Goal: Information Seeking & Learning: Check status

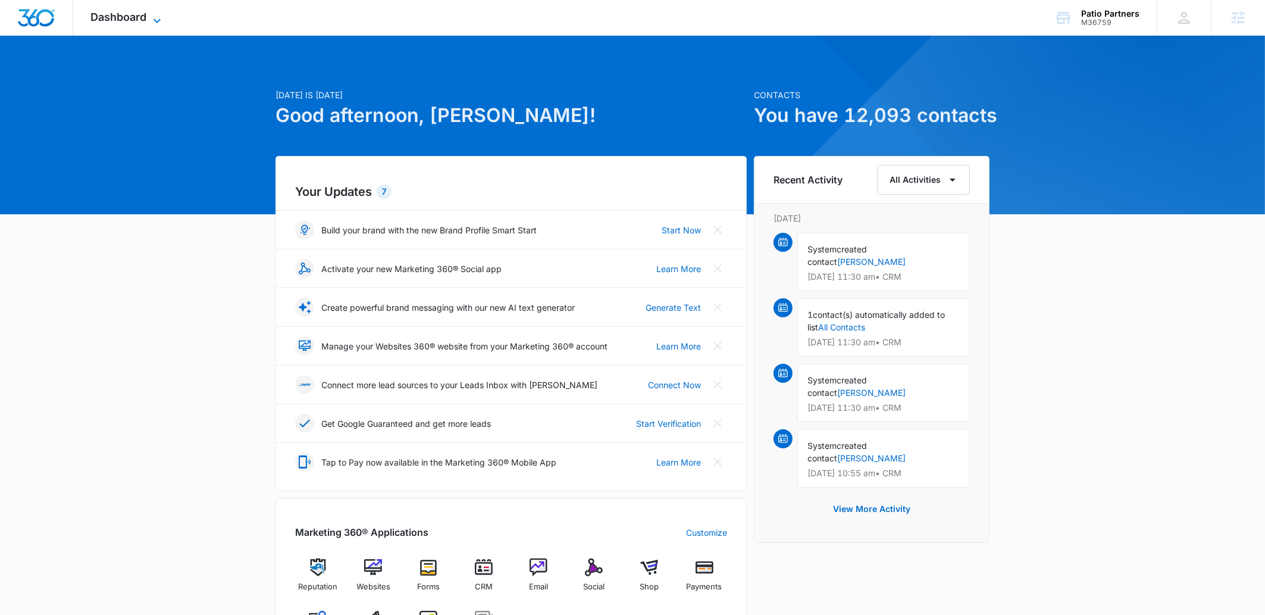
click at [146, 21] on span "Dashboard" at bounding box center [119, 17] width 56 height 12
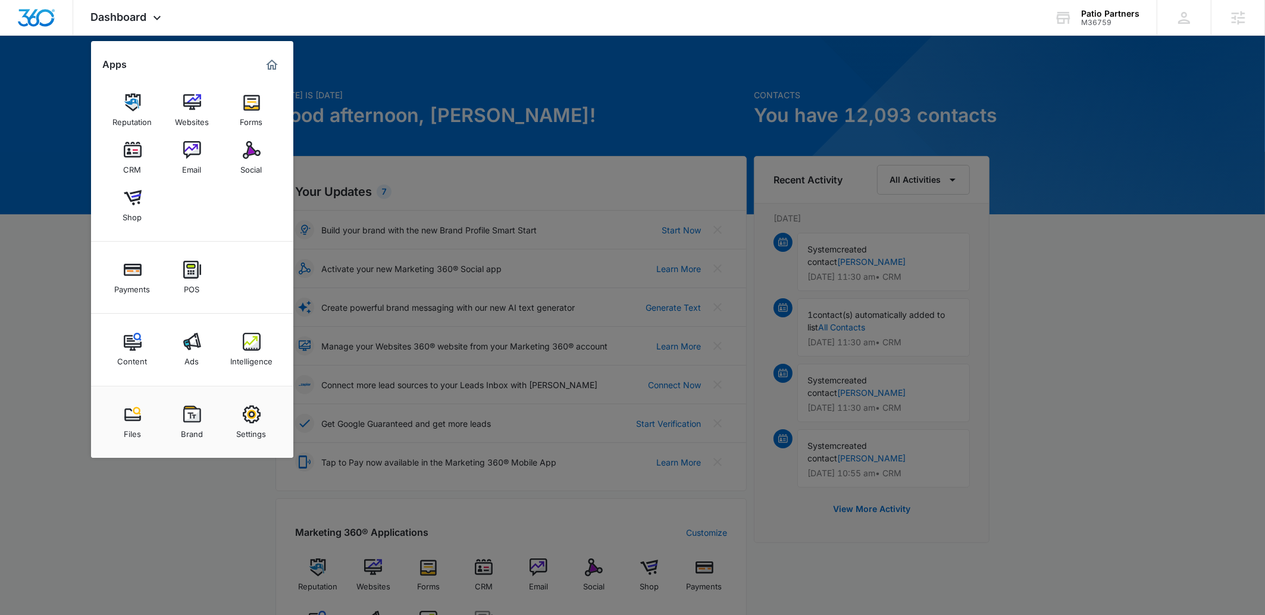
click at [1049, 425] on div at bounding box center [632, 307] width 1265 height 615
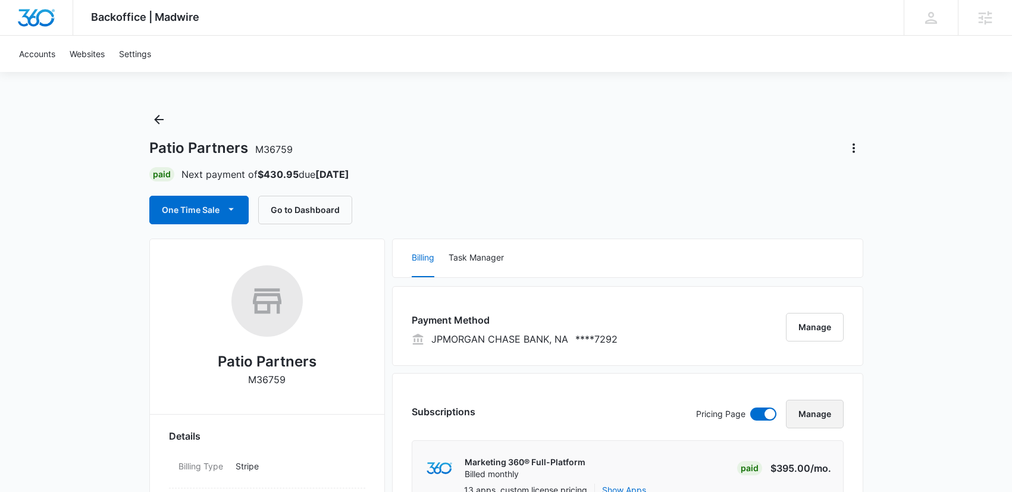
click at [814, 414] on button "Manage" at bounding box center [815, 414] width 58 height 29
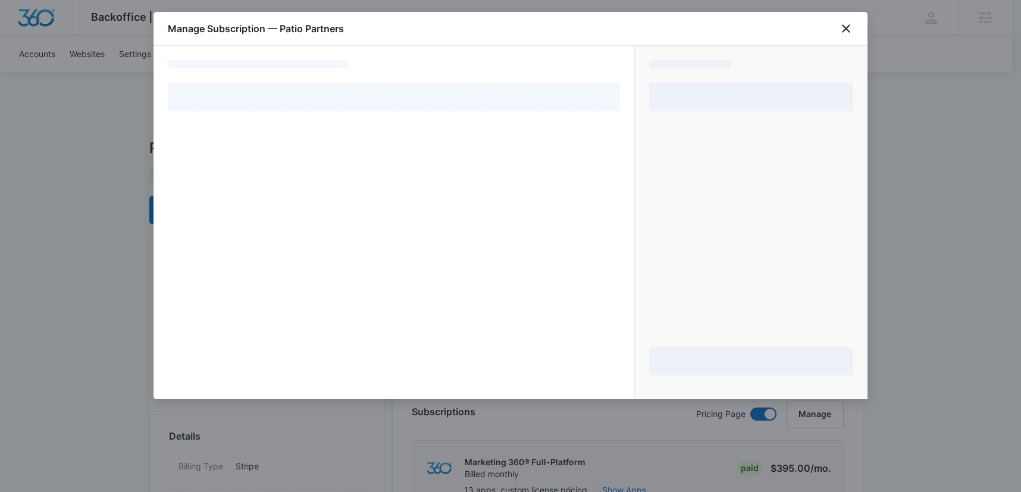
select select "pm_1REAQ4A4n8RTgNjUSCpbHj3A"
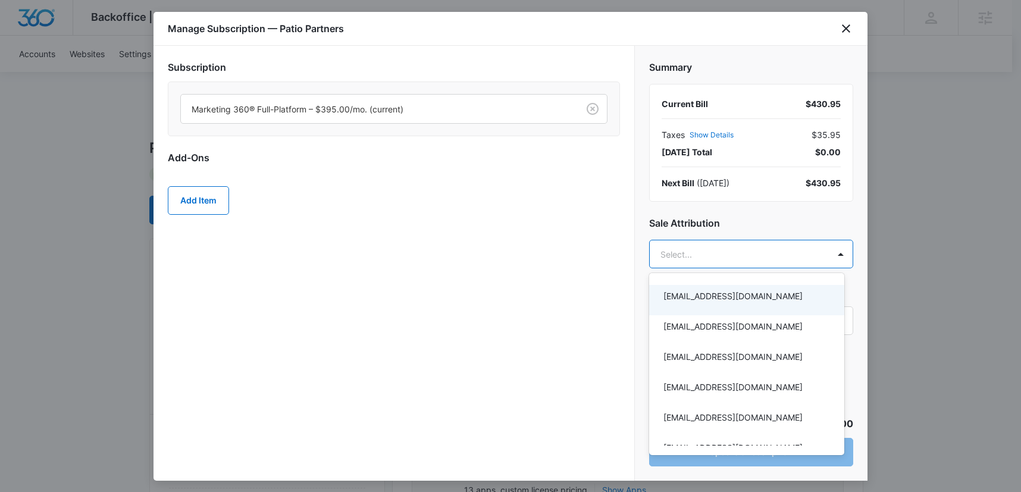
click at [571, 264] on div at bounding box center [510, 246] width 1021 height 492
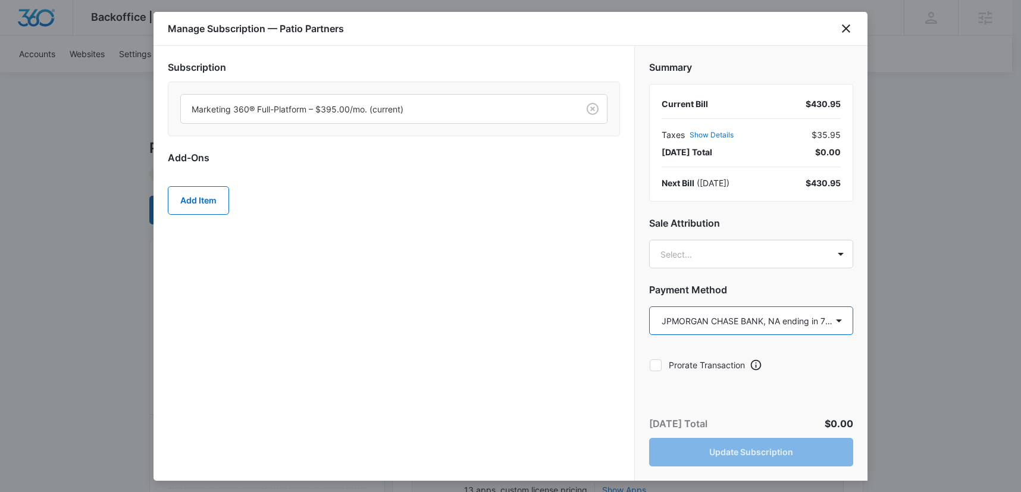
click at [740, 321] on select "Select a payment method Visa ending in 4013 Visa ending in 5022 Mastercard endi…" at bounding box center [751, 320] width 204 height 29
click at [762, 330] on select "Select a payment method Visa ending in 4013 Visa ending in 5022 Mastercard endi…" at bounding box center [751, 320] width 204 height 29
click at [744, 323] on select "Select a payment method Visa ending in 4013 Visa ending in 5022 Mastercard endi…" at bounding box center [751, 320] width 204 height 29
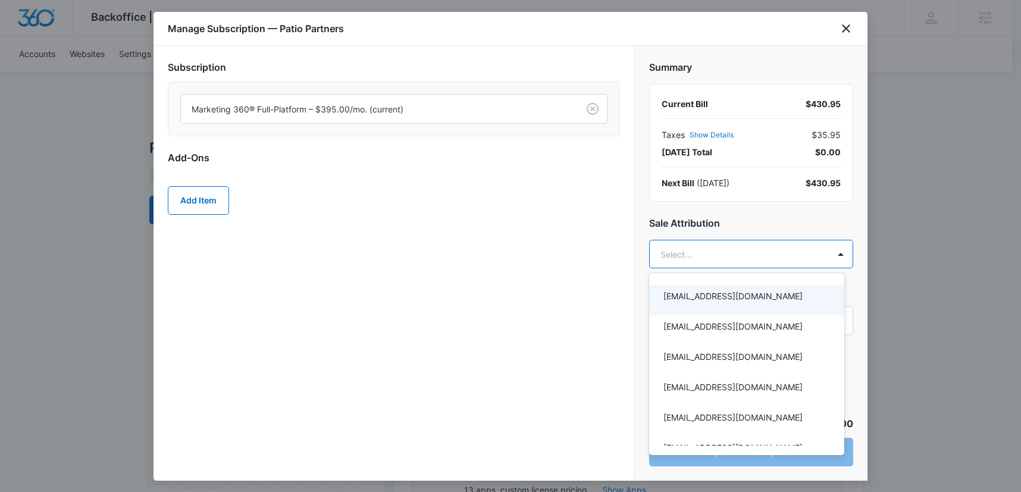
click at [747, 259] on div at bounding box center [510, 246] width 1021 height 492
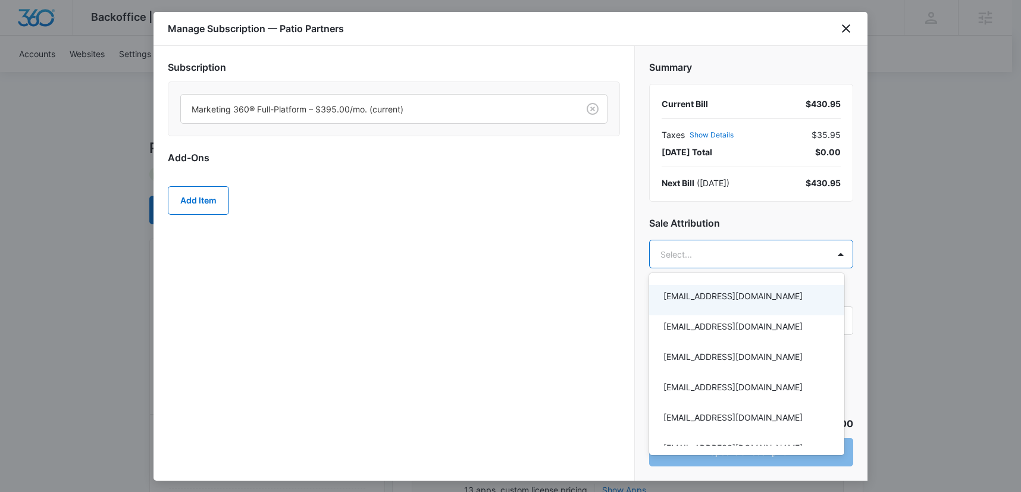
click at [747, 257] on div at bounding box center [510, 246] width 1021 height 492
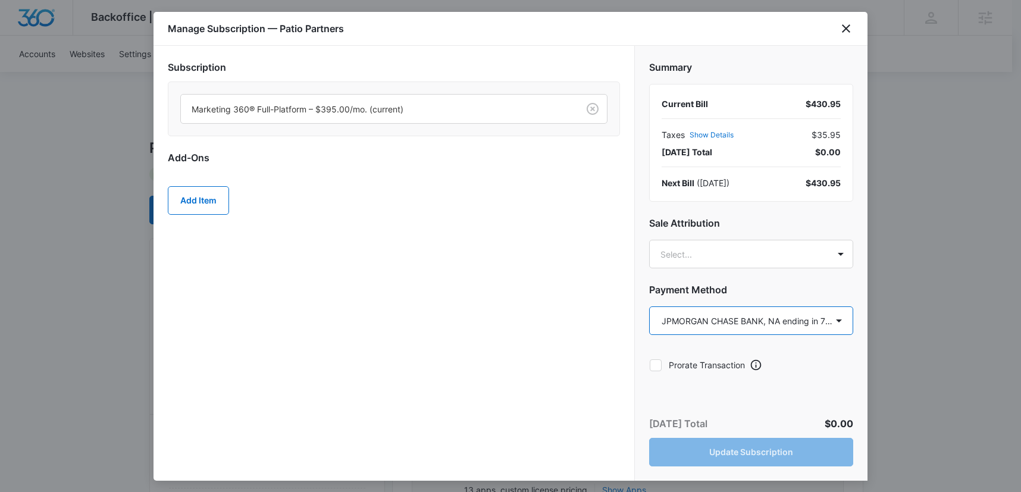
click at [737, 326] on select "Select a payment method Visa ending in 4013 Visa ending in 5022 Mastercard endi…" at bounding box center [751, 320] width 204 height 29
click at [840, 31] on icon "close" at bounding box center [846, 28] width 14 height 14
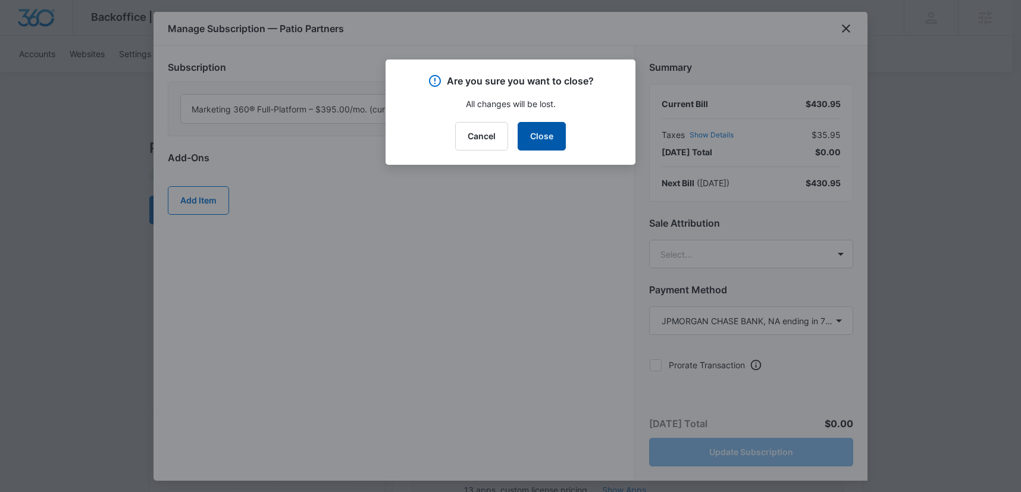
click at [558, 121] on div "Are you sure you want to close? All changes will be lost. Cancel Close" at bounding box center [511, 112] width 250 height 105
click at [540, 154] on div "Are you sure you want to close? All changes will be lost. Cancel Close" at bounding box center [511, 112] width 250 height 105
click at [548, 142] on button "Close" at bounding box center [542, 136] width 48 height 29
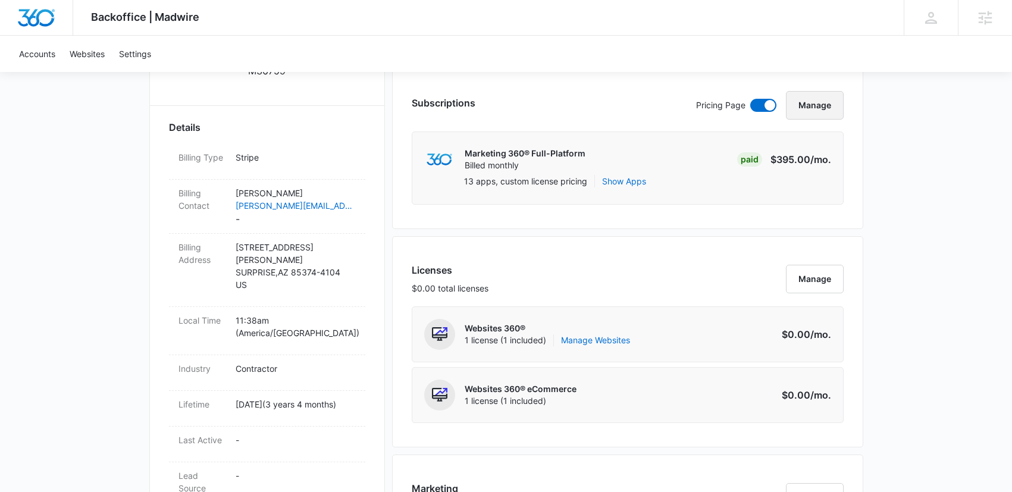
scroll to position [123, 0]
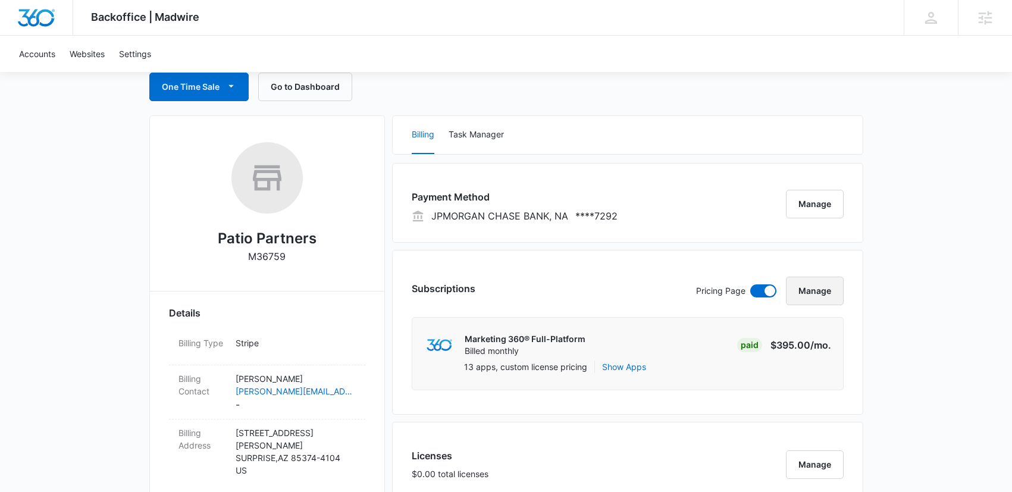
click at [808, 286] on button "Manage" at bounding box center [815, 291] width 58 height 29
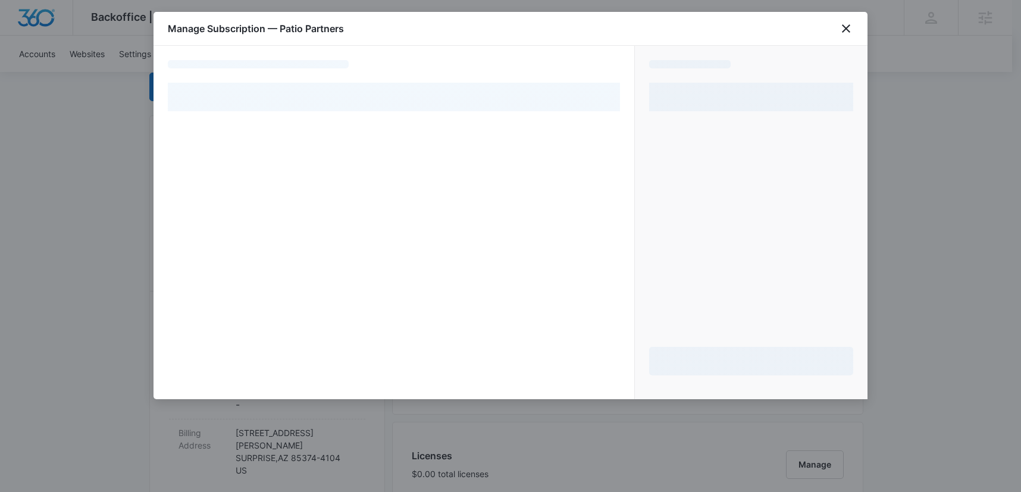
select select "pm_1REAQ4A4n8RTgNjUSCpbHj3A"
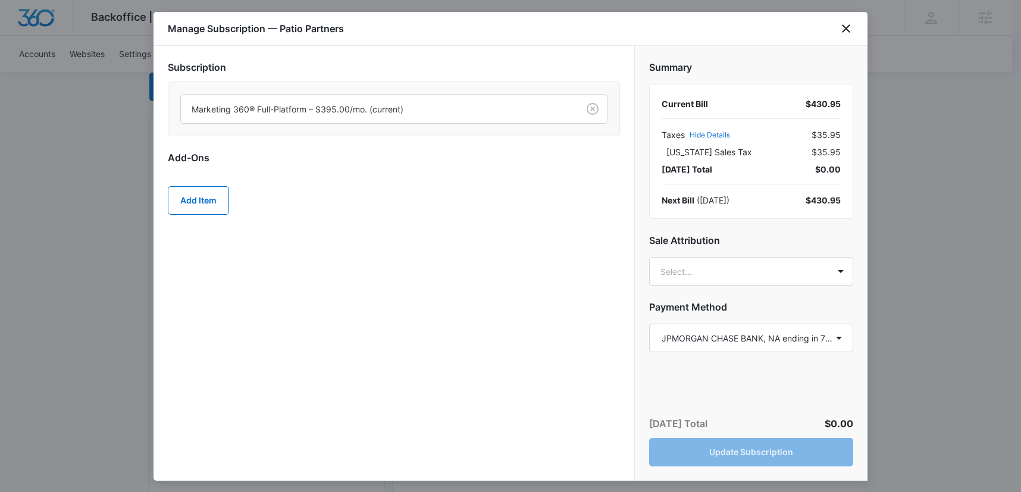
click at [750, 355] on div "Summary Current Bill $430.95 Taxes Hide Details $35.95 Arizona Sales Tax $35.95…" at bounding box center [751, 211] width 233 height 330
click at [758, 337] on select "Select a payment method Visa ending in 4013 Visa ending in 5022 Mastercard endi…" at bounding box center [751, 338] width 204 height 29
click at [755, 345] on select "Select a payment method Visa ending in 4013 Visa ending in 5022 Mastercard endi…" at bounding box center [751, 338] width 204 height 29
click at [683, 342] on select "Select a payment method Visa ending in 4013 Visa ending in 5022 Mastercard endi…" at bounding box center [751, 338] width 204 height 29
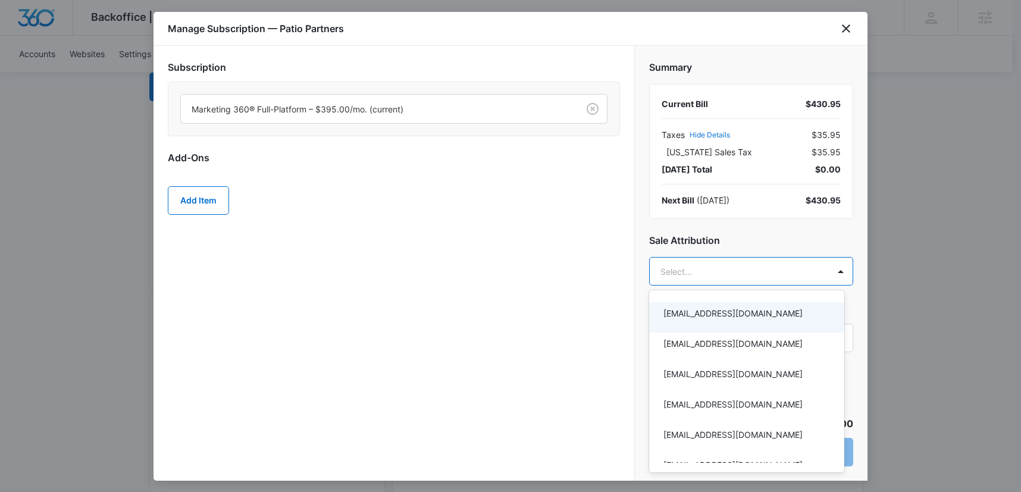
click at [749, 272] on div at bounding box center [510, 246] width 1021 height 492
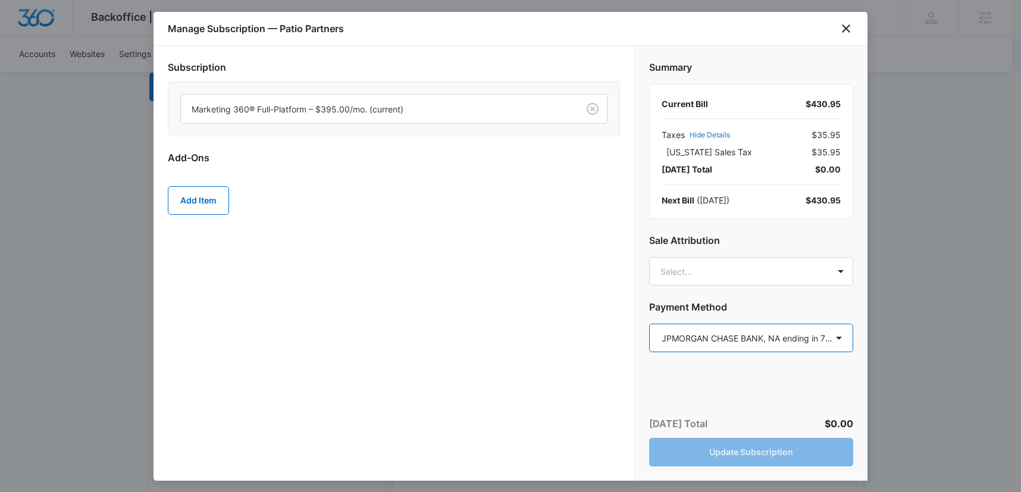
click at [700, 339] on select "Select a payment method Visa ending in 4013 Visa ending in 5022 Mastercard endi…" at bounding box center [751, 338] width 204 height 29
click at [847, 29] on icon "close" at bounding box center [846, 28] width 8 height 8
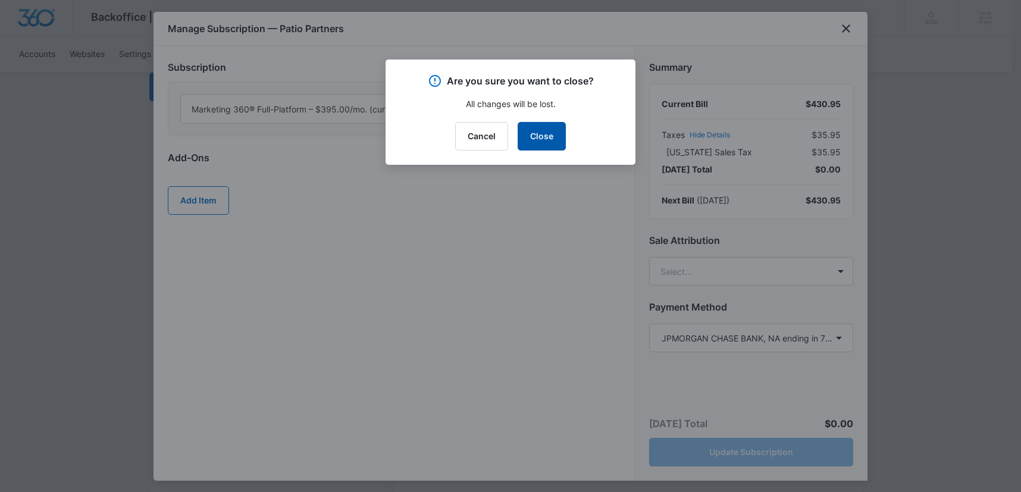
click at [534, 136] on button "Close" at bounding box center [542, 136] width 48 height 29
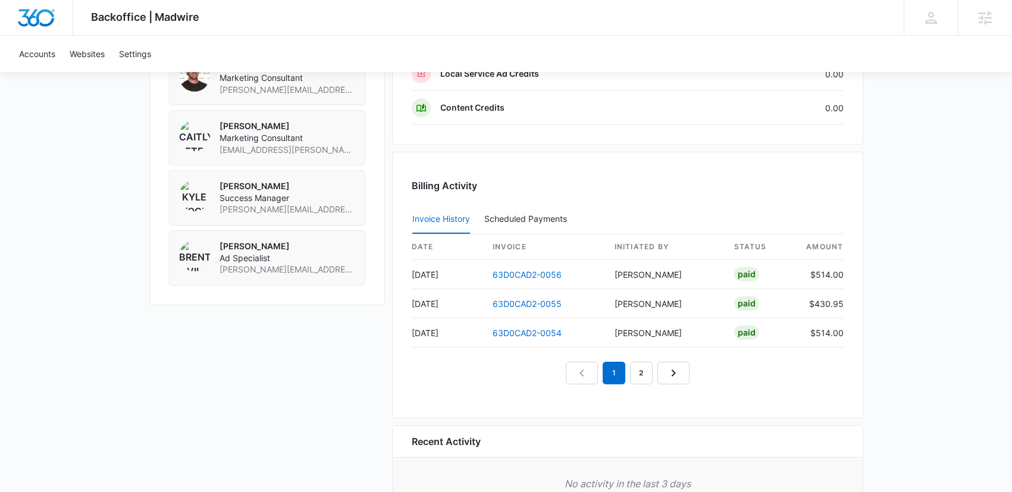
scroll to position [1027, 0]
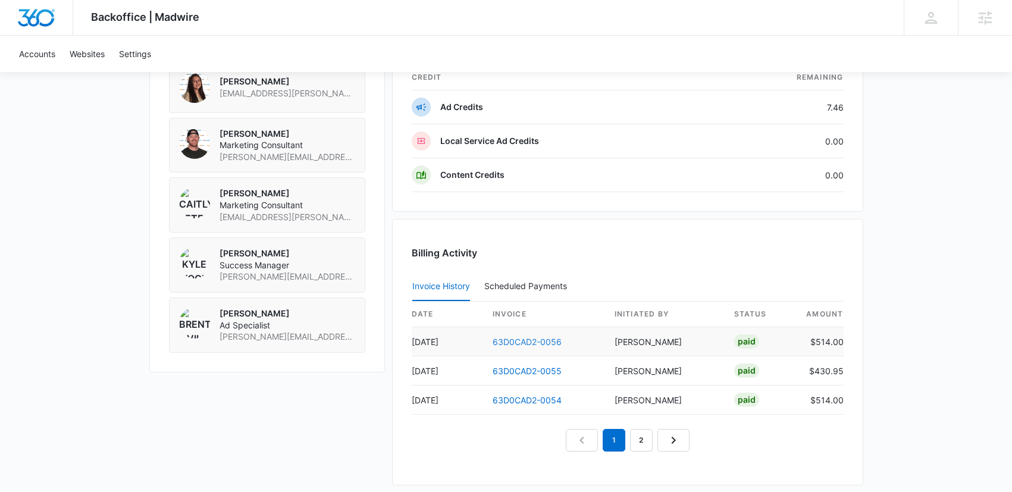
click at [506, 341] on link "63D0CAD2-0056" at bounding box center [527, 342] width 69 height 10
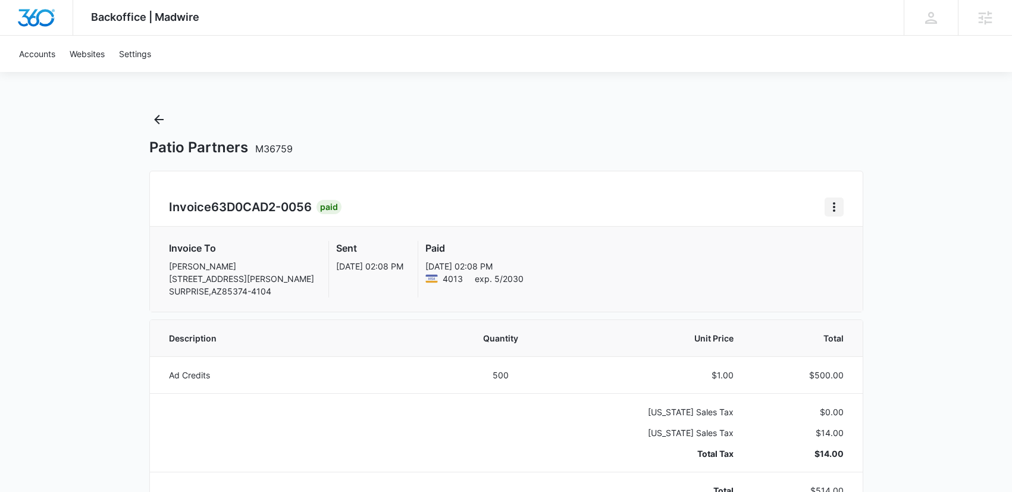
click at [827, 212] on icon "Home" at bounding box center [834, 207] width 14 height 14
click at [150, 118] on button "Back" at bounding box center [158, 119] width 19 height 19
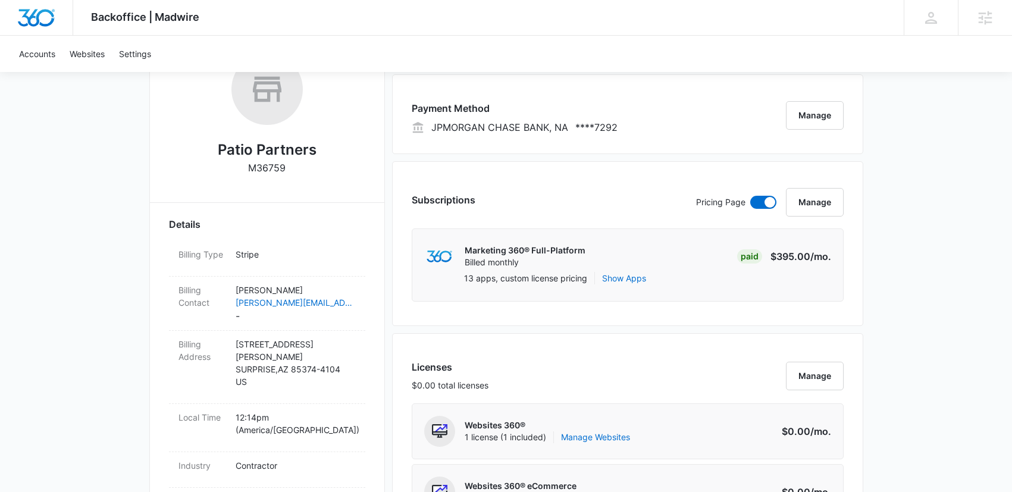
scroll to position [152, 0]
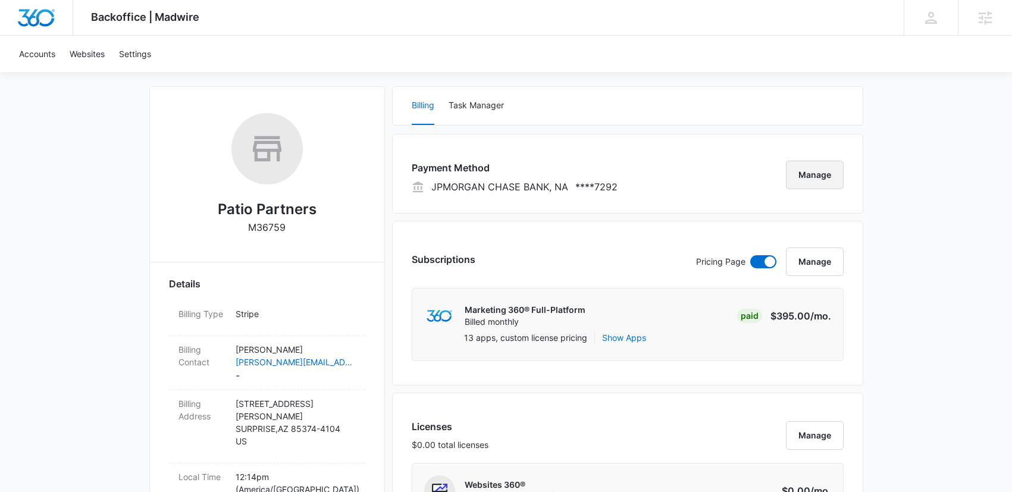
click at [819, 171] on button "Manage" at bounding box center [815, 175] width 58 height 29
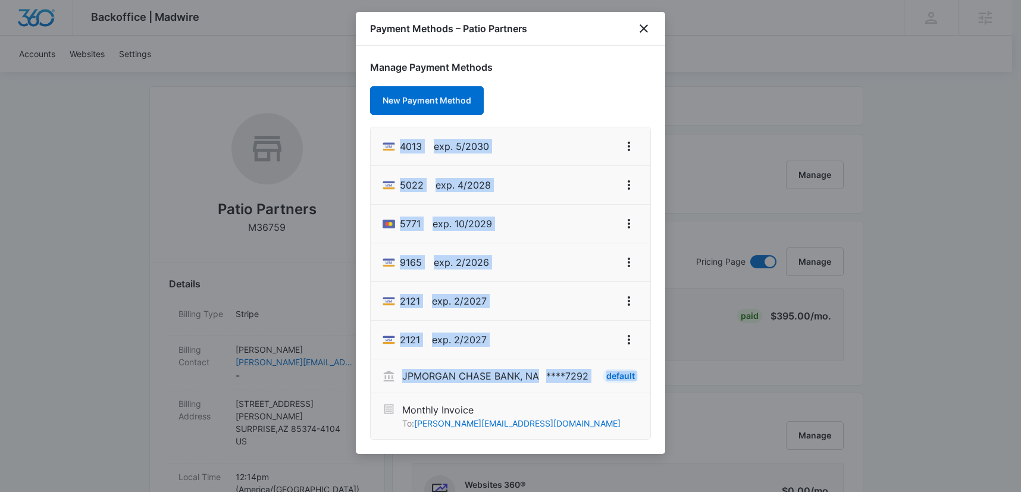
drag, startPoint x: 372, startPoint y: 133, endPoint x: 760, endPoint y: 372, distance: 455.8
click at [599, 401] on ul "4013 exp. 5/2030 5022 exp. 4/2028 5771 exp. 10/2029 9165 exp. 2/2026 2121 exp. …" at bounding box center [510, 283] width 281 height 313
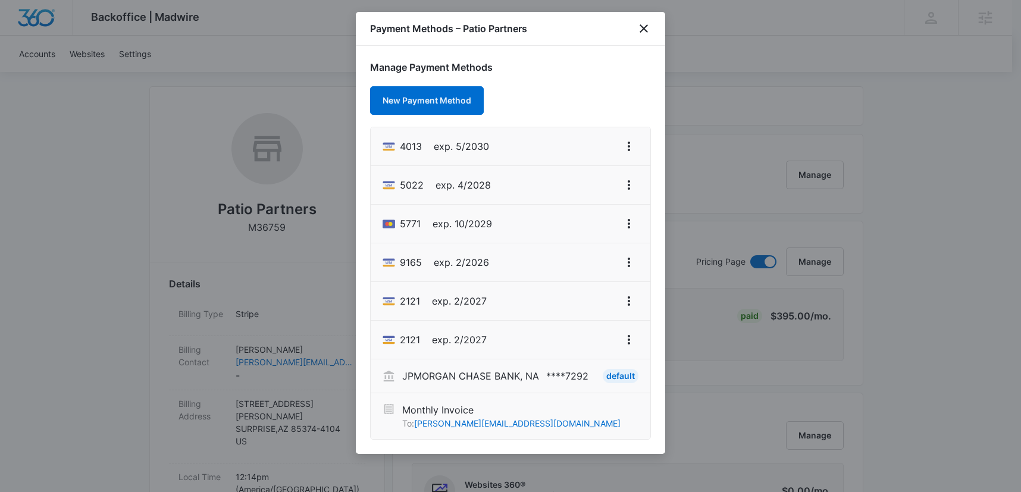
click at [925, 356] on div at bounding box center [510, 246] width 1021 height 492
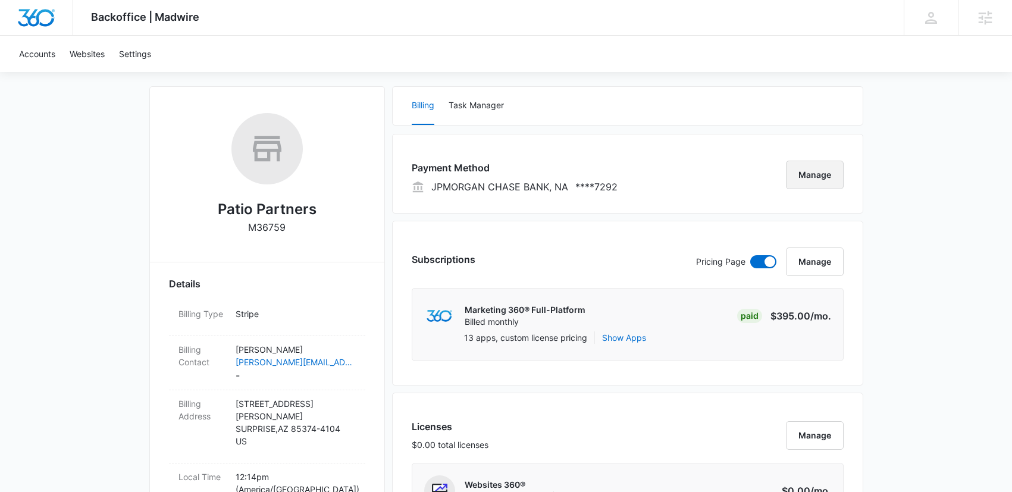
click at [819, 178] on button "Manage" at bounding box center [815, 175] width 58 height 29
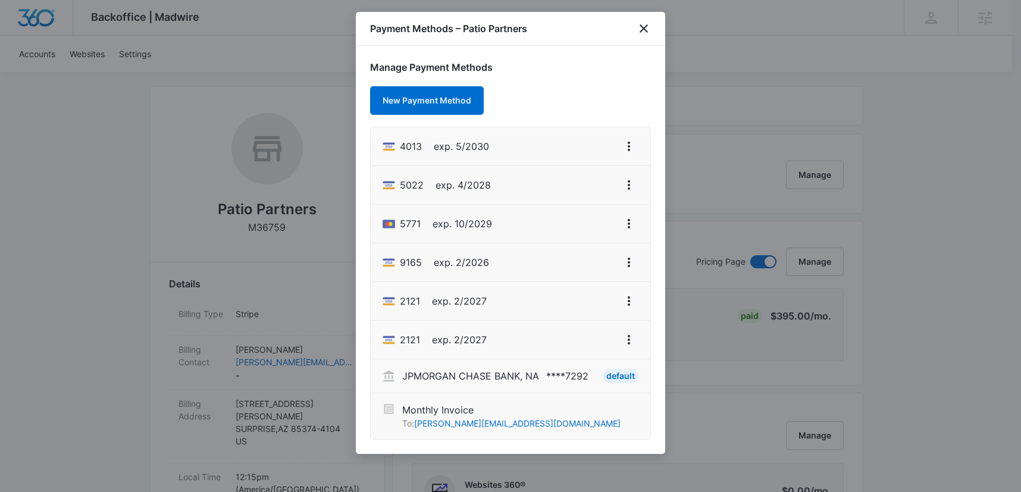
click at [879, 183] on div at bounding box center [510, 246] width 1021 height 492
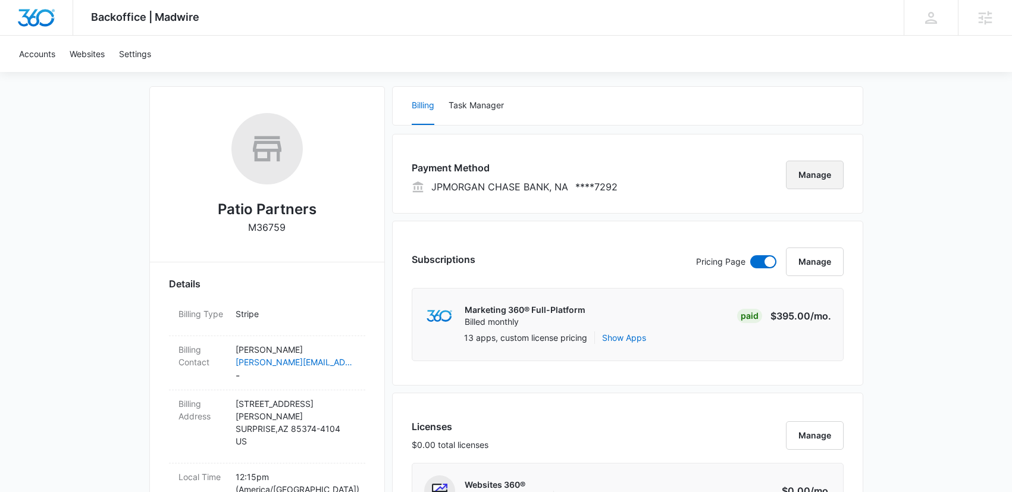
click at [809, 184] on button "Manage" at bounding box center [815, 175] width 58 height 29
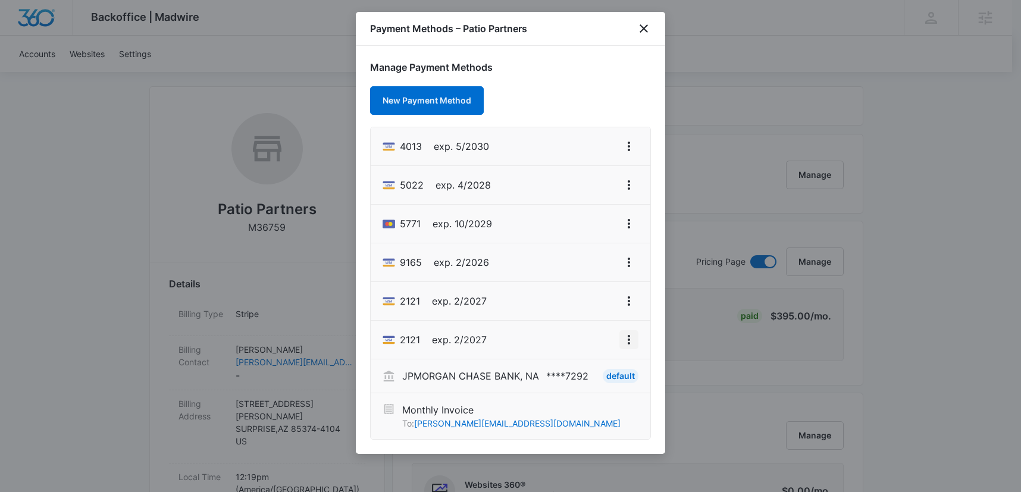
click at [633, 341] on icon "View More" at bounding box center [629, 340] width 14 height 14
click at [590, 413] on div "Delete Card" at bounding box center [581, 409] width 55 height 8
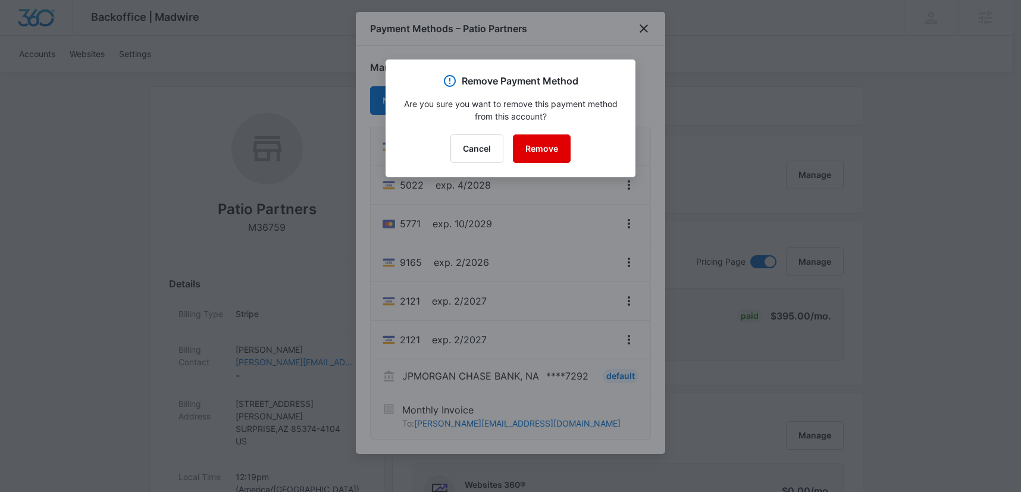
click at [537, 145] on button "Remove" at bounding box center [542, 148] width 58 height 29
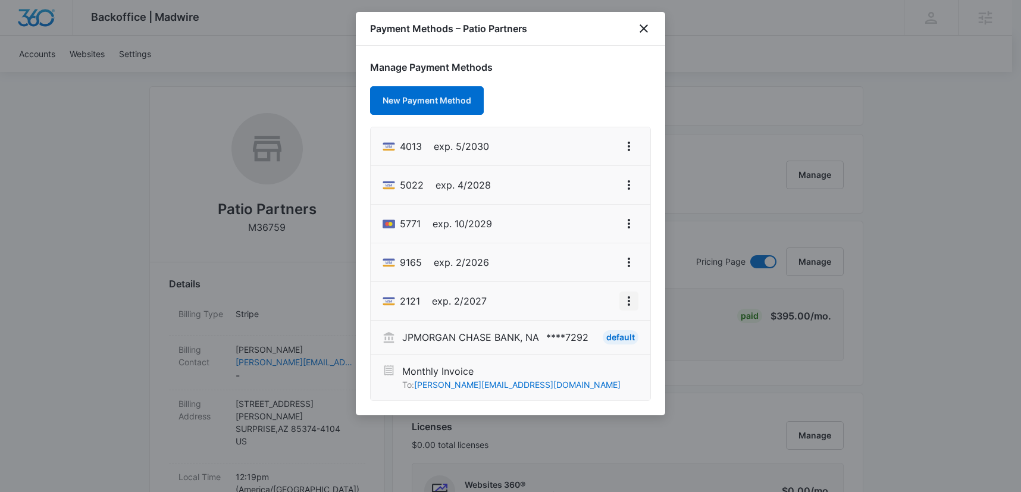
click at [634, 300] on icon "View More" at bounding box center [629, 301] width 14 height 14
click at [574, 368] on div "Delete Card" at bounding box center [581, 370] width 55 height 8
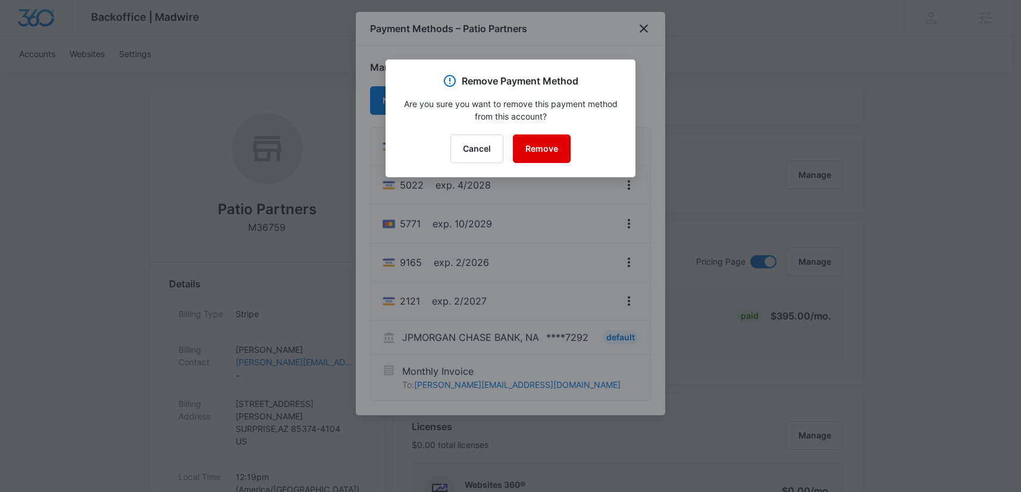
click at [554, 149] on button "Remove" at bounding box center [542, 148] width 58 height 29
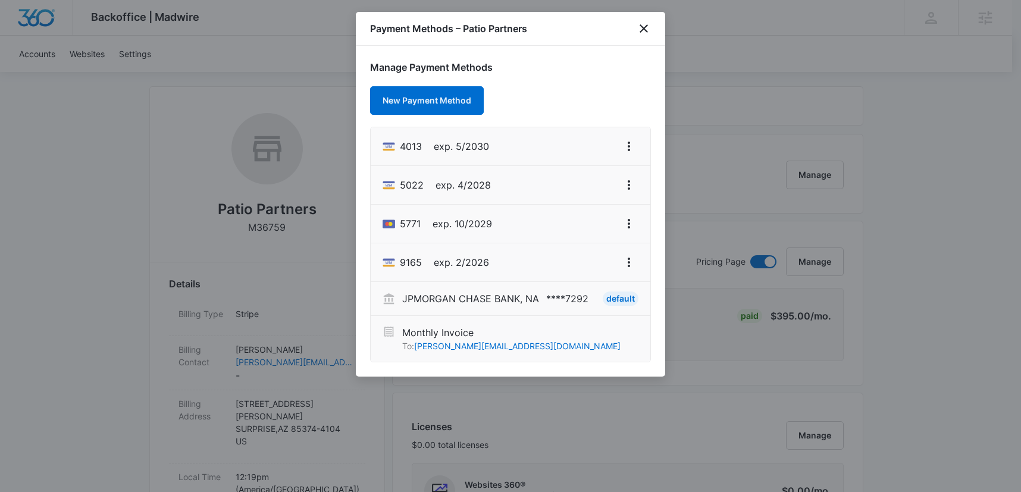
click at [475, 143] on span "exp. 5/2030" at bounding box center [461, 146] width 55 height 14
click at [627, 265] on icon "View More" at bounding box center [629, 262] width 14 height 14
click at [592, 331] on div "Delete Card" at bounding box center [581, 331] width 55 height 8
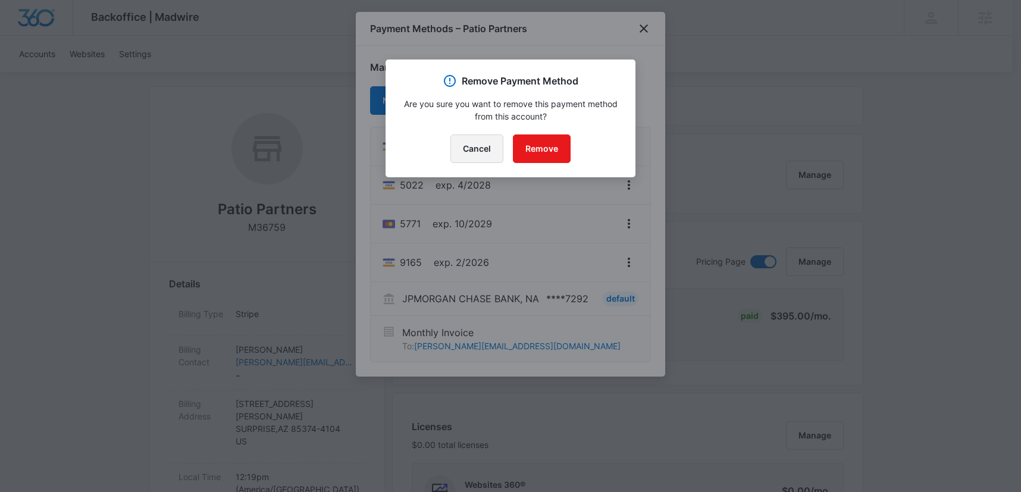
click at [477, 142] on button "Cancel" at bounding box center [477, 148] width 53 height 29
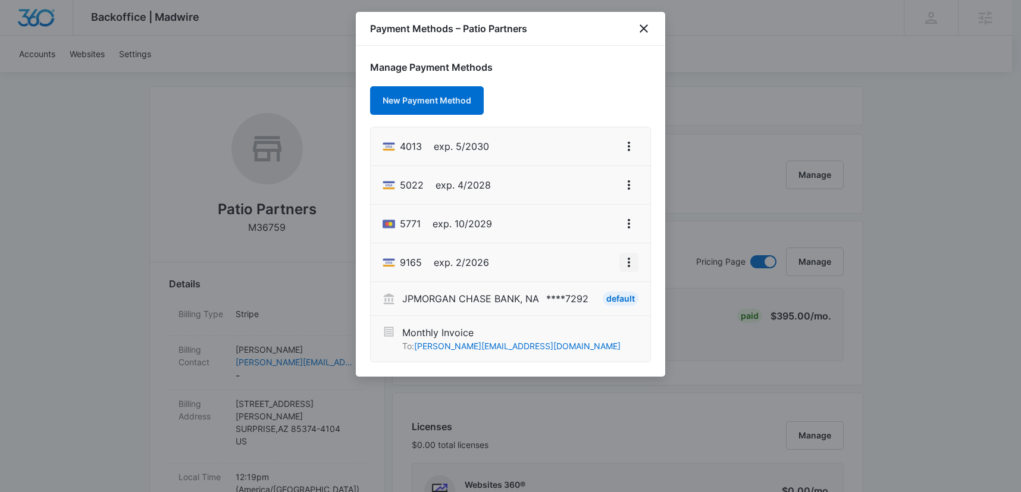
click at [626, 265] on icon "View More" at bounding box center [629, 262] width 14 height 14
click at [568, 329] on div "Delete Card" at bounding box center [581, 331] width 55 height 8
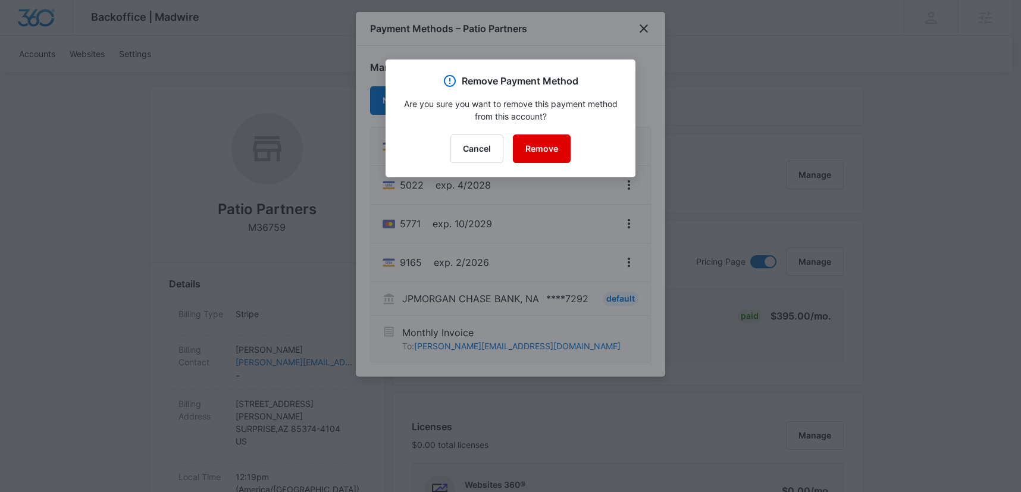
click at [531, 150] on button "Remove" at bounding box center [542, 148] width 58 height 29
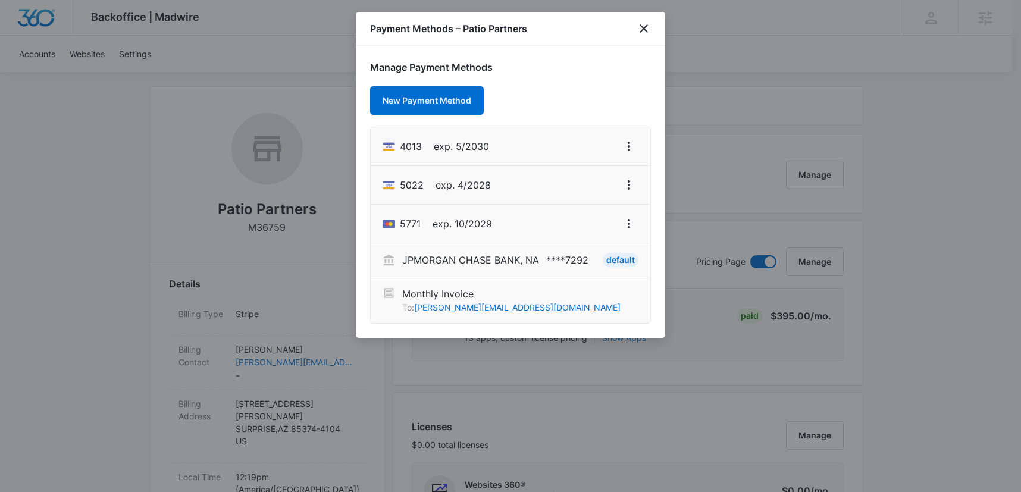
click at [93, 238] on div at bounding box center [510, 246] width 1021 height 492
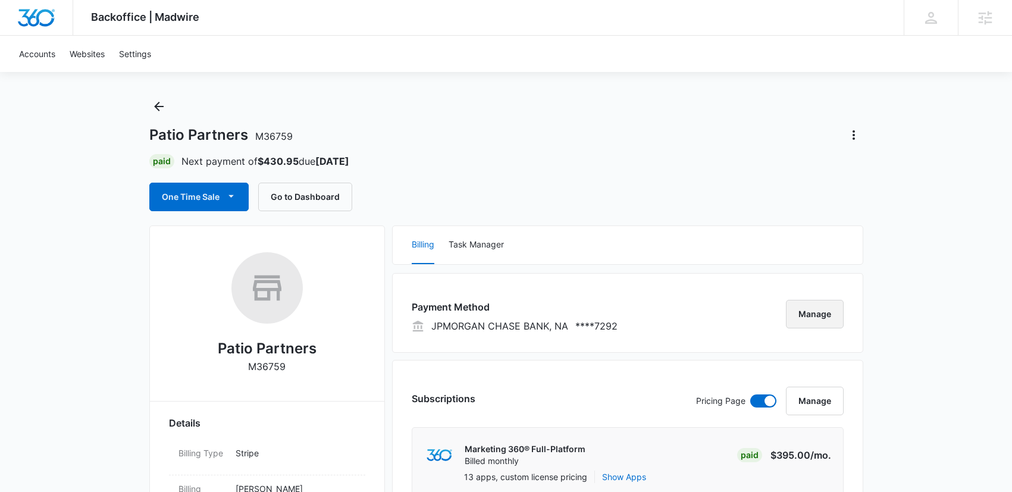
scroll to position [0, 0]
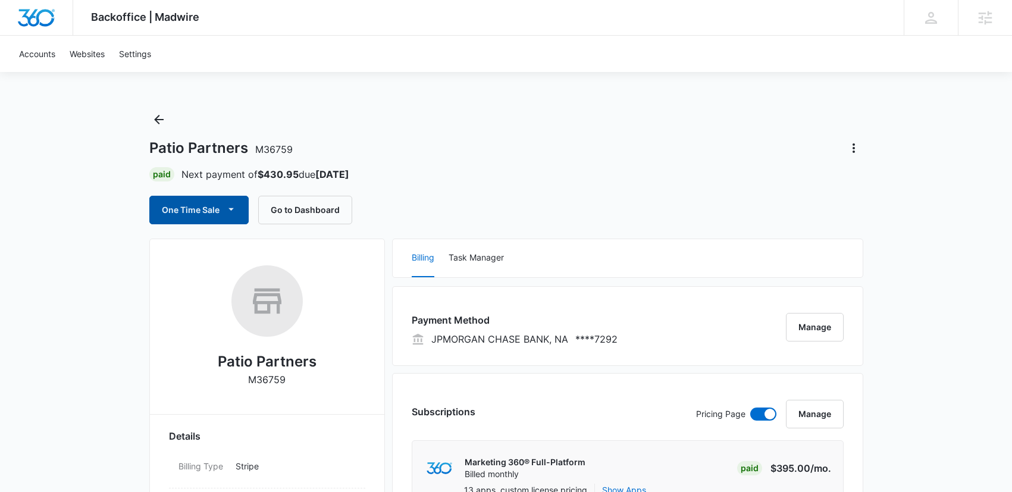
click at [188, 204] on button "One Time Sale" at bounding box center [198, 210] width 99 height 29
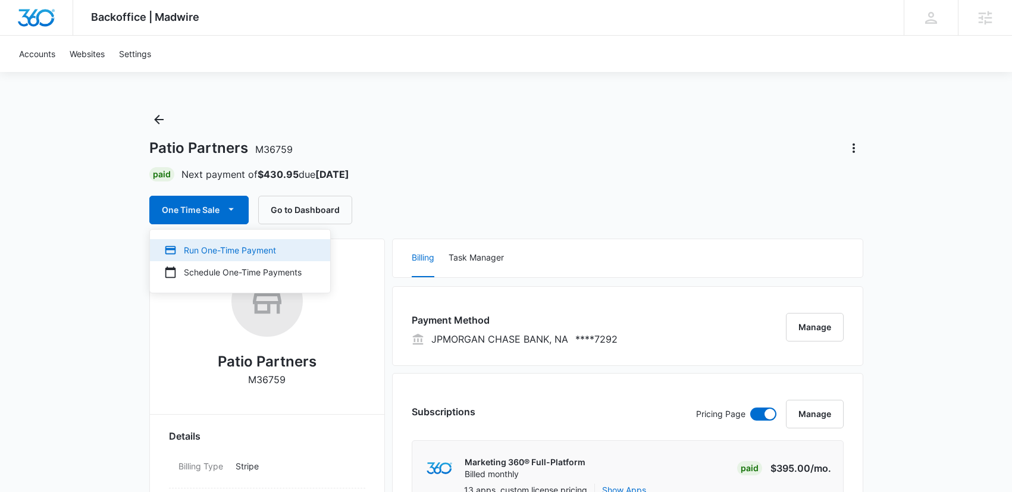
click at [219, 251] on div "Run One-Time Payment" at bounding box center [232, 250] width 137 height 12
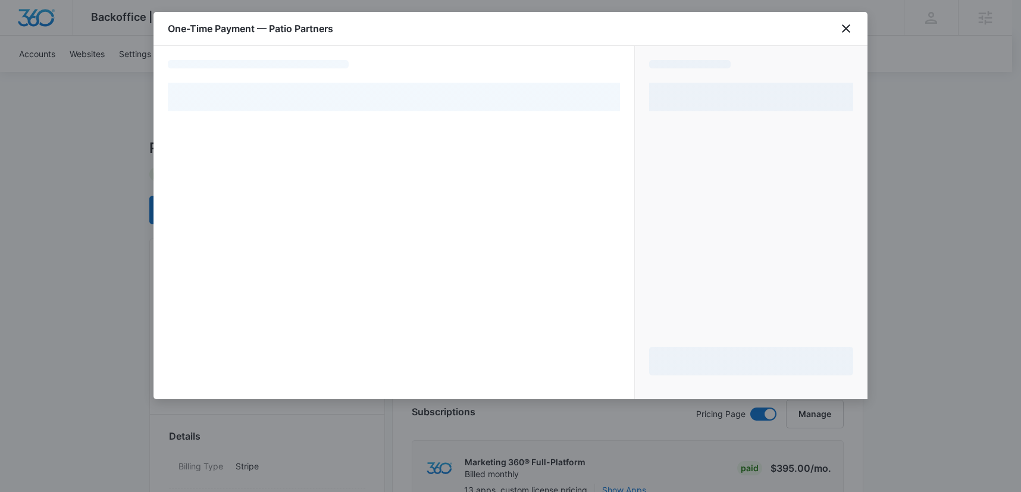
select select "pm_1REAQ4A4n8RTgNjUSCpbHj3A"
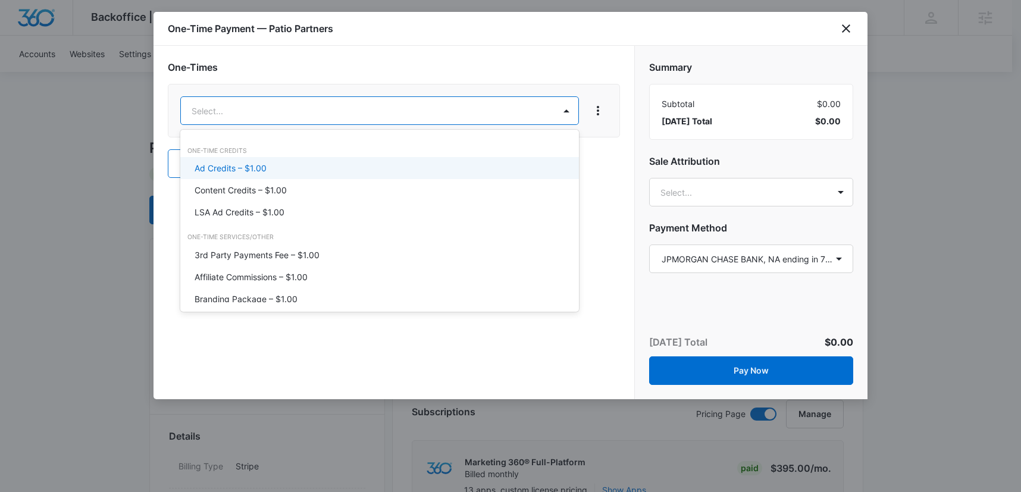
click at [241, 166] on p "Ad Credits – $1.00" at bounding box center [231, 168] width 72 height 12
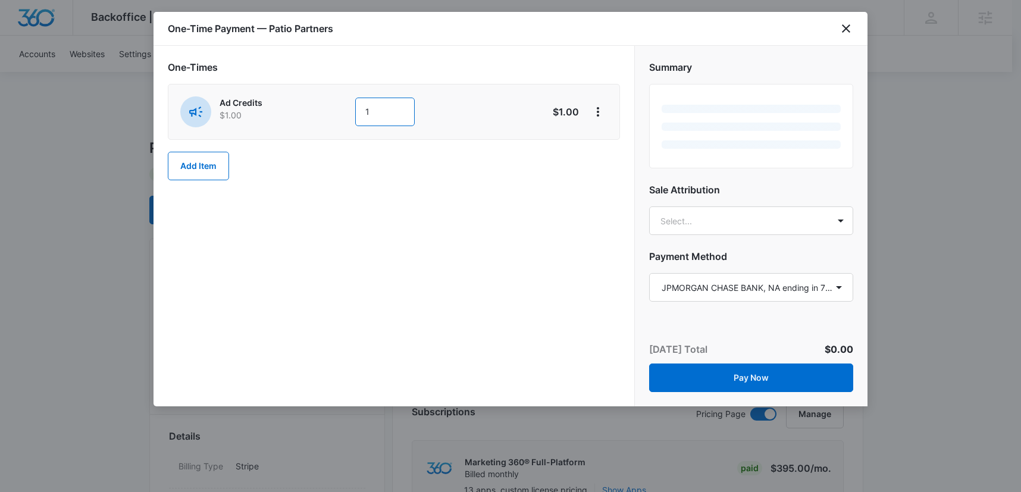
drag, startPoint x: 381, startPoint y: 114, endPoint x: 322, endPoint y: 113, distance: 58.9
click at [322, 113] on div "Ad Credits $1.00 1" at bounding box center [351, 111] width 343 height 31
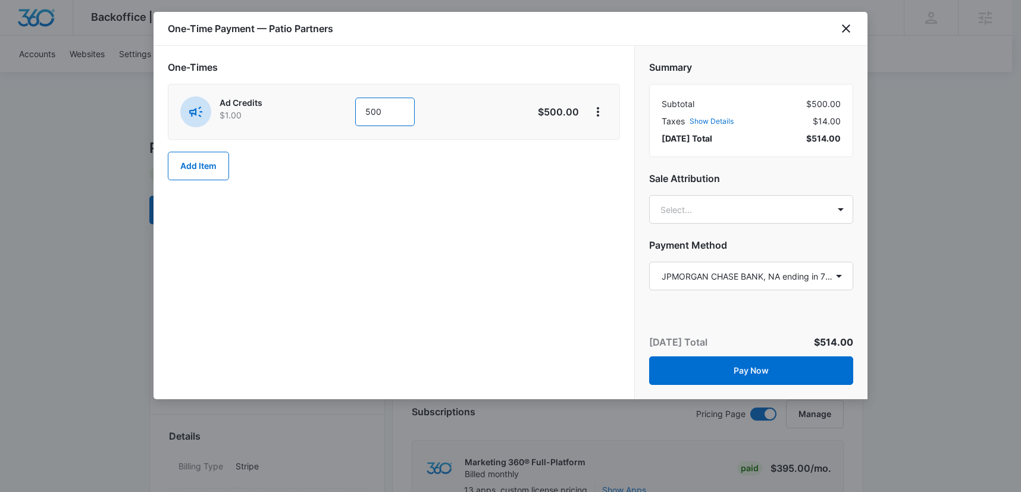
type input "500"
click at [471, 278] on div "One-Times Ad Credits $1.00 500 $500.00 Add Item" at bounding box center [394, 222] width 481 height 353
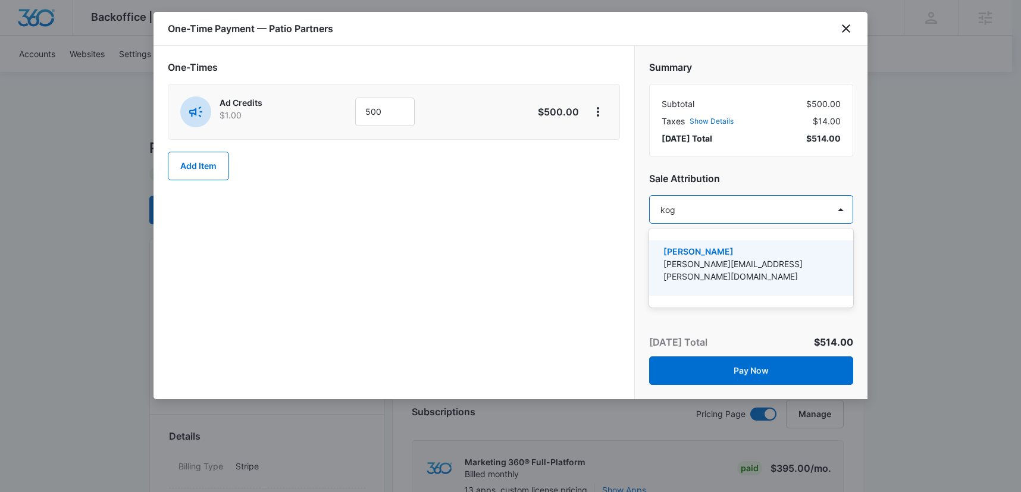
type input "kogl"
click at [736, 256] on p "[PERSON_NAME]" at bounding box center [750, 251] width 173 height 12
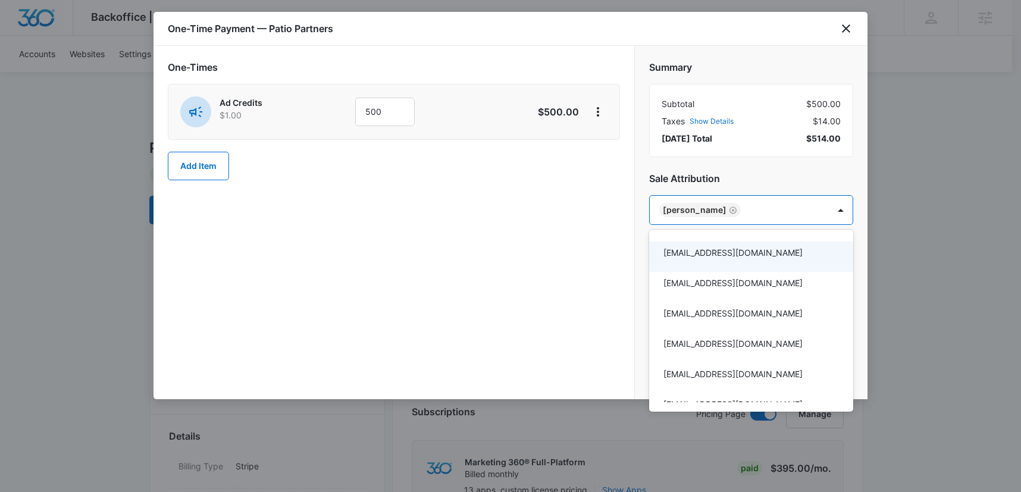
click at [549, 271] on div at bounding box center [510, 246] width 1021 height 492
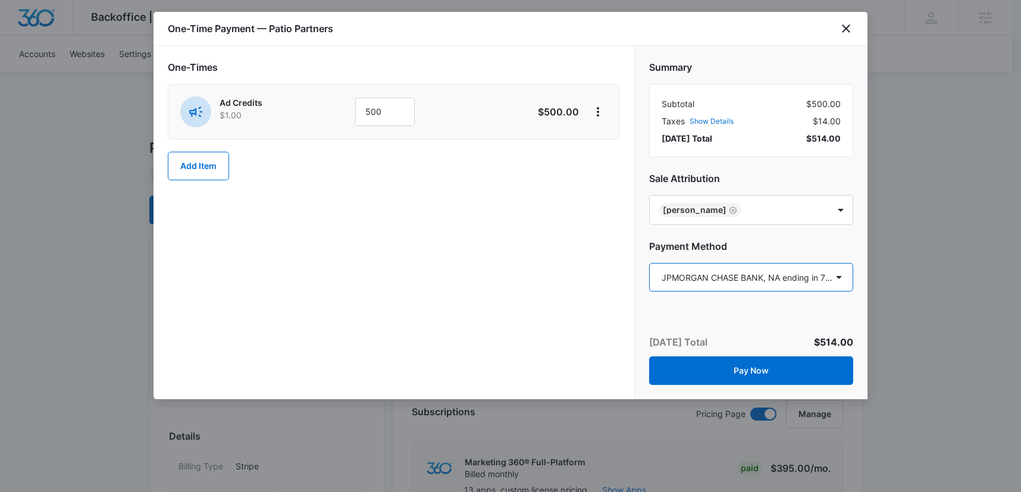
click at [779, 277] on select "Select a payment method Visa ending in 4013 Visa ending in 5022 Mastercard endi…" at bounding box center [751, 277] width 204 height 29
select select "pm_1S9AalA4n8RTgNjULqDoBVZw"
click at [649, 263] on select "Select a payment method Visa ending in 4013 Visa ending in 5022 Mastercard endi…" at bounding box center [751, 277] width 204 height 29
click at [473, 298] on div "One-Times Ad Credits $1.00 500 $500.00 Add Item" at bounding box center [394, 222] width 481 height 353
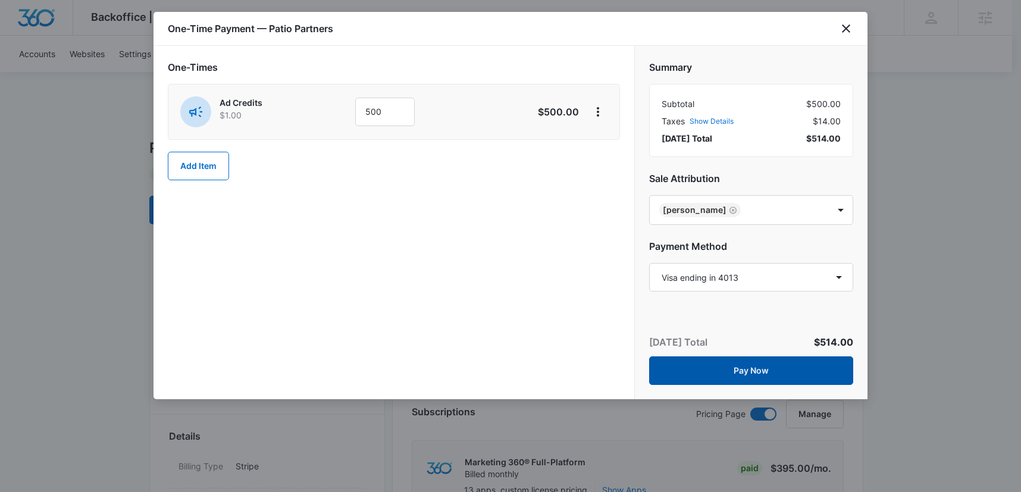
click at [758, 369] on button "Pay Now" at bounding box center [751, 370] width 204 height 29
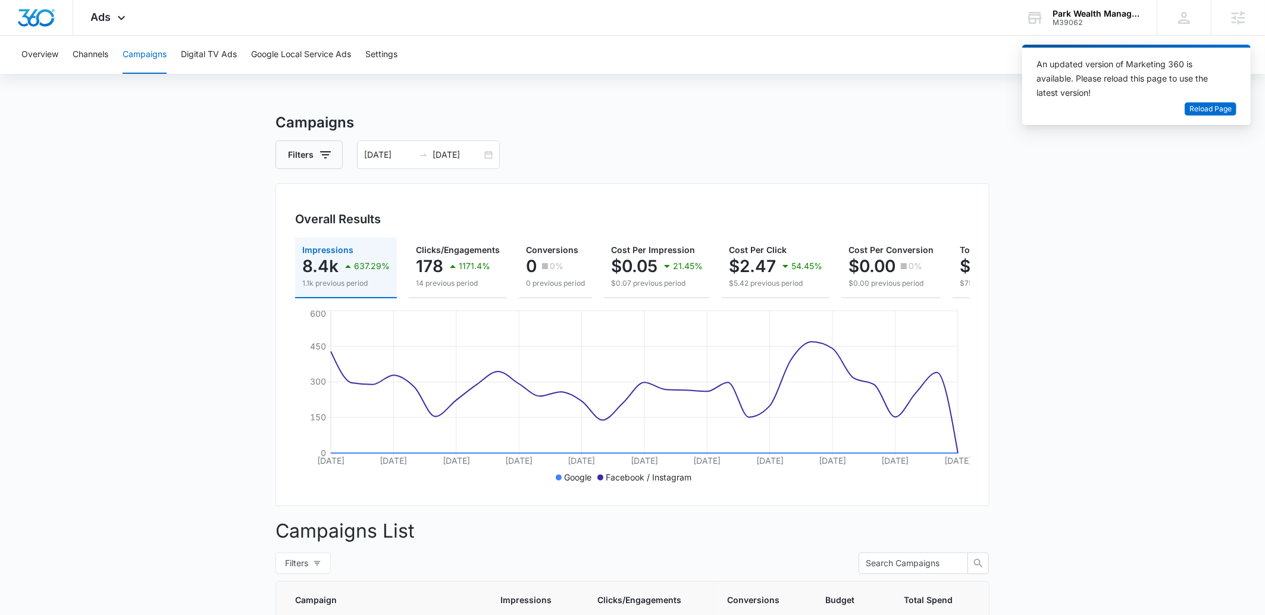
click at [1015, 240] on main "Campaigns Filters [DATE] [DATE] Overall Results Impressions 8.4k 637.29% 1.1k p…" at bounding box center [632, 455] width 1265 height 687
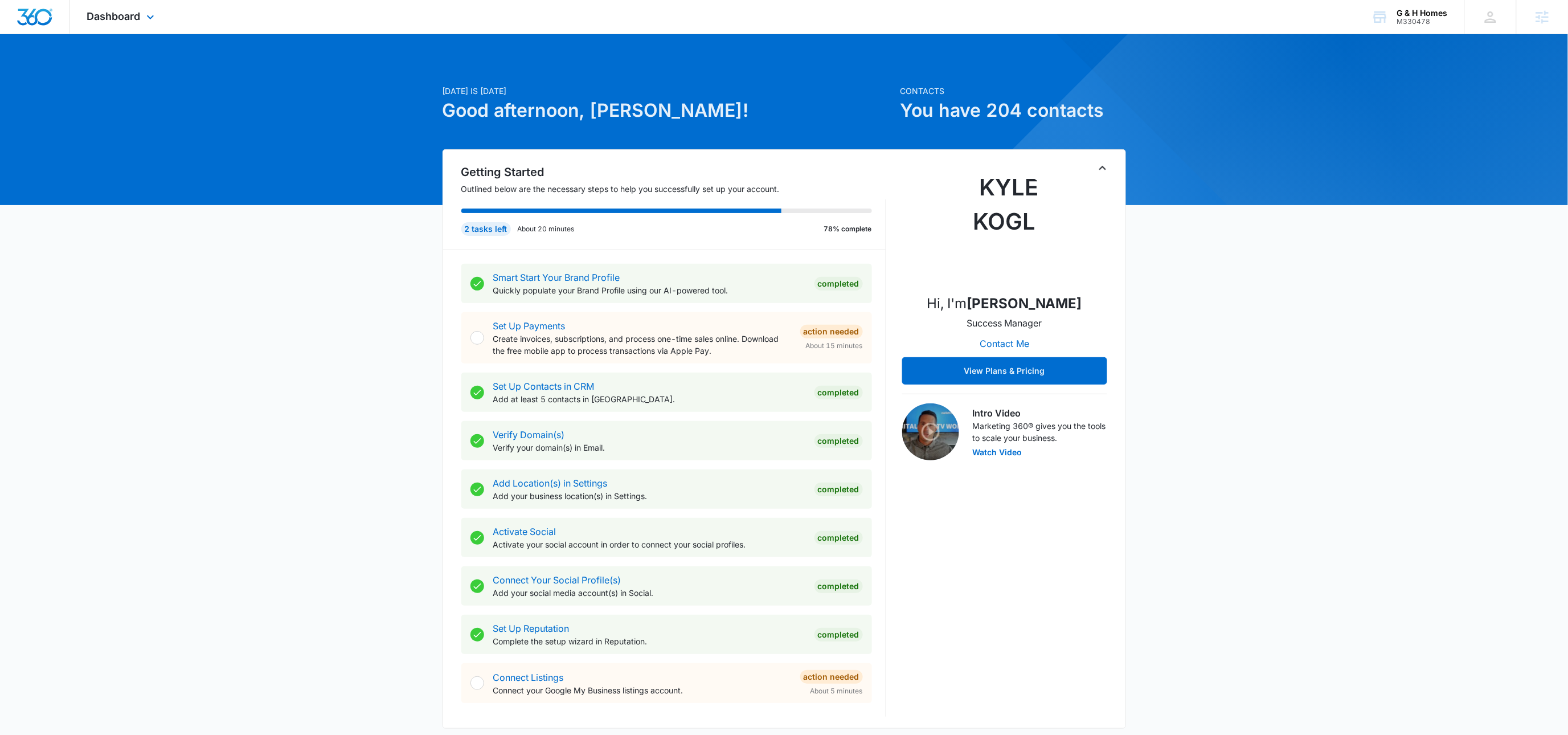
click at [115, 23] on div "Dashboard Apps Reputation Websites Forms CRM Email Social Payments POS Content …" at bounding box center [122, 16] width 104 height 33
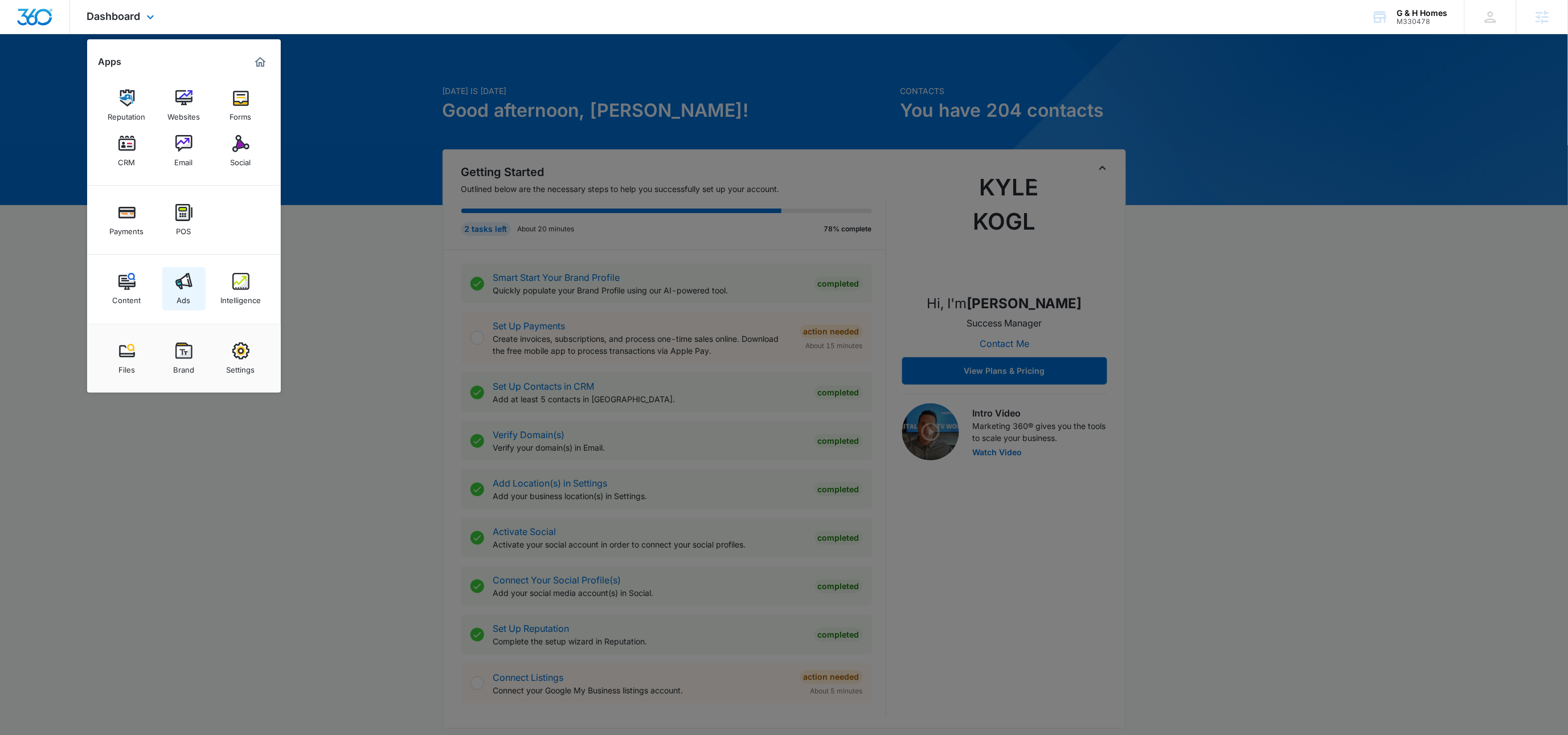
click at [174, 274] on link "Ads" at bounding box center [184, 288] width 43 height 43
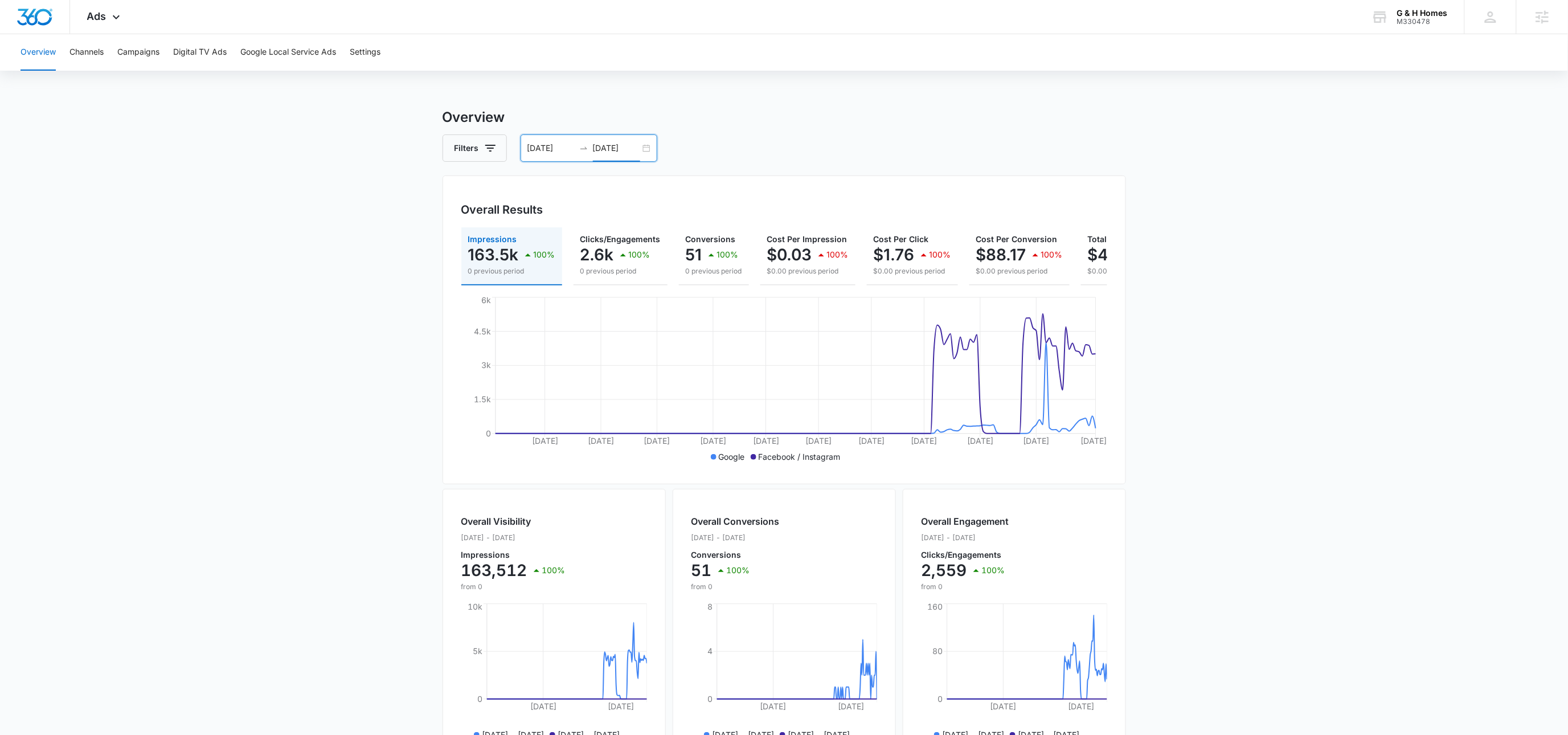
click at [616, 143] on input "09/30/2025" at bounding box center [616, 147] width 47 height 12
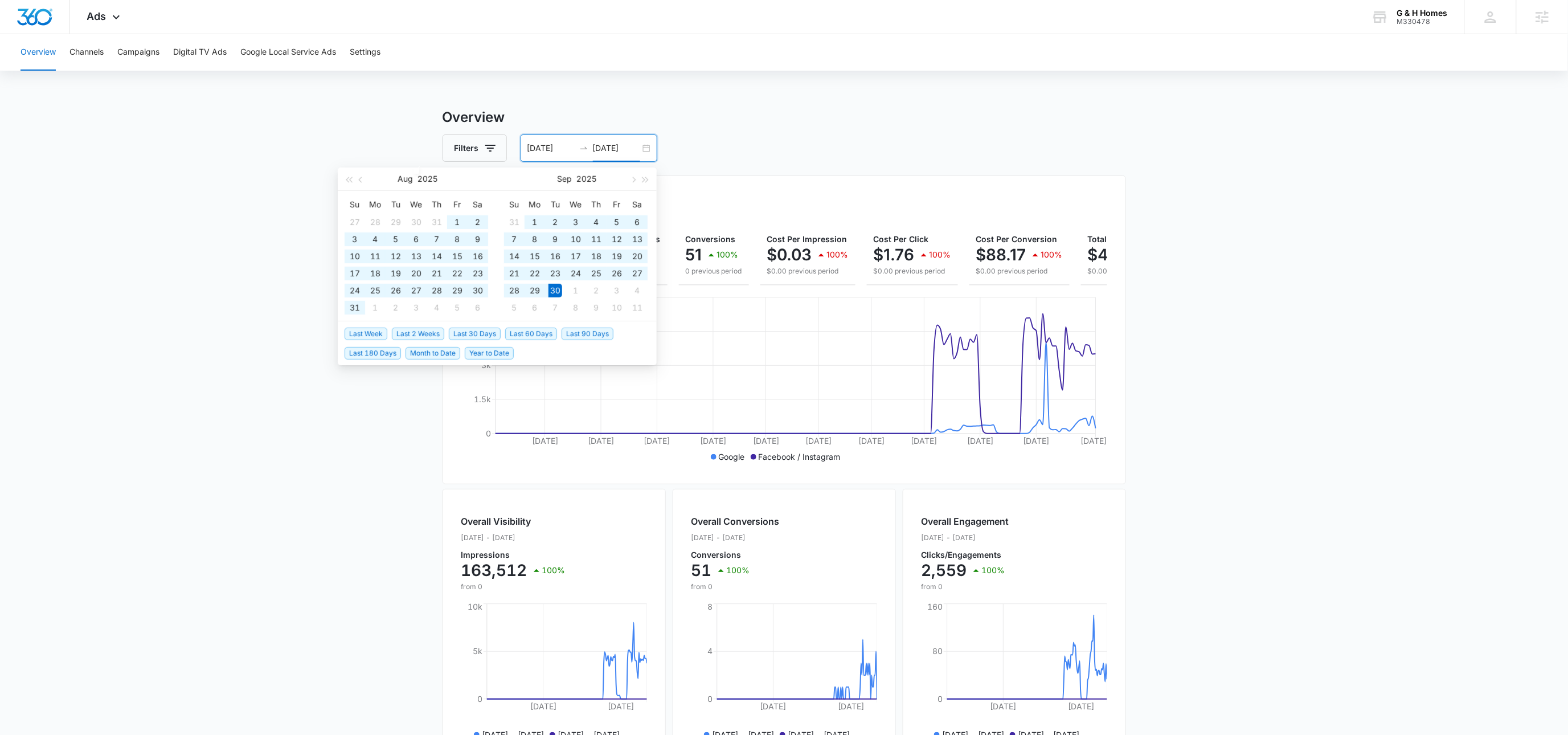
type input "09/30/2025"
click at [523, 332] on span "Last 60 Days" at bounding box center [531, 333] width 52 height 12
type input "08/09/2025"
type input "10/08/2025"
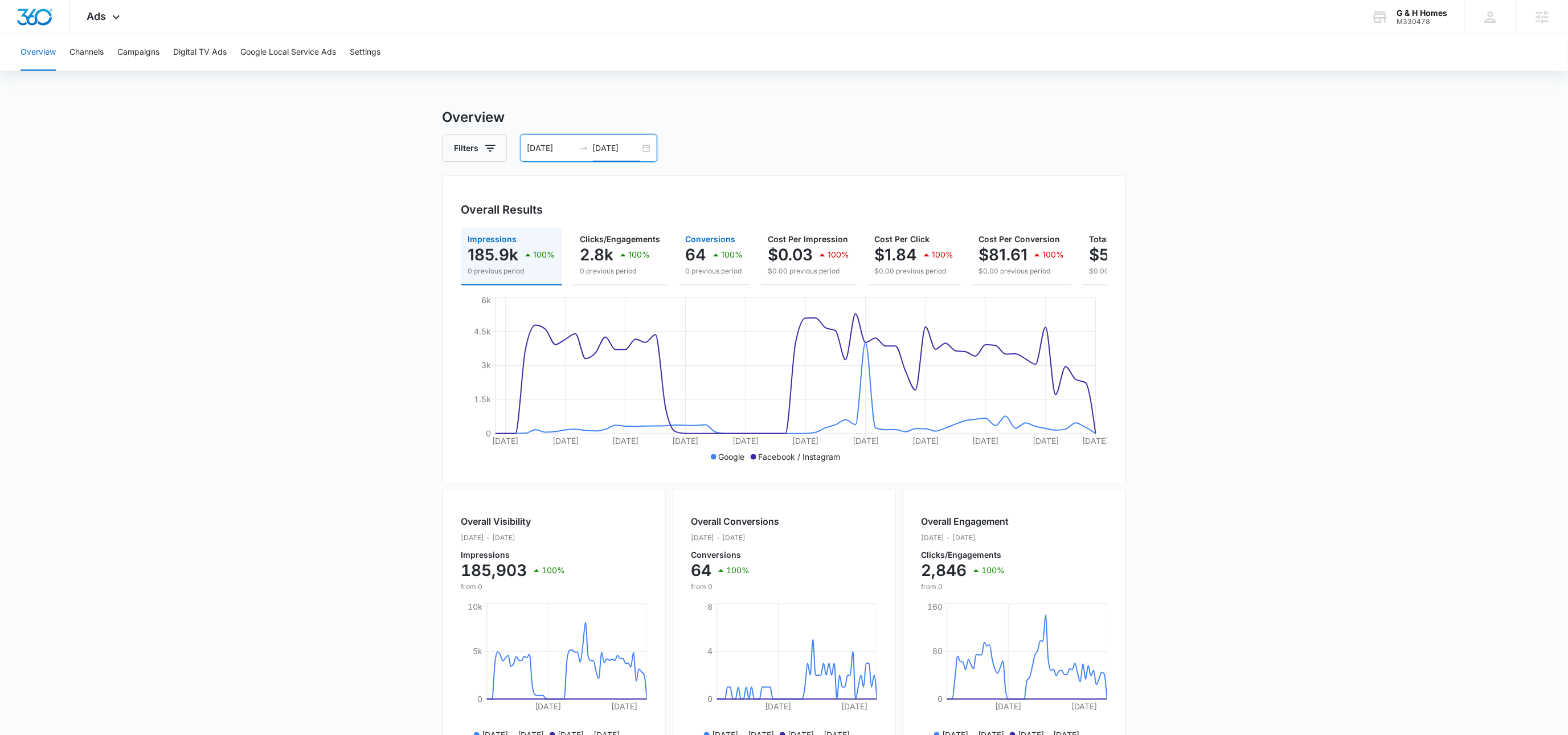
click at [734, 255] on p "100%" at bounding box center [732, 255] width 22 height 8
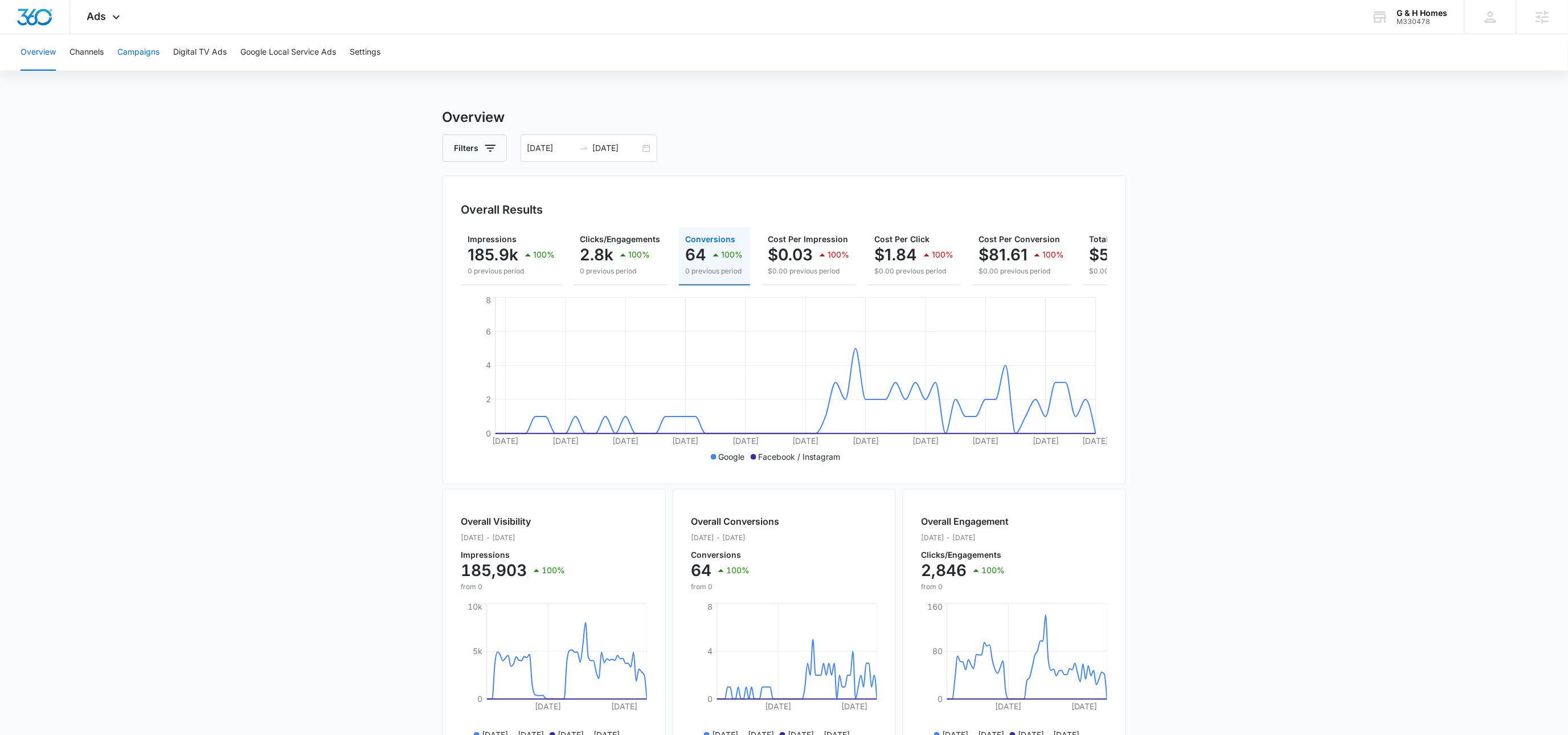
click at [141, 44] on button "Campaigns" at bounding box center [139, 53] width 42 height 36
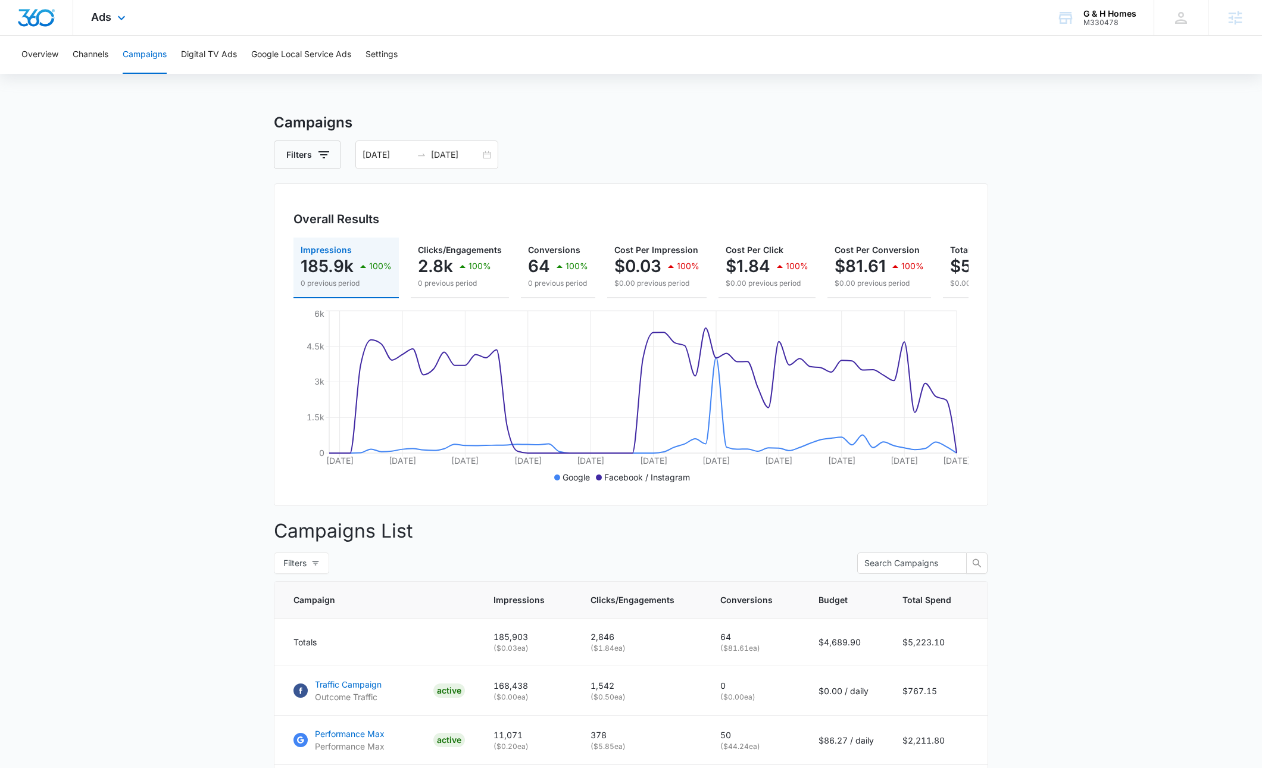
click at [111, 15] on div "Ads Apps Reputation Websites Forms CRM Email Social Payments POS Content Ads In…" at bounding box center [109, 17] width 73 height 35
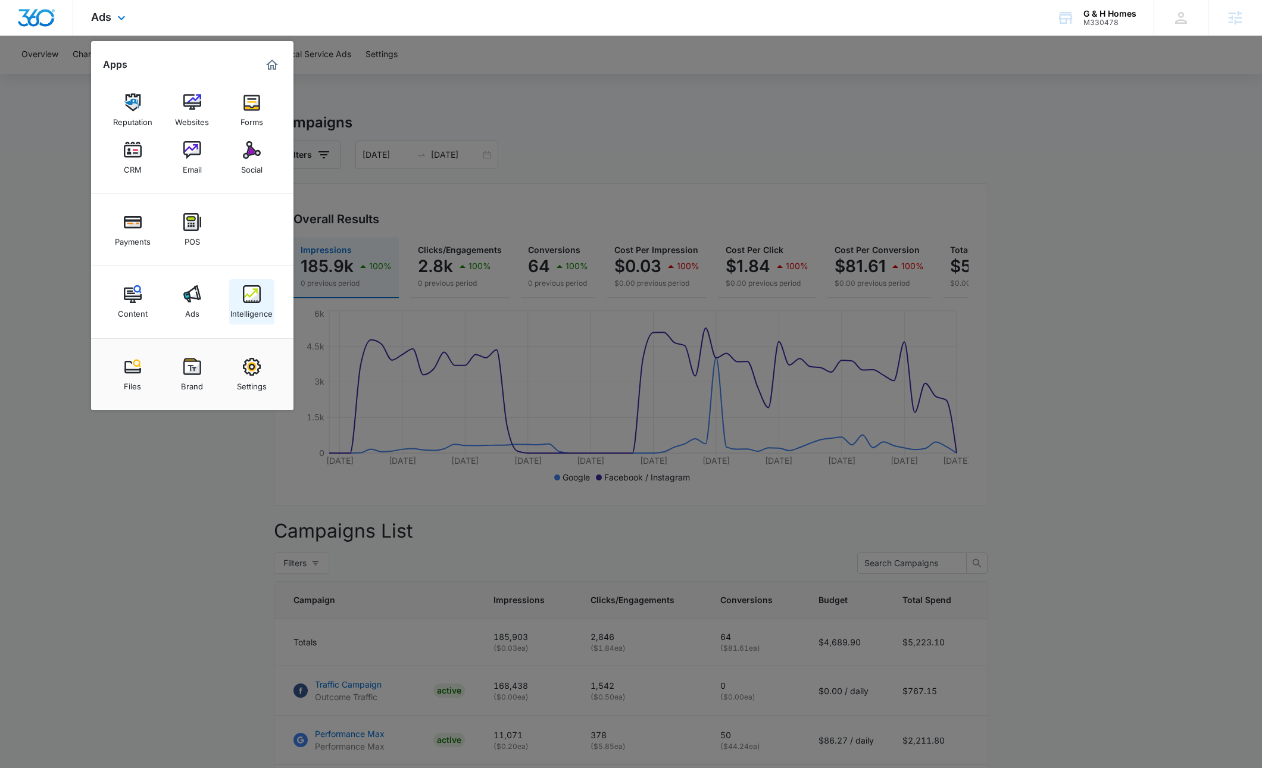
click at [245, 308] on div "Intelligence" at bounding box center [251, 310] width 42 height 15
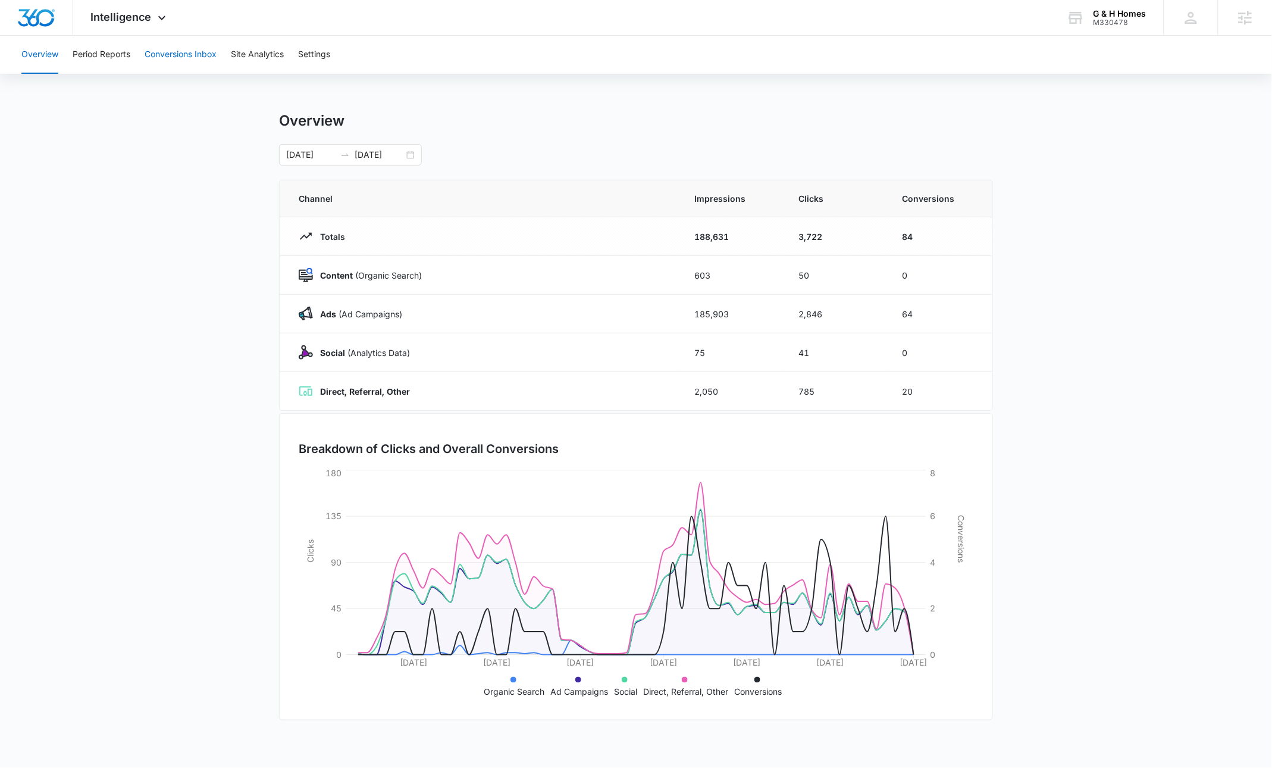
click at [158, 58] on button "Conversions Inbox" at bounding box center [181, 55] width 72 height 38
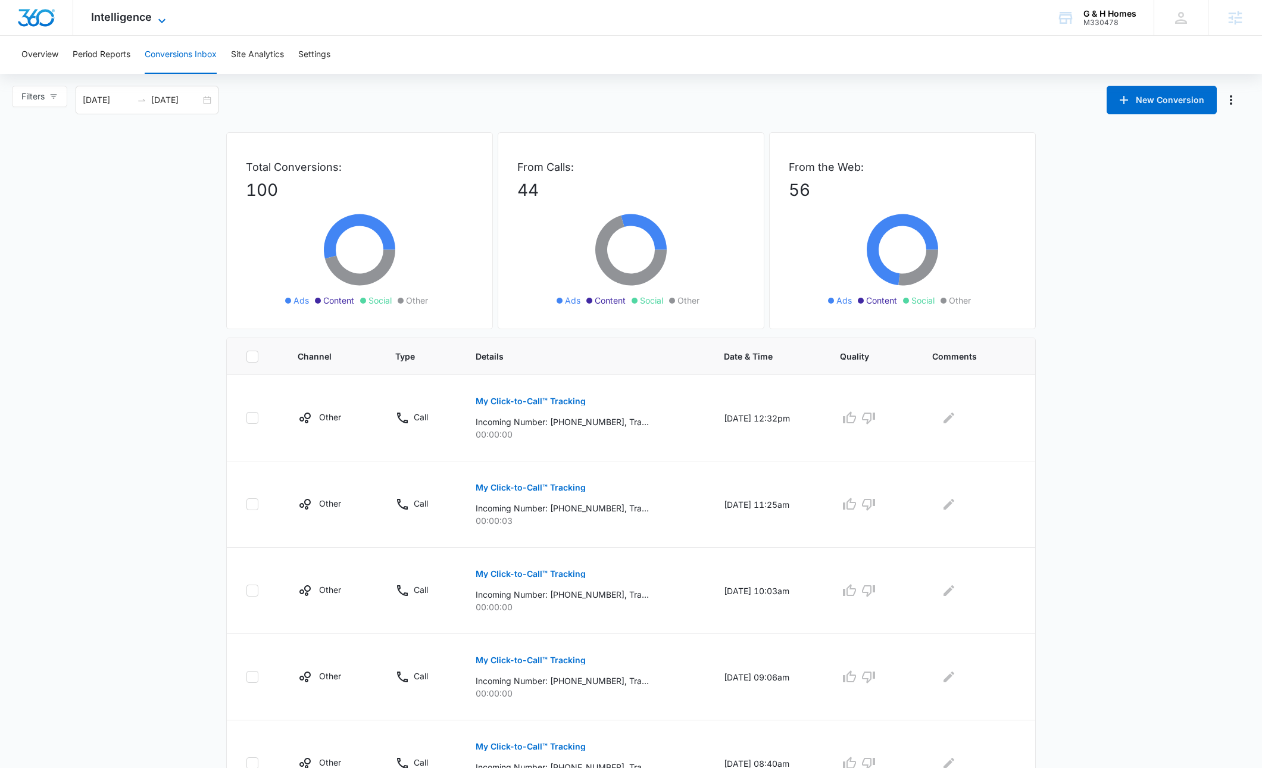
click at [130, 12] on span "Intelligence" at bounding box center [121, 17] width 61 height 12
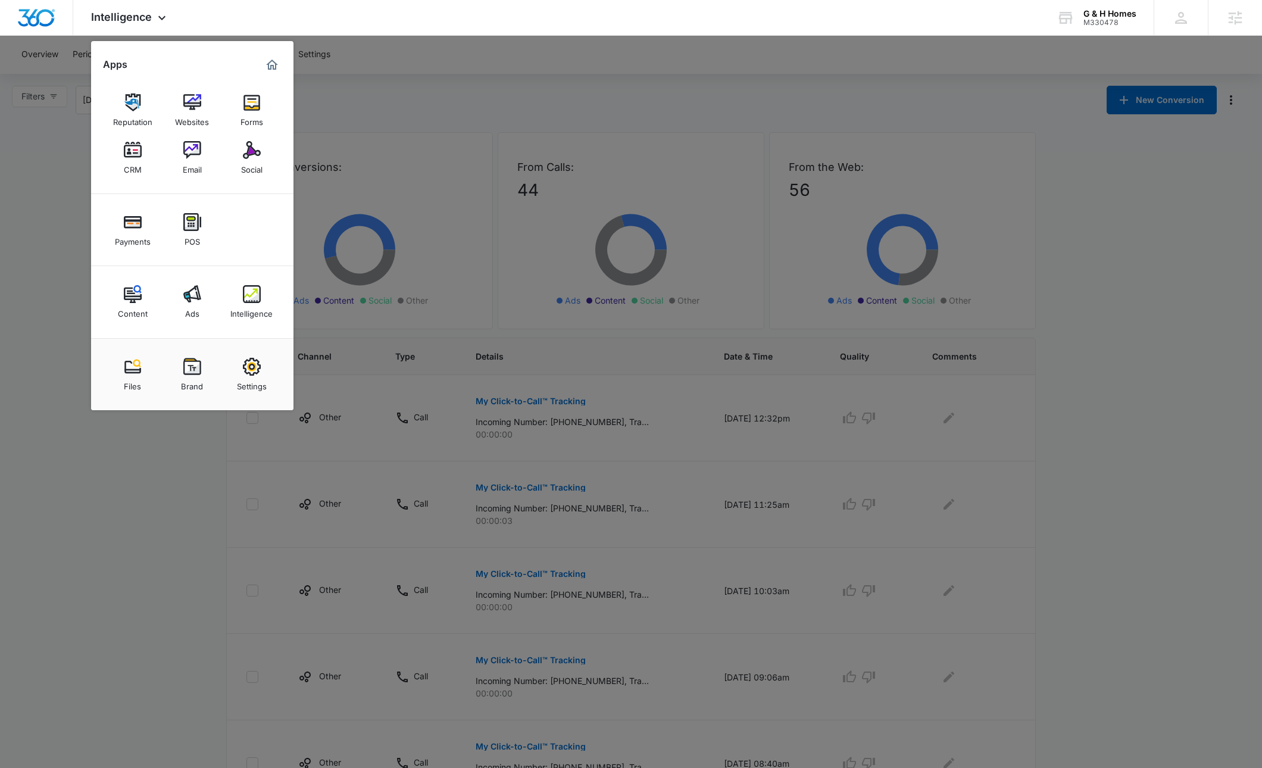
click at [33, 201] on div at bounding box center [631, 384] width 1262 height 768
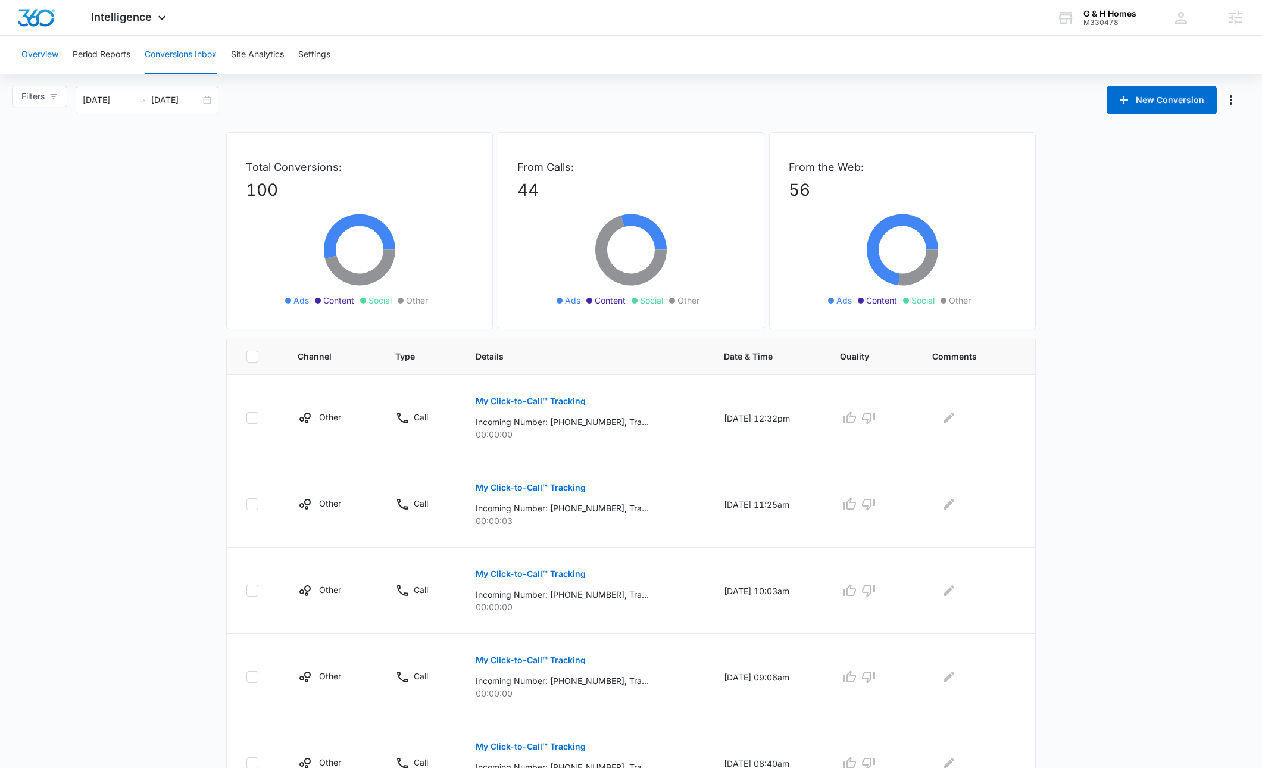
click at [46, 42] on button "Overview" at bounding box center [39, 55] width 37 height 38
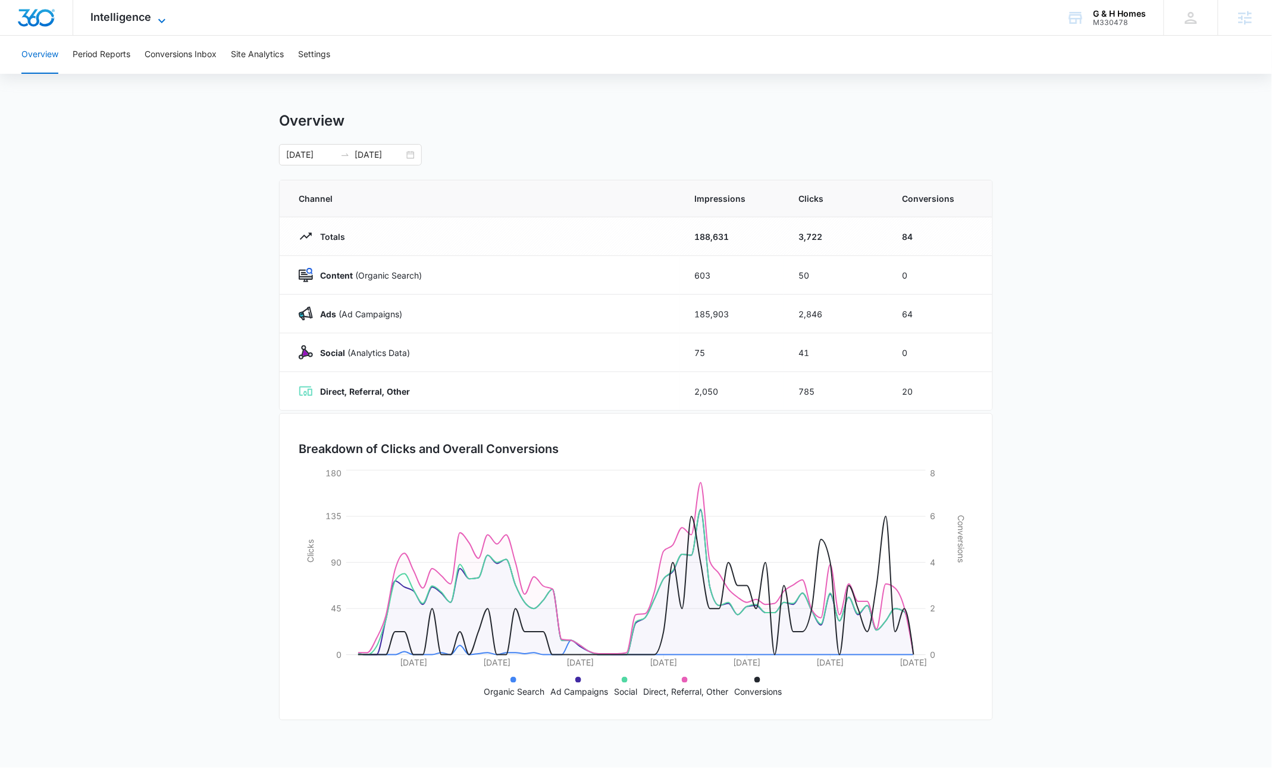
click at [102, 21] on span "Intelligence" at bounding box center [121, 17] width 61 height 12
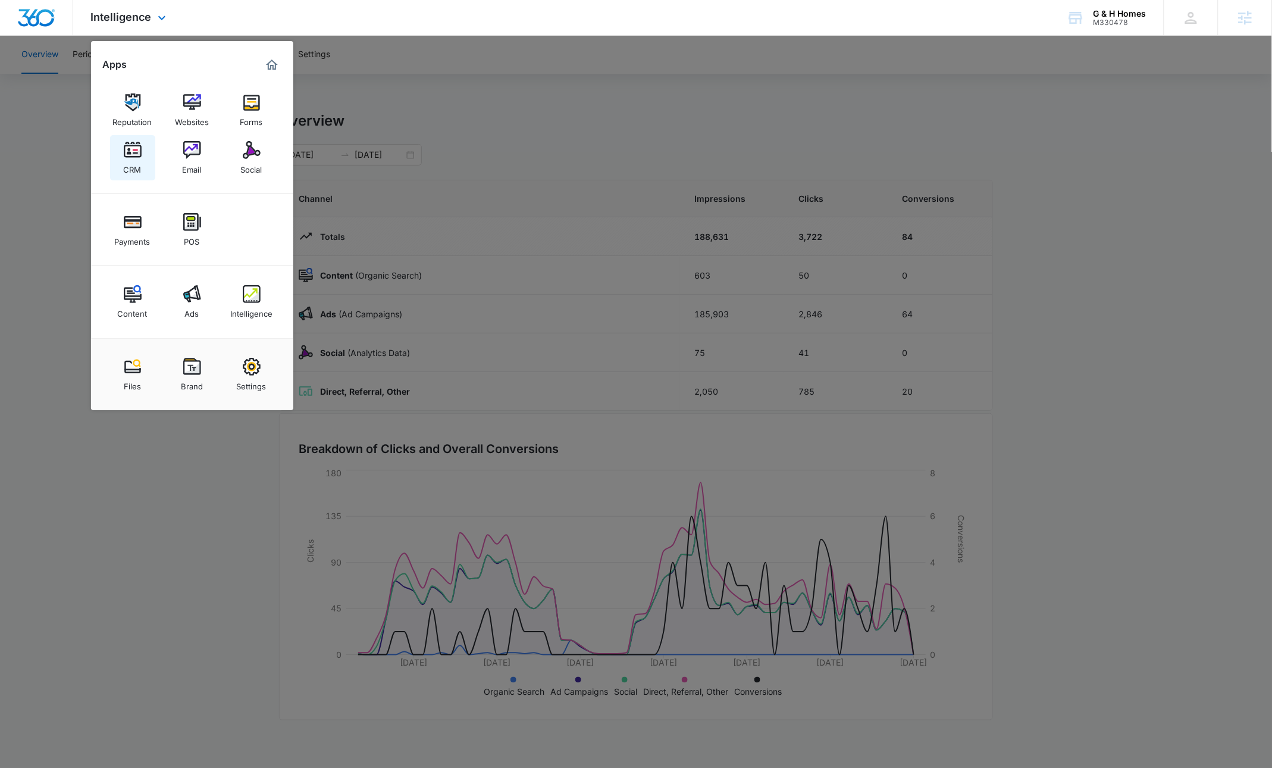
click at [148, 164] on link "CRM" at bounding box center [132, 157] width 45 height 45
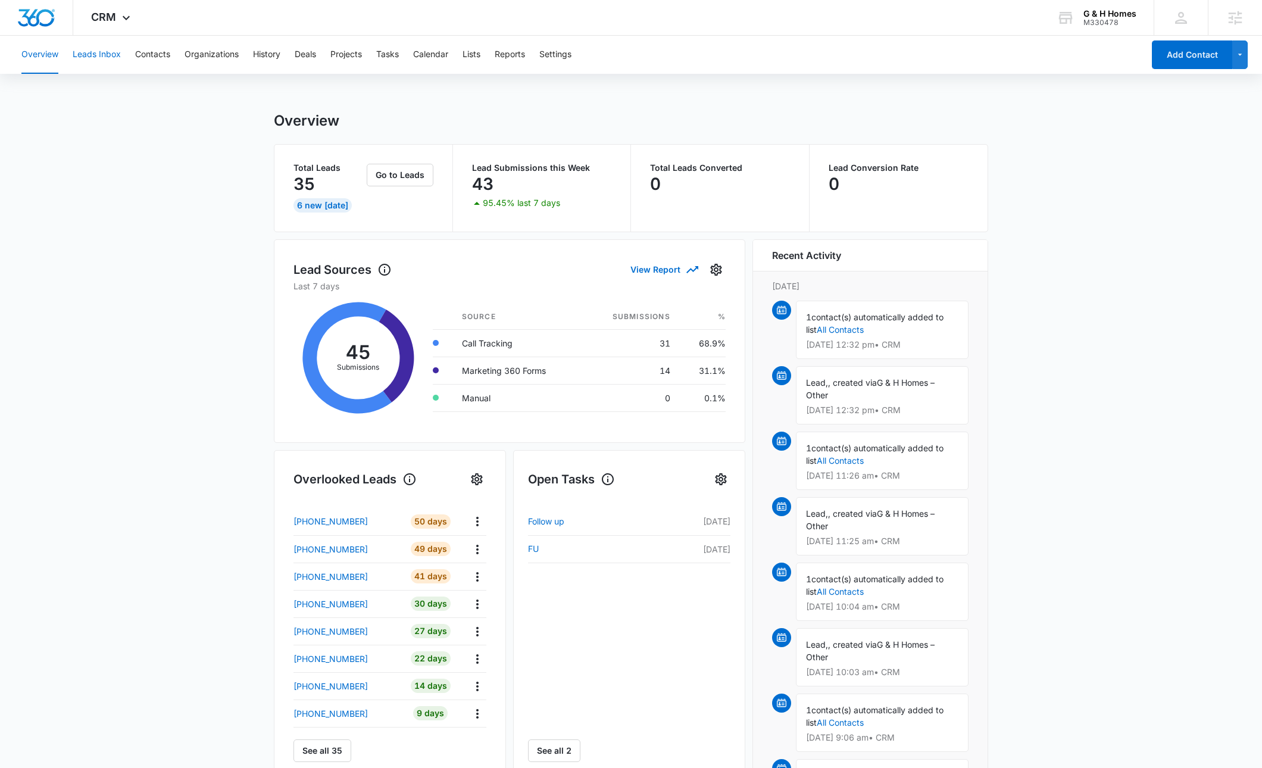
click at [103, 52] on button "Leads Inbox" at bounding box center [97, 55] width 48 height 38
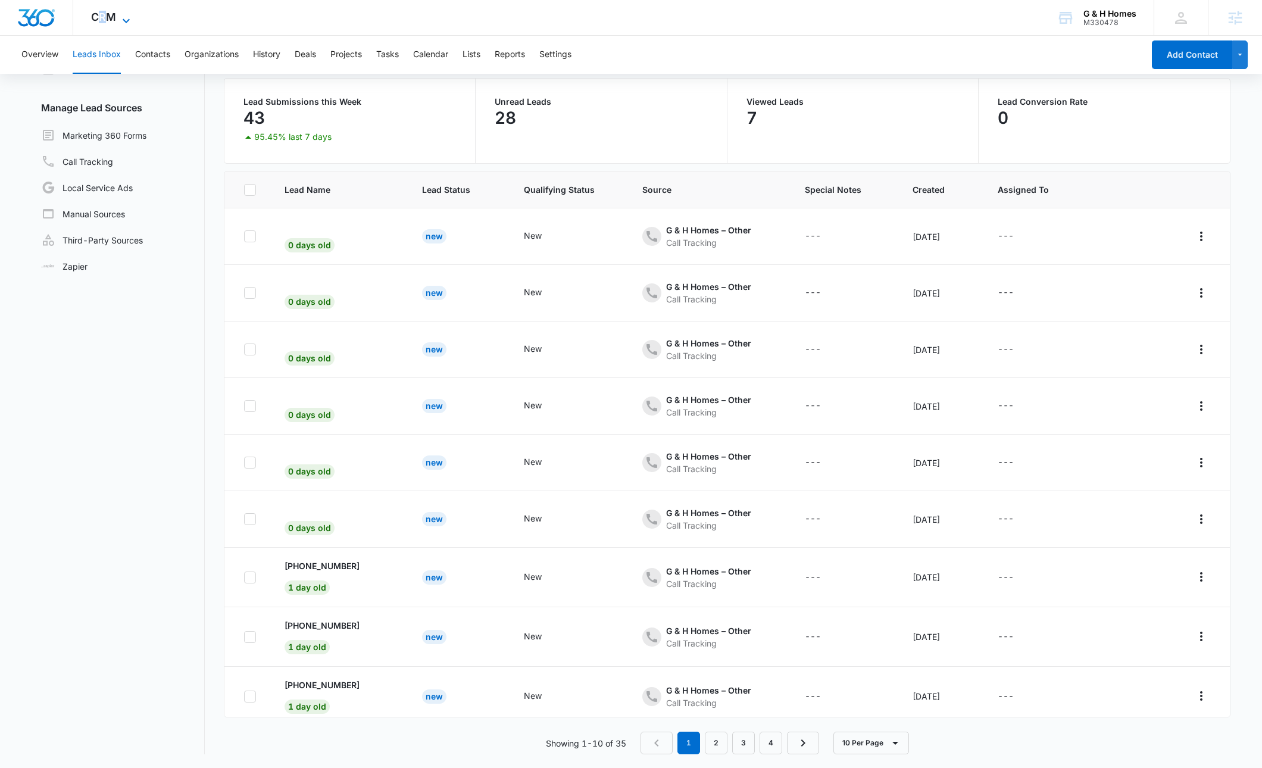
click at [102, 15] on span "CRM" at bounding box center [103, 17] width 25 height 12
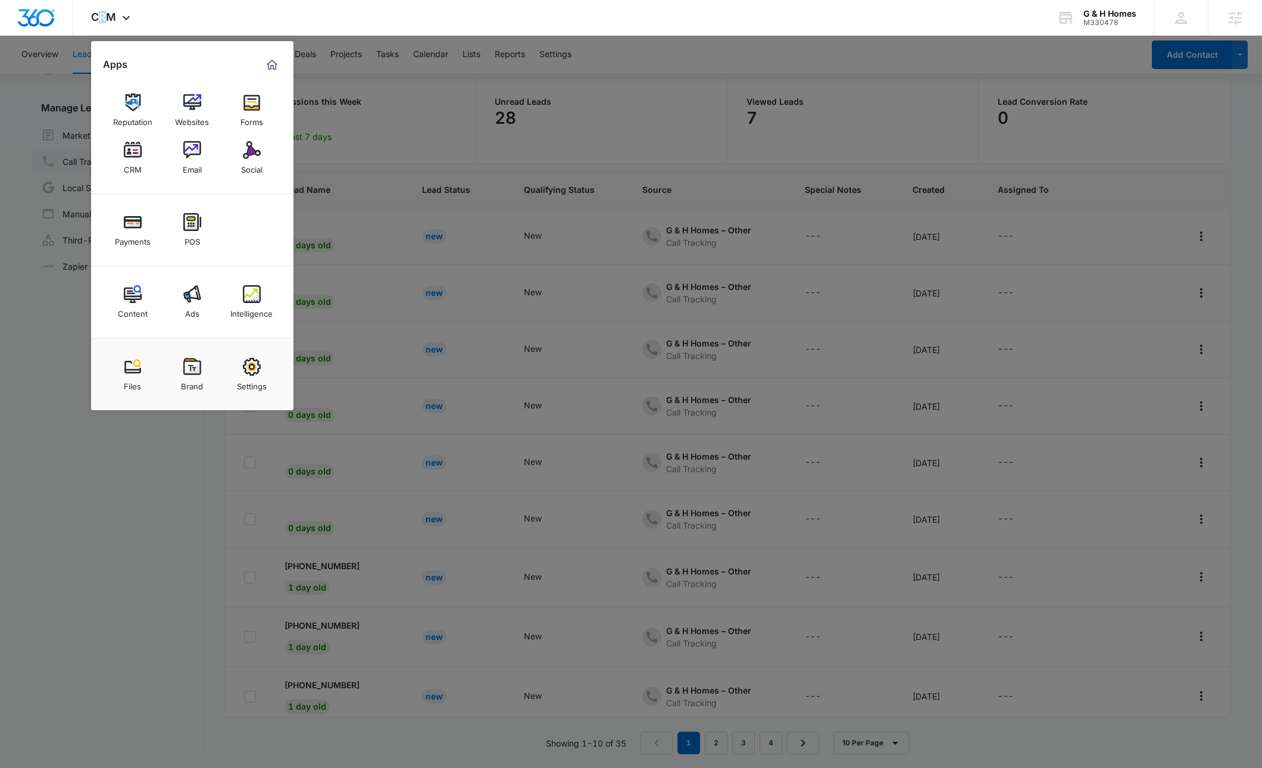
click at [195, 152] on img at bounding box center [192, 150] width 18 height 18
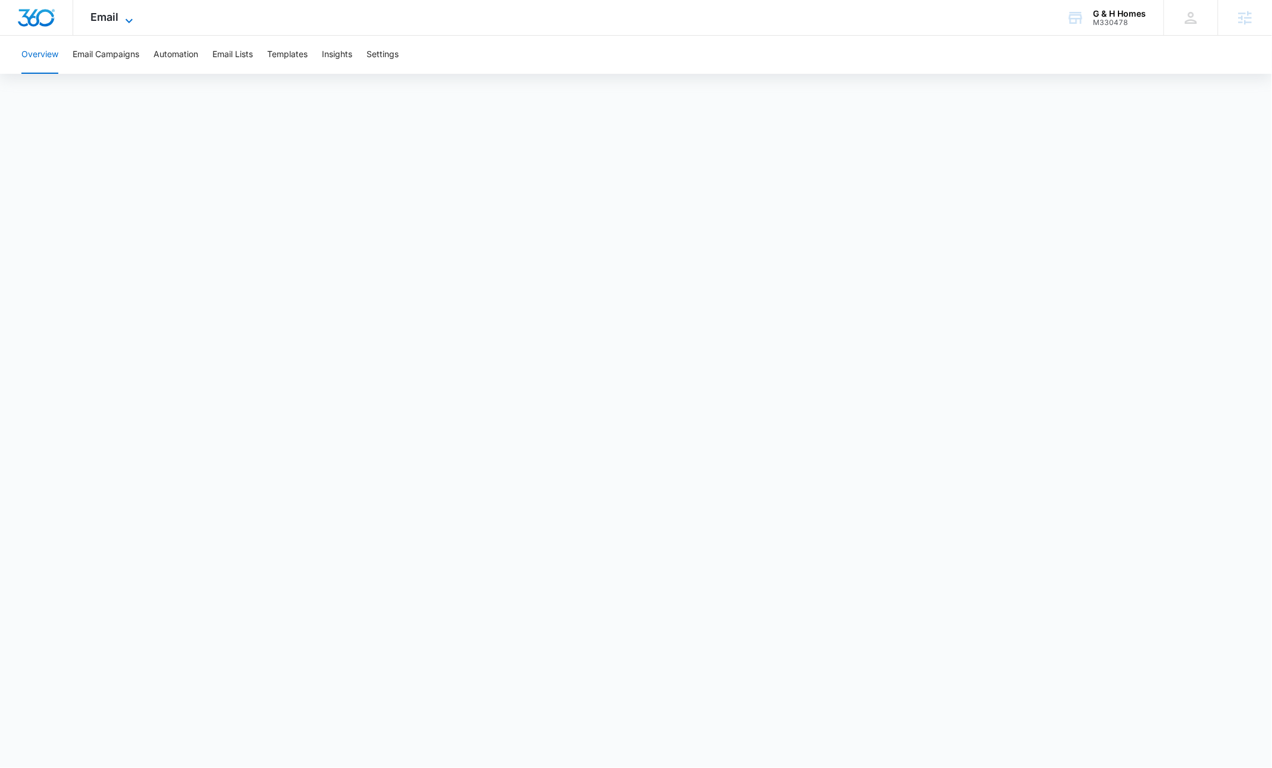
click at [97, 19] on span "Email" at bounding box center [105, 17] width 28 height 12
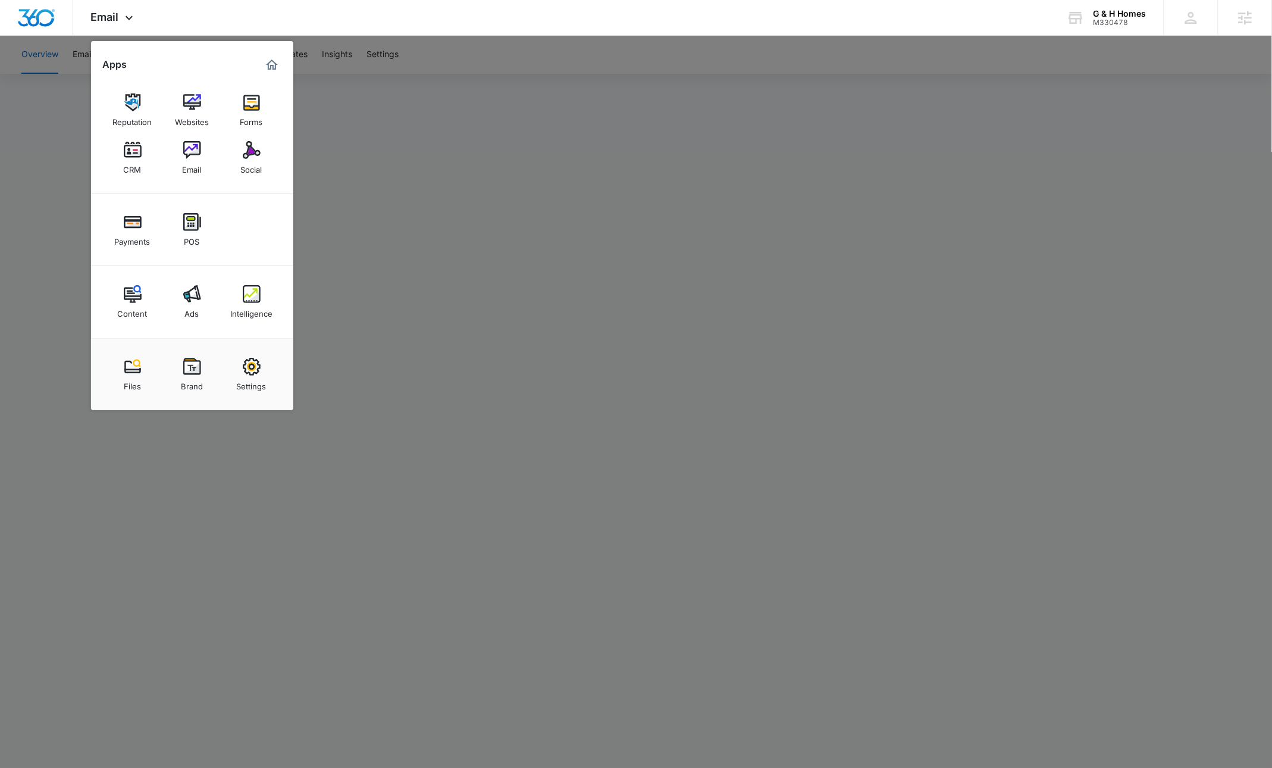
click at [502, 187] on div at bounding box center [636, 384] width 1272 height 768
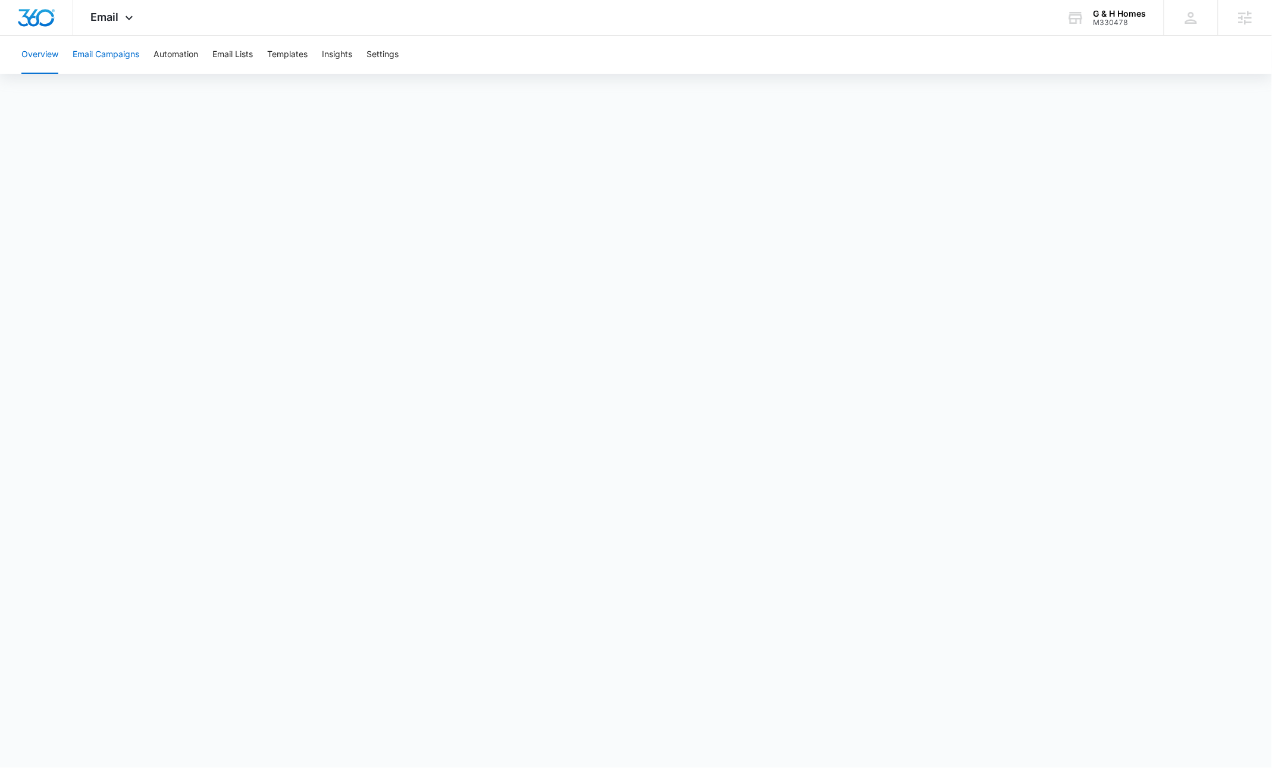
click at [101, 48] on button "Email Campaigns" at bounding box center [106, 55] width 67 height 38
click at [294, 55] on button "Templates" at bounding box center [287, 55] width 40 height 38
click at [221, 54] on button "Email Lists" at bounding box center [232, 55] width 40 height 38
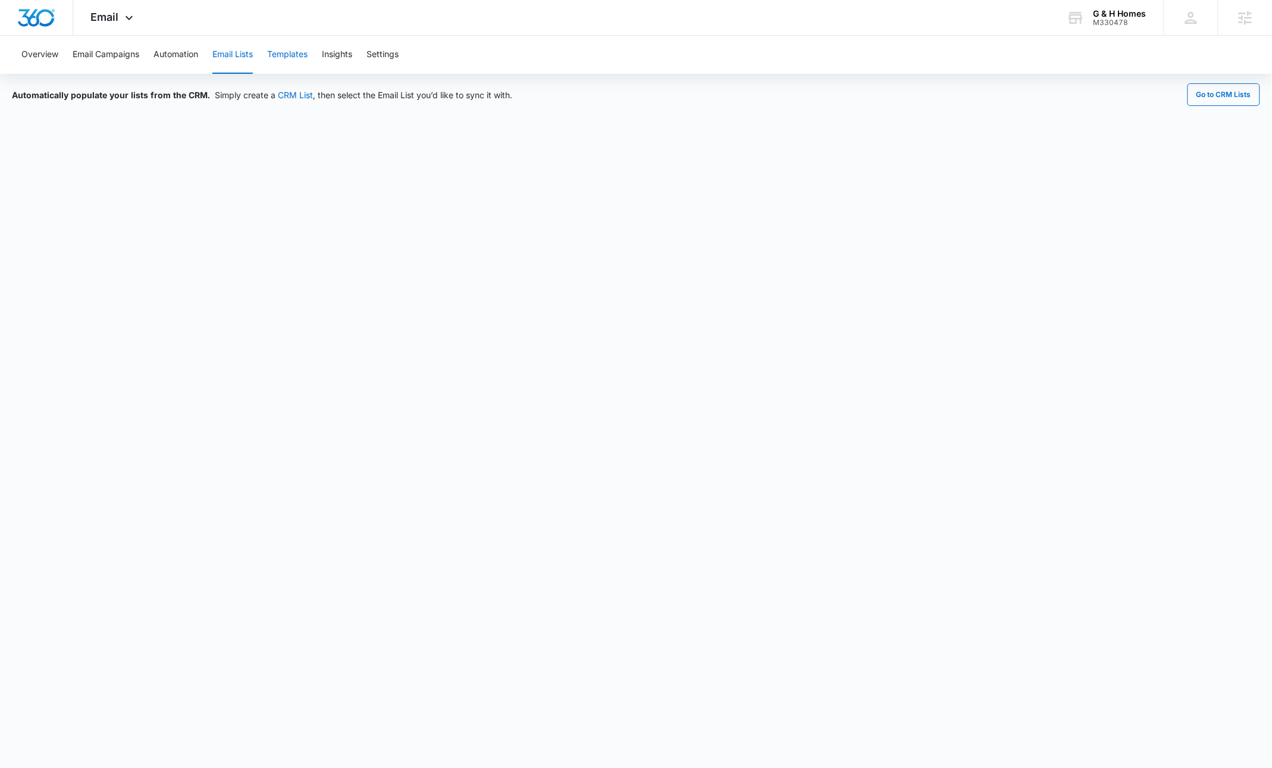
click at [290, 56] on button "Templates" at bounding box center [287, 55] width 40 height 38
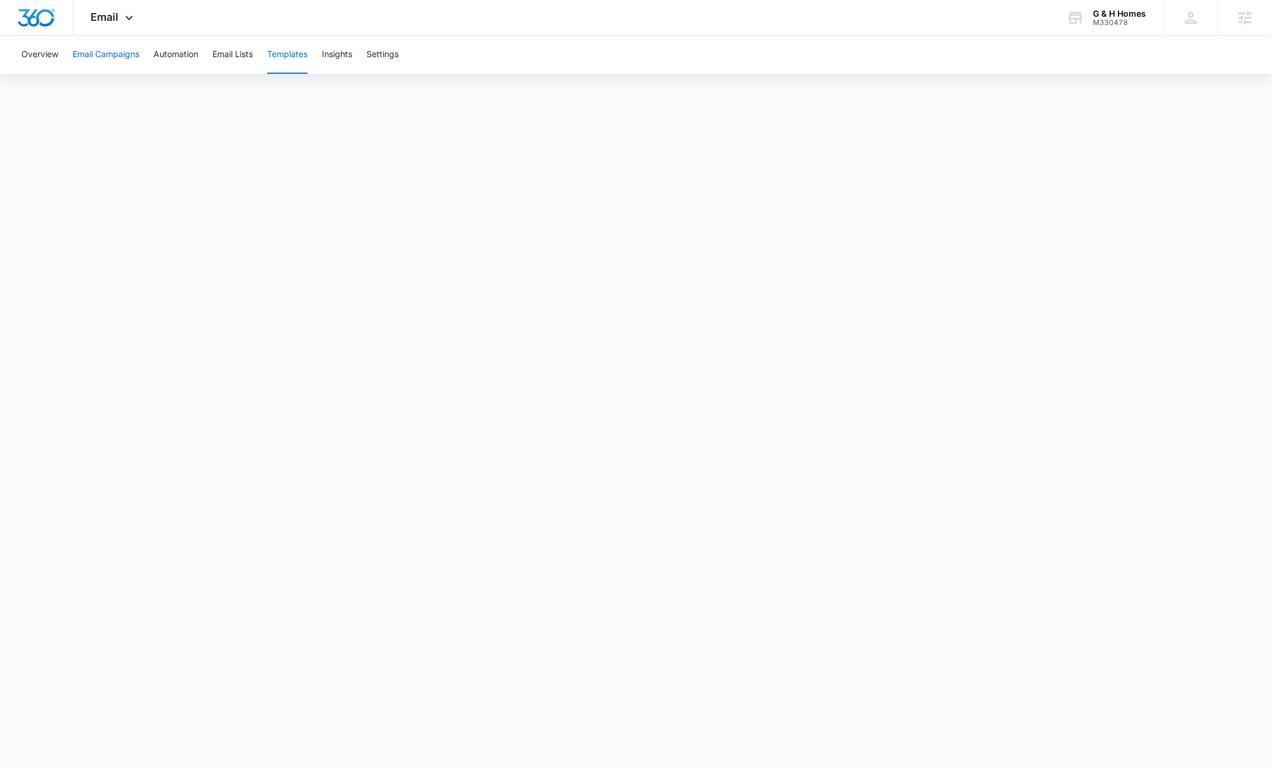
click at [110, 58] on button "Email Campaigns" at bounding box center [106, 55] width 67 height 38
click at [31, 49] on button "Overview" at bounding box center [39, 55] width 37 height 38
click at [114, 15] on span "Email" at bounding box center [105, 17] width 28 height 12
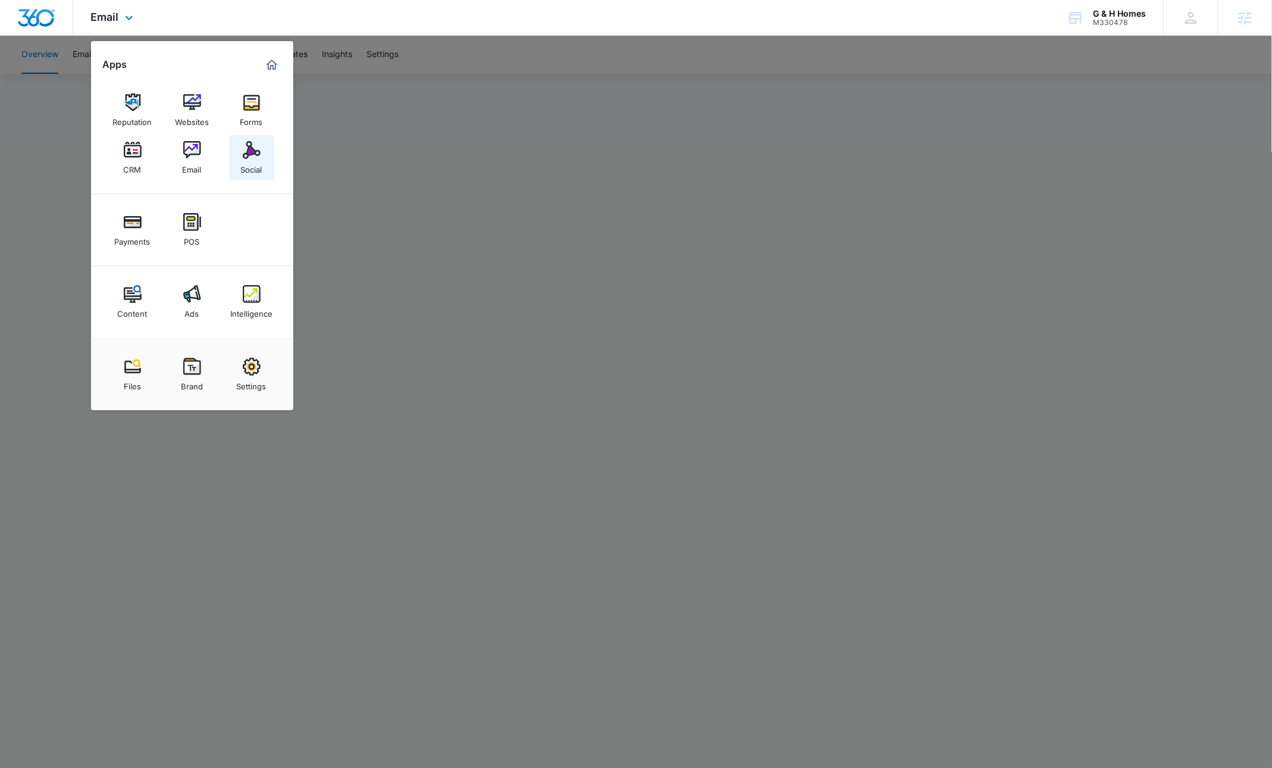
click at [259, 155] on img at bounding box center [252, 150] width 18 height 18
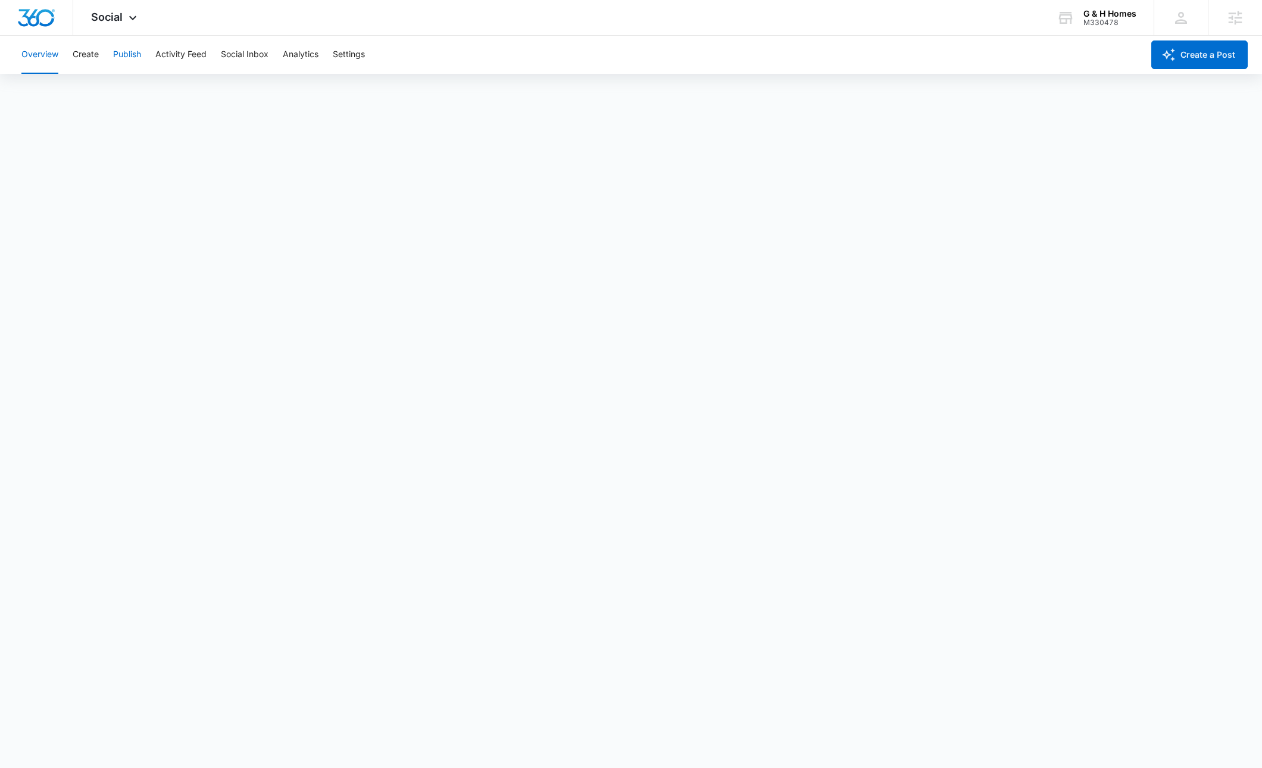
click at [132, 52] on button "Publish" at bounding box center [127, 55] width 28 height 38
click at [115, 8] on div "Social Apps Reputation Websites Forms CRM Email Social Payments POS Content Ads…" at bounding box center [115, 17] width 85 height 35
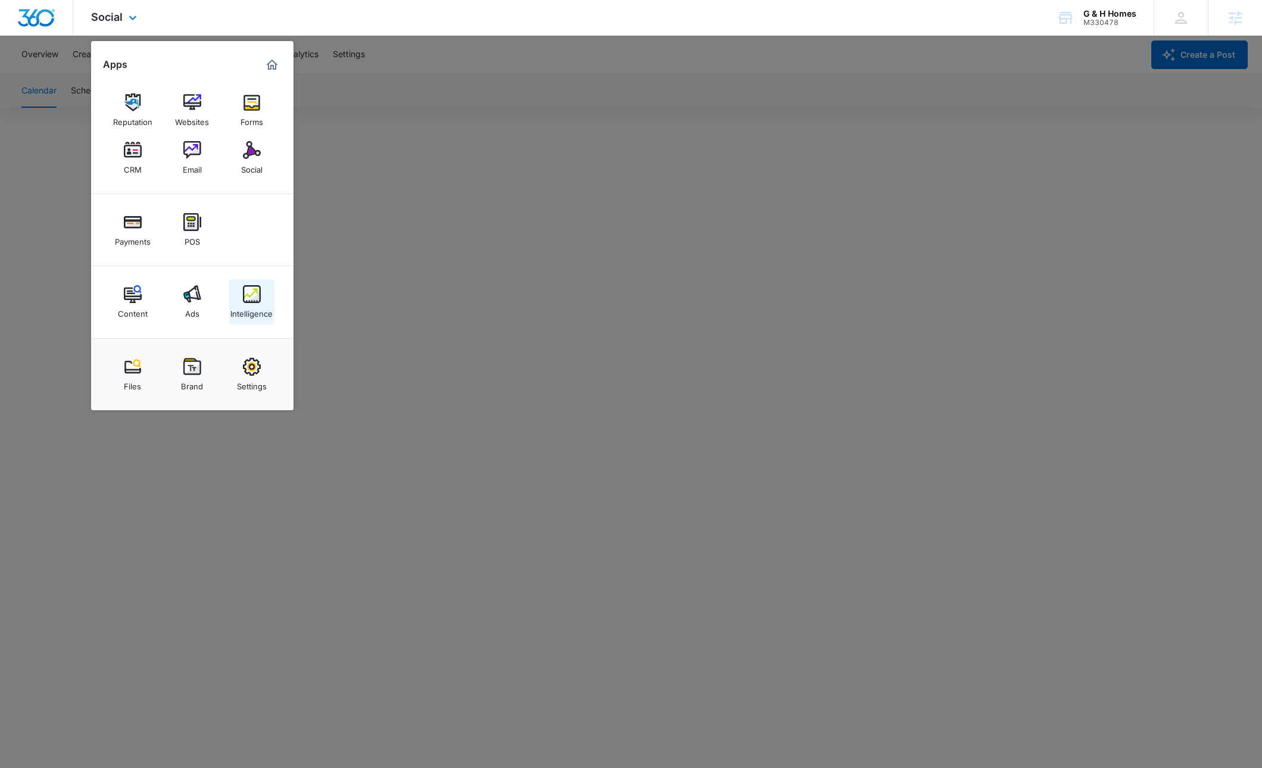
click at [240, 298] on link "Intelligence" at bounding box center [251, 301] width 45 height 45
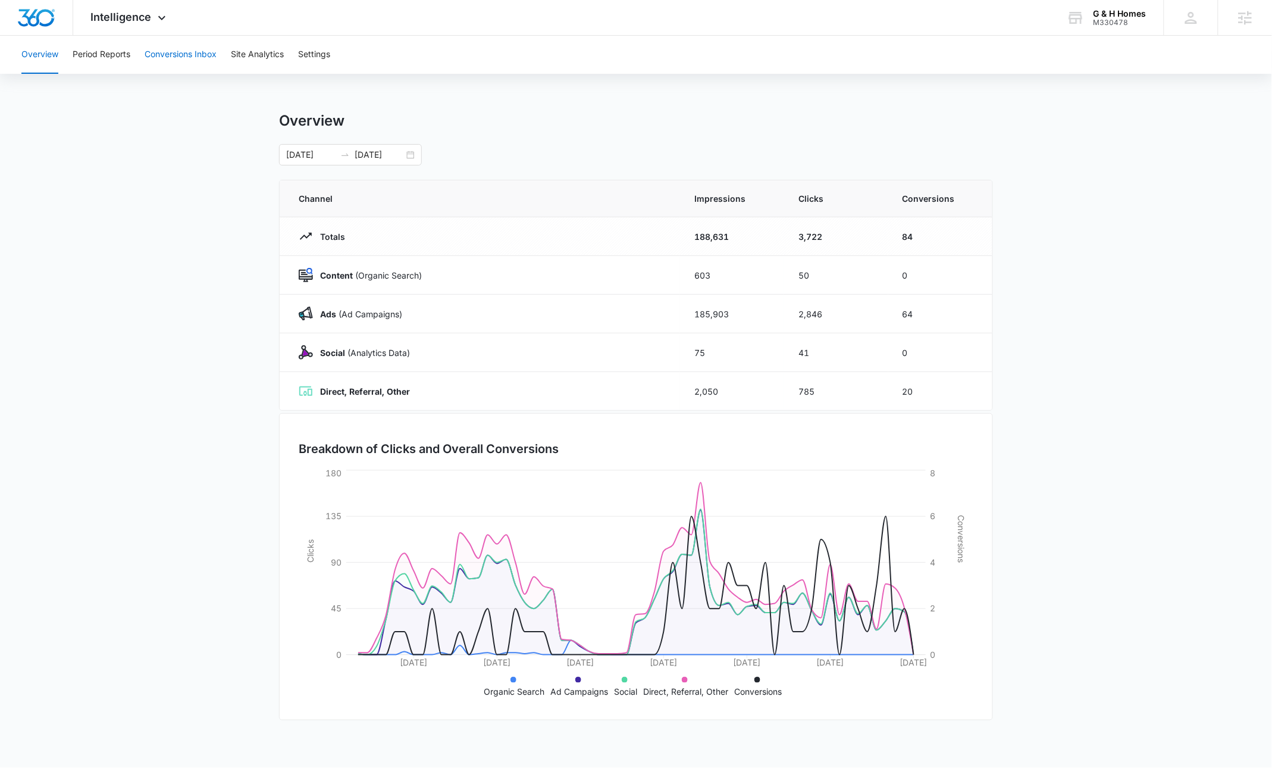
click at [188, 47] on button "Conversions Inbox" at bounding box center [181, 55] width 72 height 38
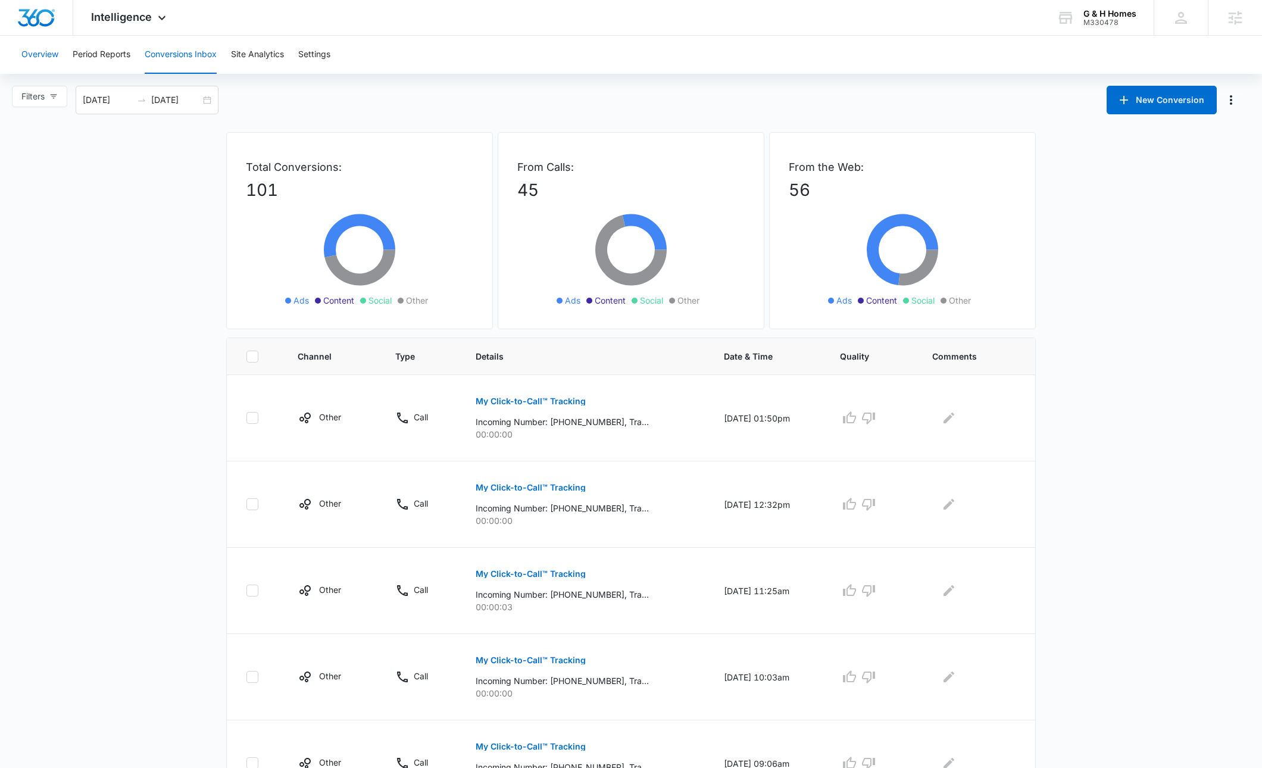
click at [37, 58] on button "Overview" at bounding box center [39, 55] width 37 height 38
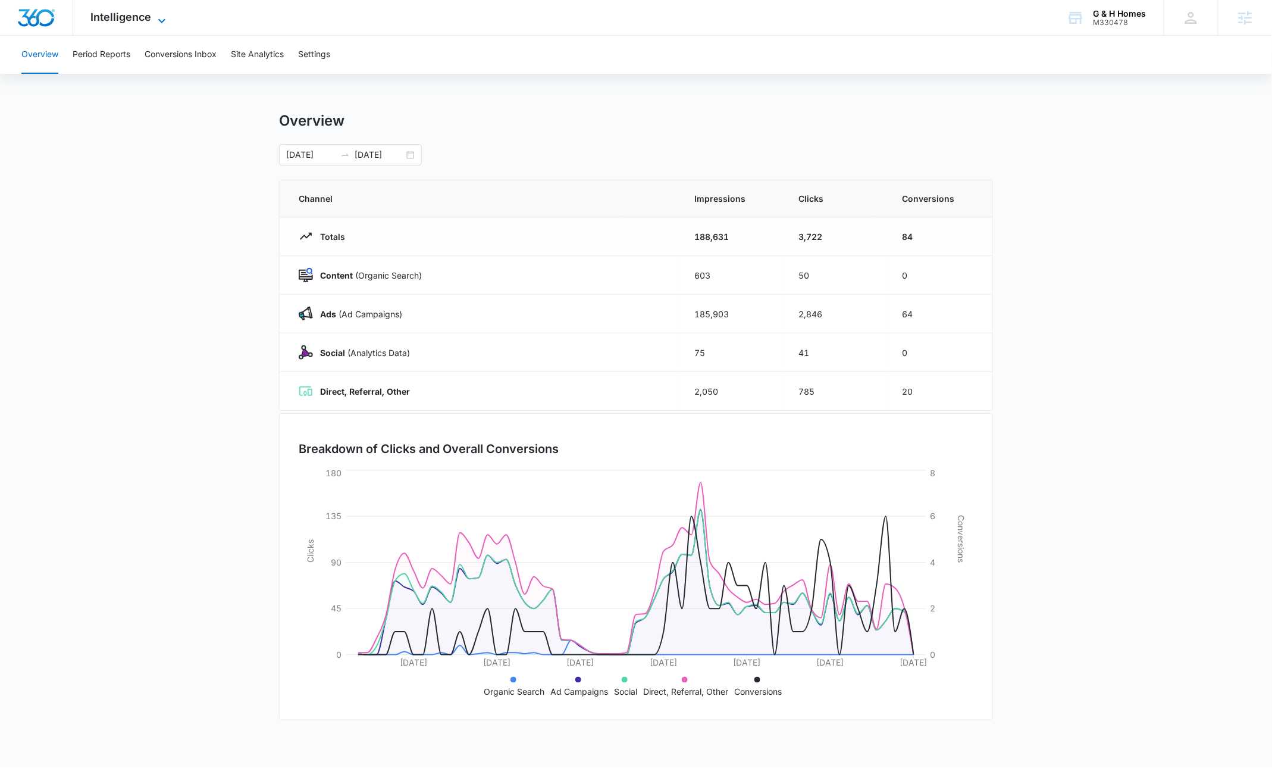
click at [129, 18] on span "Intelligence" at bounding box center [121, 17] width 61 height 12
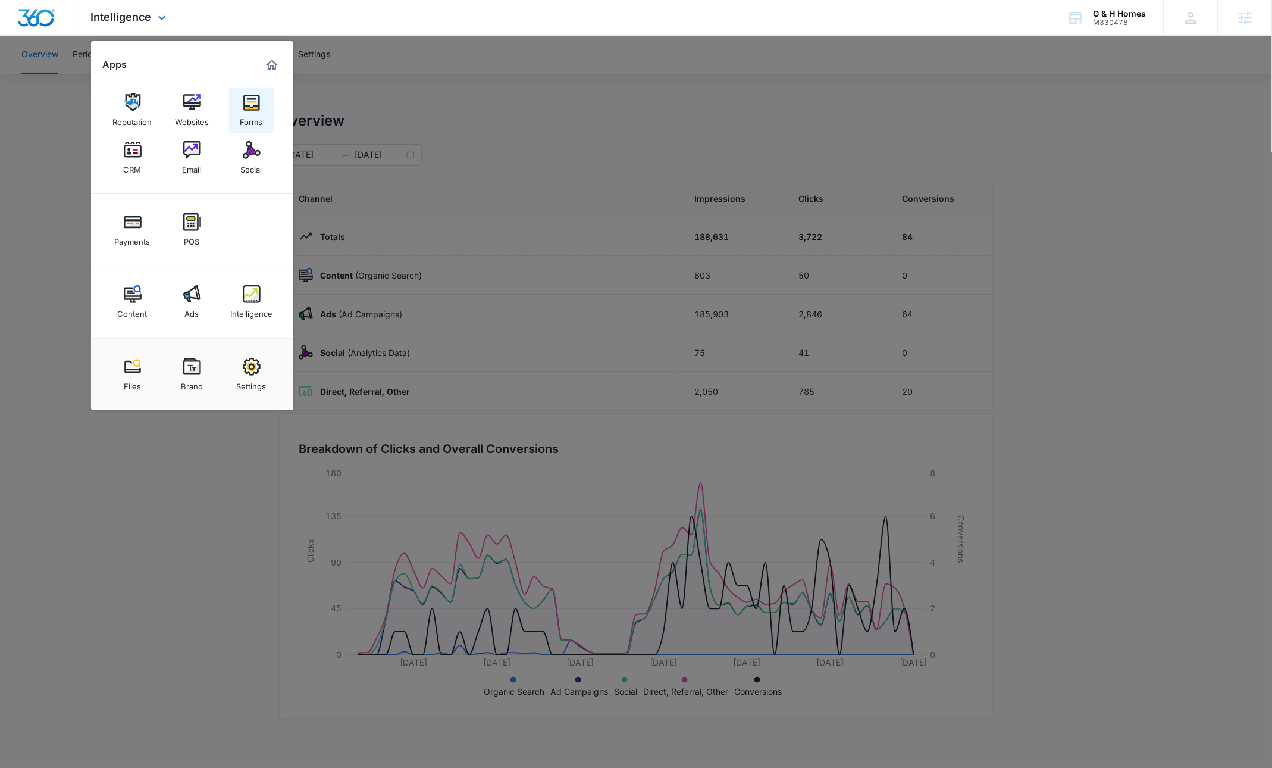
click at [256, 95] on img at bounding box center [252, 102] width 18 height 18
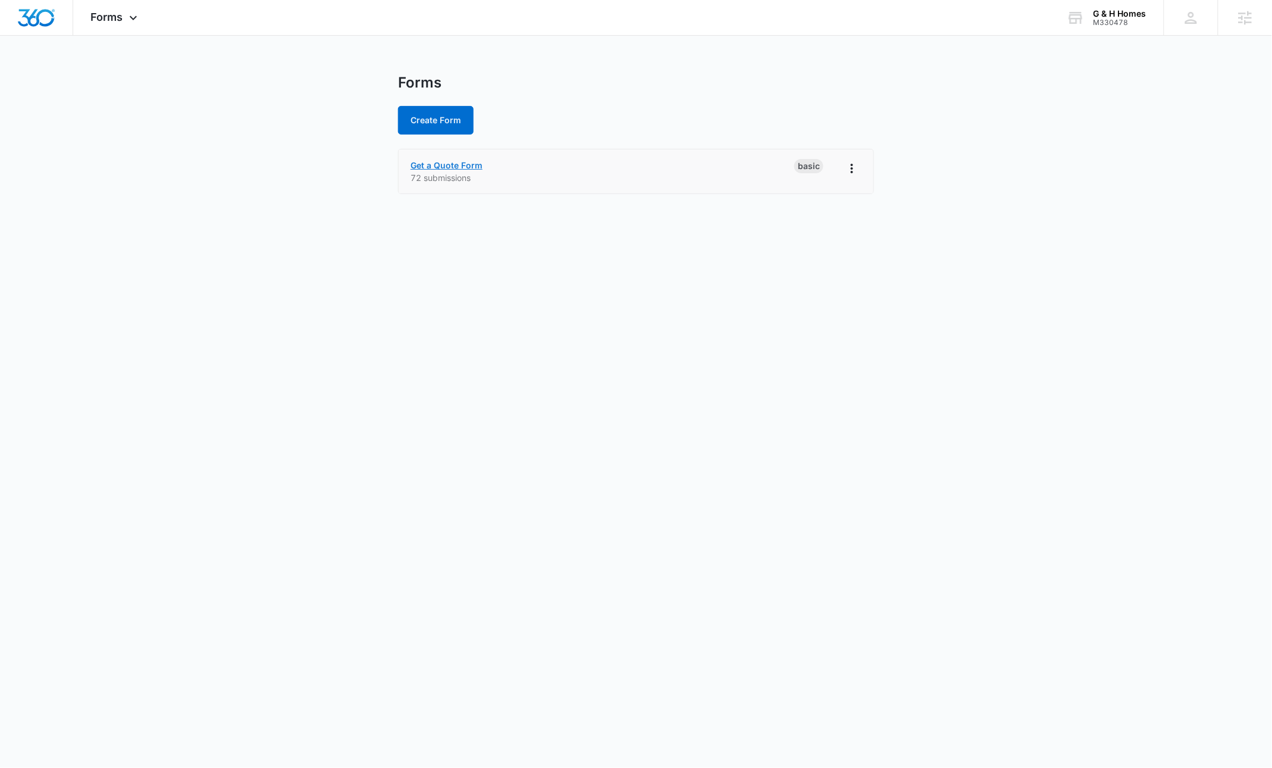
click at [471, 161] on link "Get a Quote Form" at bounding box center [447, 165] width 72 height 10
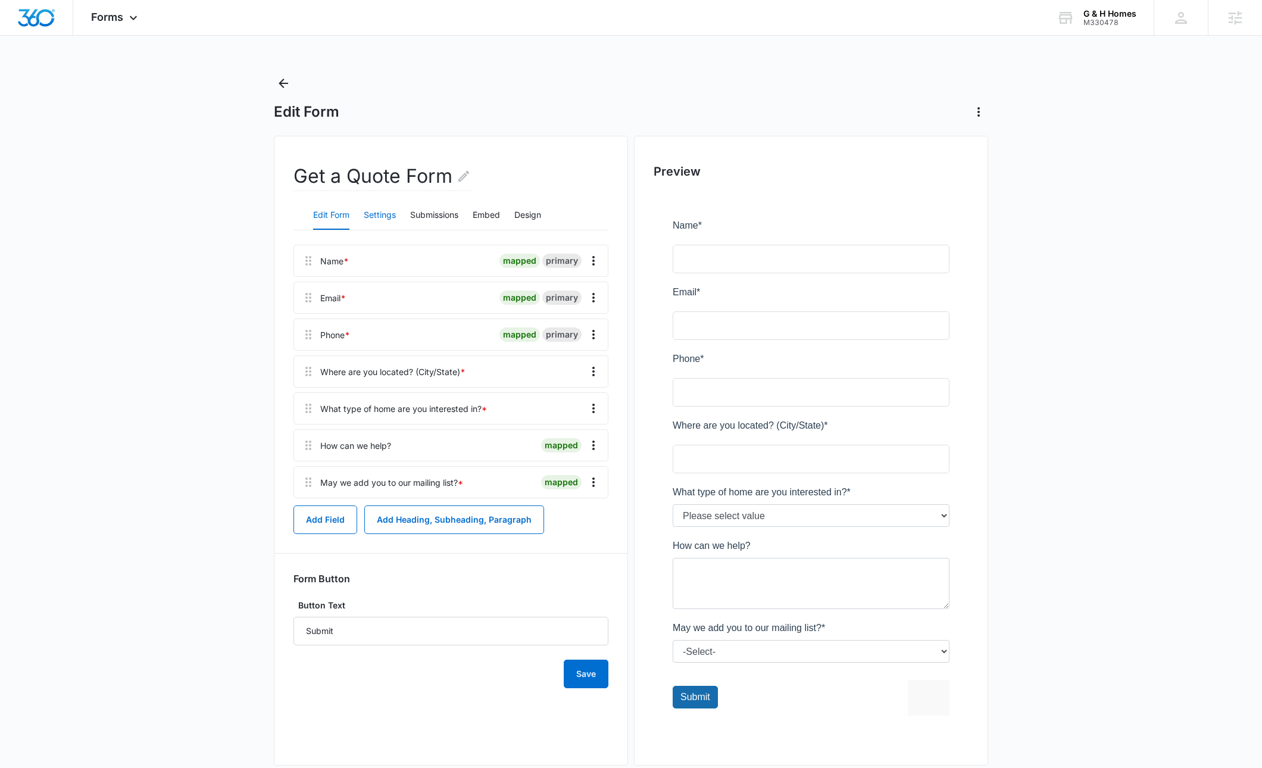
click at [378, 215] on button "Settings" at bounding box center [380, 215] width 32 height 29
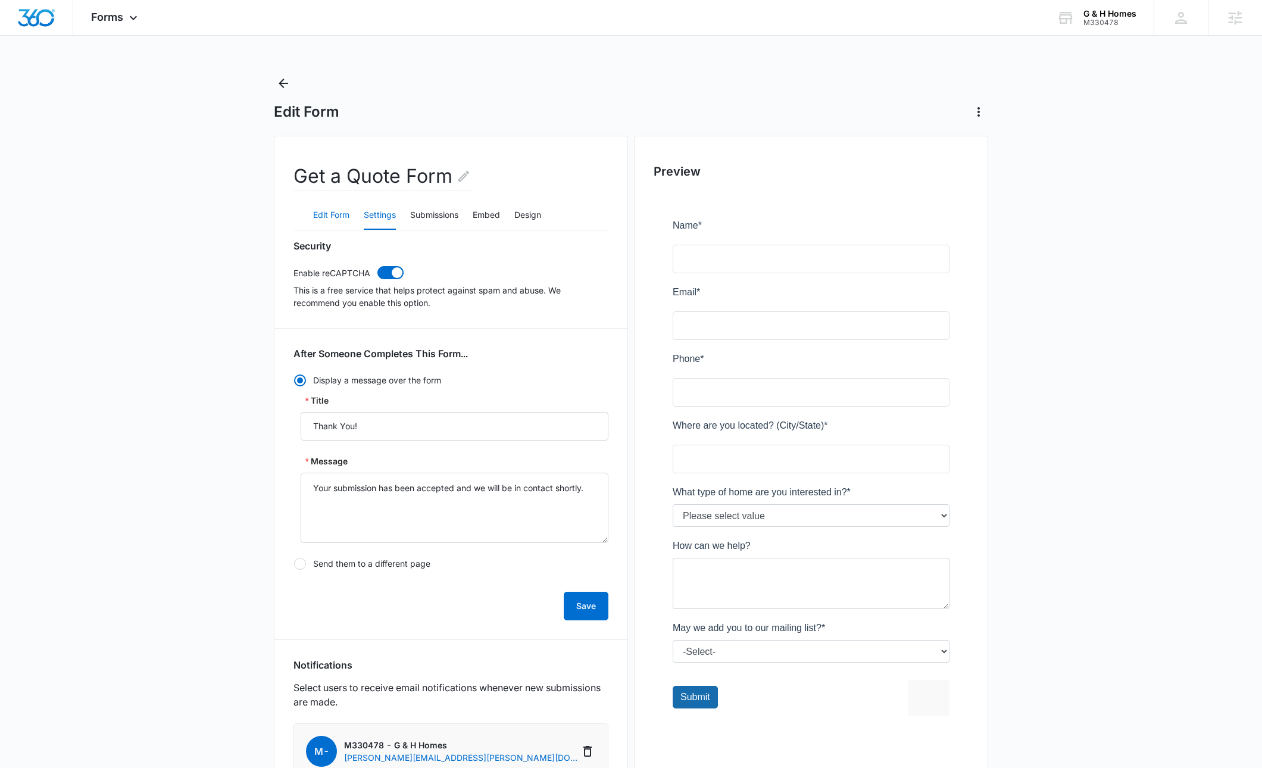
click at [330, 213] on button "Edit Form" at bounding box center [331, 215] width 36 height 29
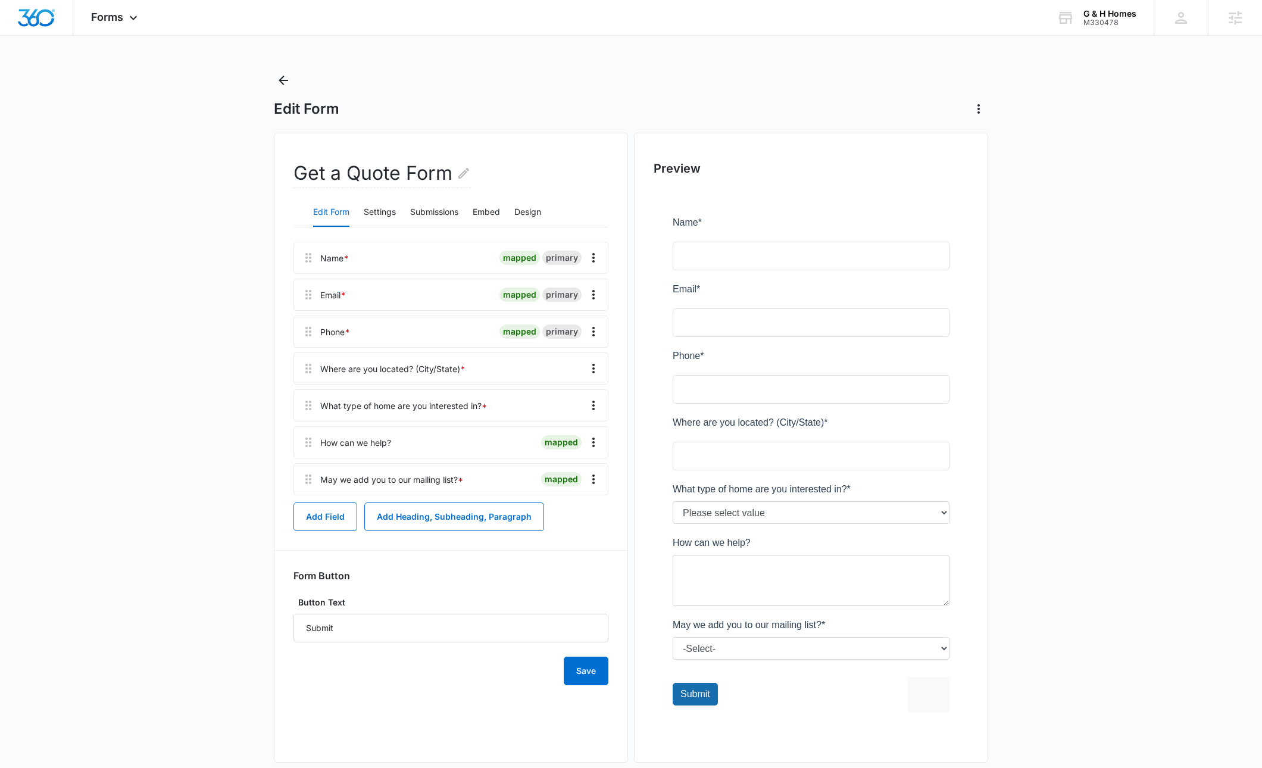
scroll to position [22, 0]
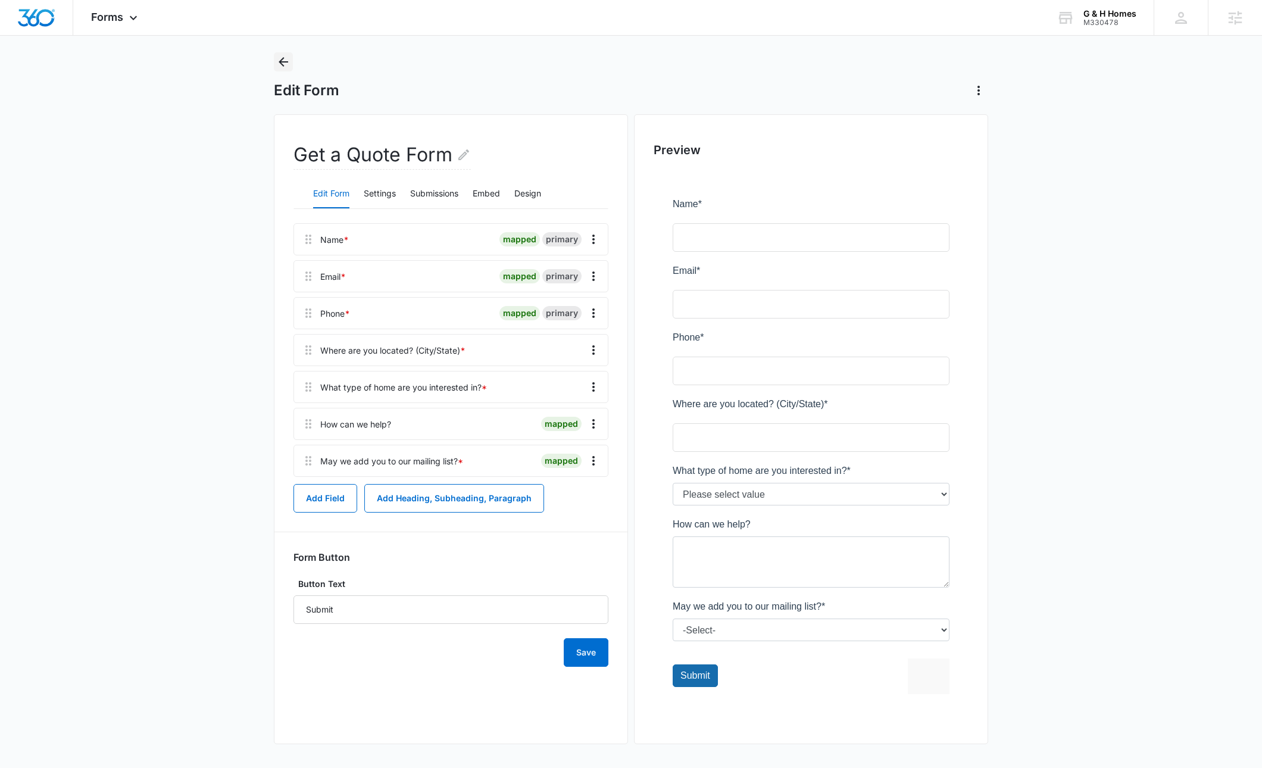
click at [283, 61] on icon "Back" at bounding box center [284, 62] width 10 height 10
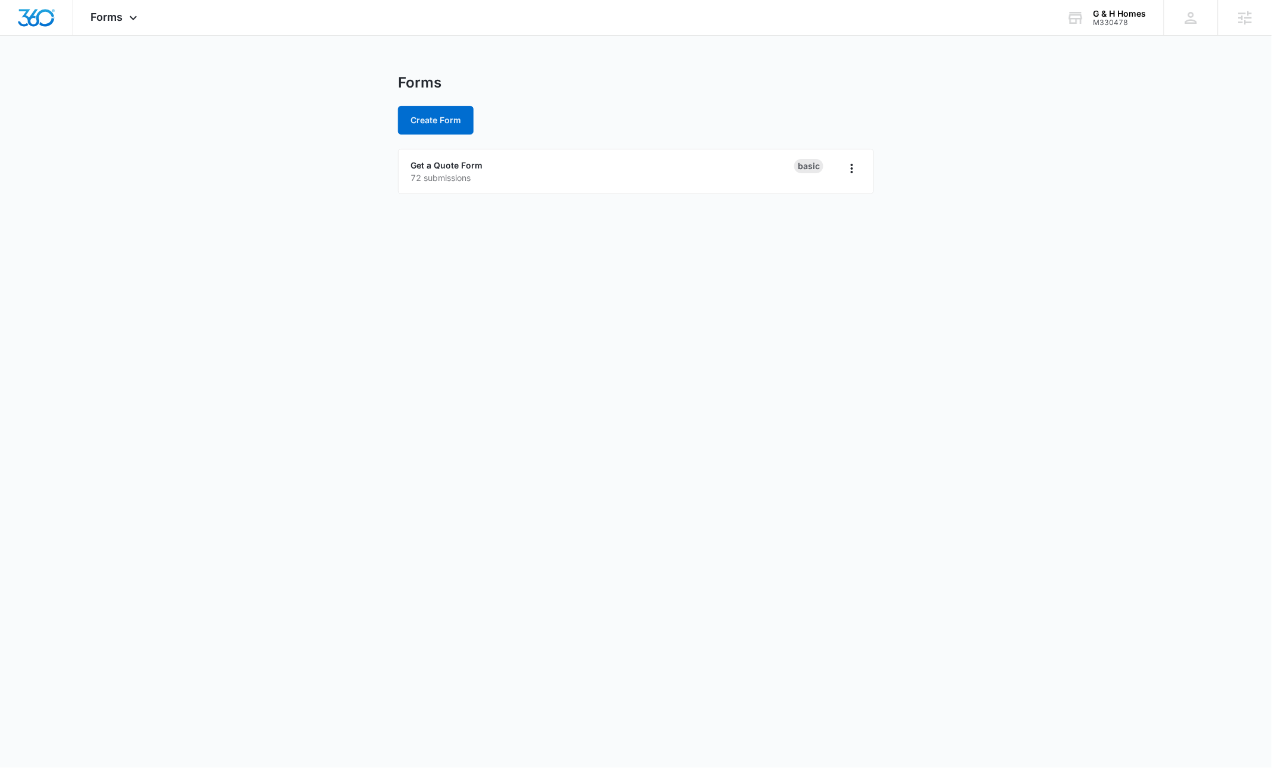
click at [200, 196] on main "Forms Create Form Get a Quote Form 72 submissions Basic" at bounding box center [636, 141] width 1272 height 134
click at [33, 18] on img "Dashboard" at bounding box center [36, 18] width 38 height 18
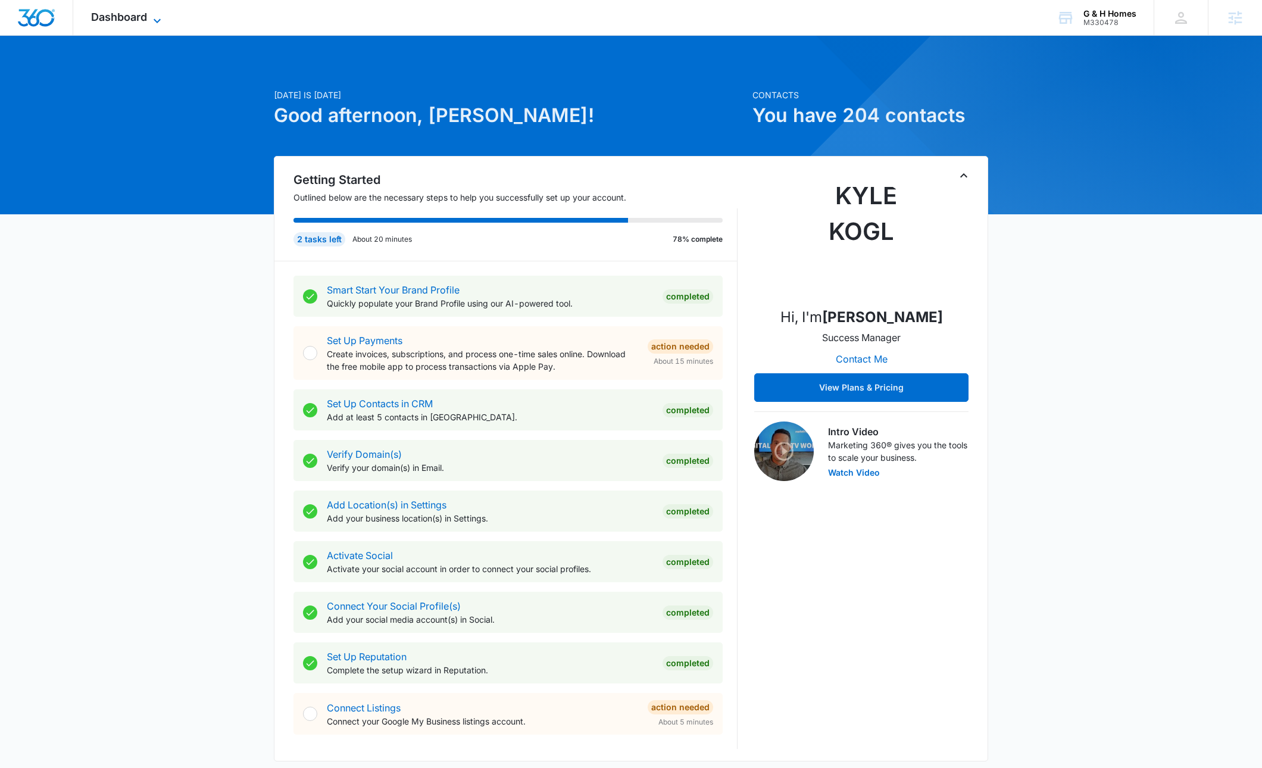
click at [146, 12] on span "Dashboard" at bounding box center [119, 17] width 56 height 12
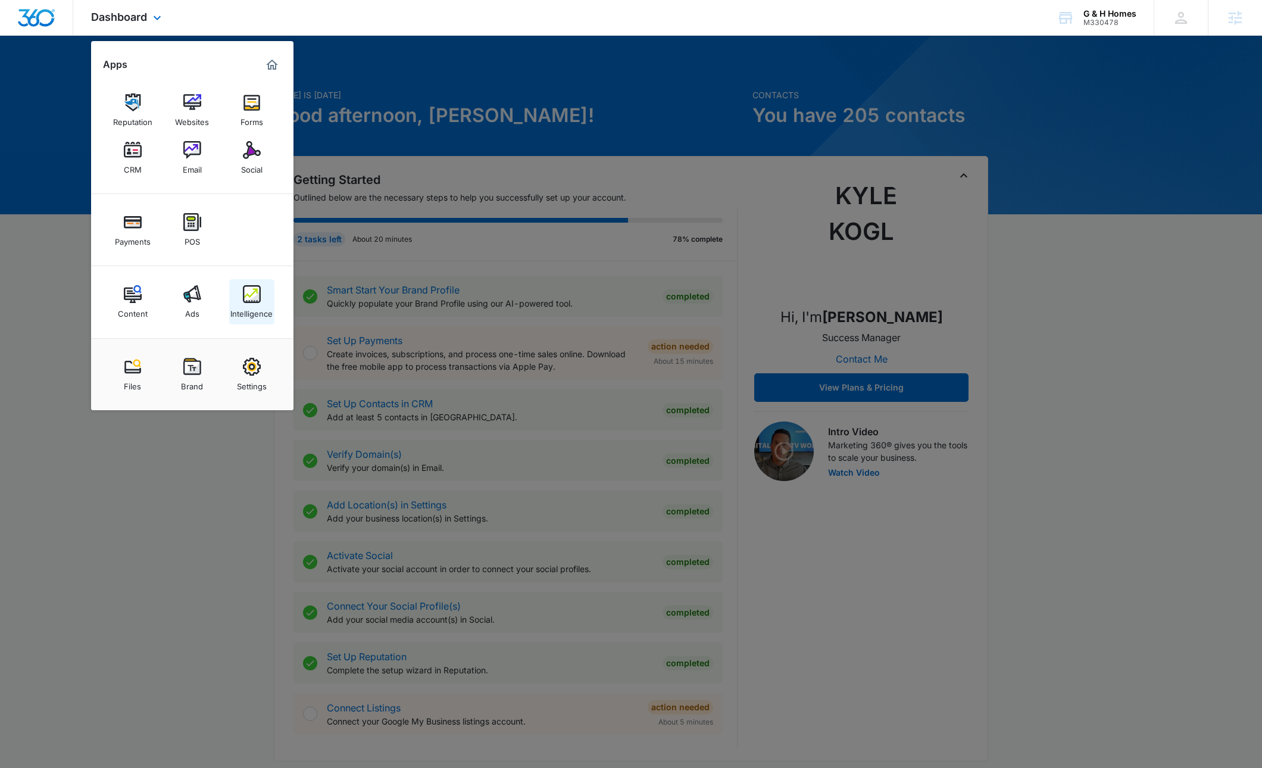
click at [249, 287] on img at bounding box center [252, 294] width 18 height 18
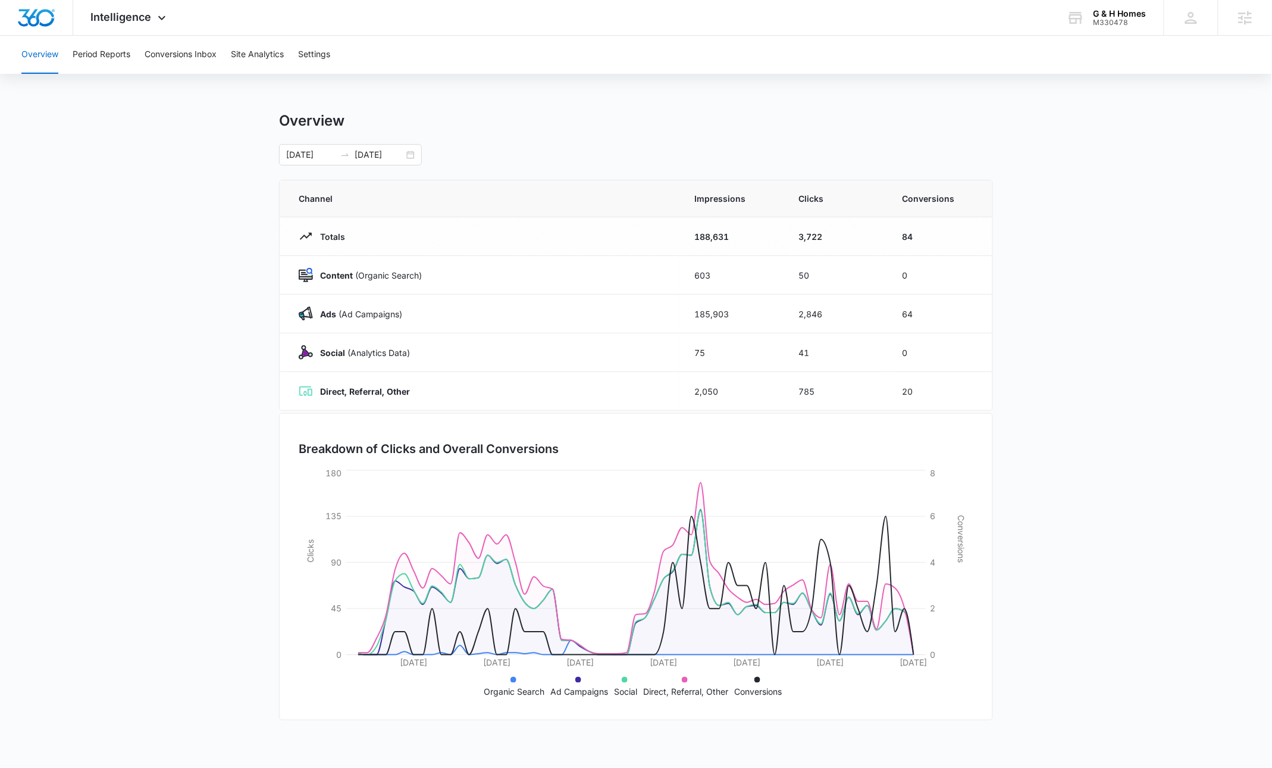
click at [1084, 504] on main "Overview 08/09/2025 10/08/2025 Channel Impressions Clicks Conversions Totals 18…" at bounding box center [636, 424] width 1272 height 625
click at [1084, 510] on main "Overview 08/09/2025 10/08/2025 Channel Impressions Clicks Conversions Totals 18…" at bounding box center [636, 424] width 1272 height 625
click at [132, 23] on div "Intelligence Apps Reputation Websites Forms CRM Email Social Payments POS Conte…" at bounding box center [130, 17] width 114 height 35
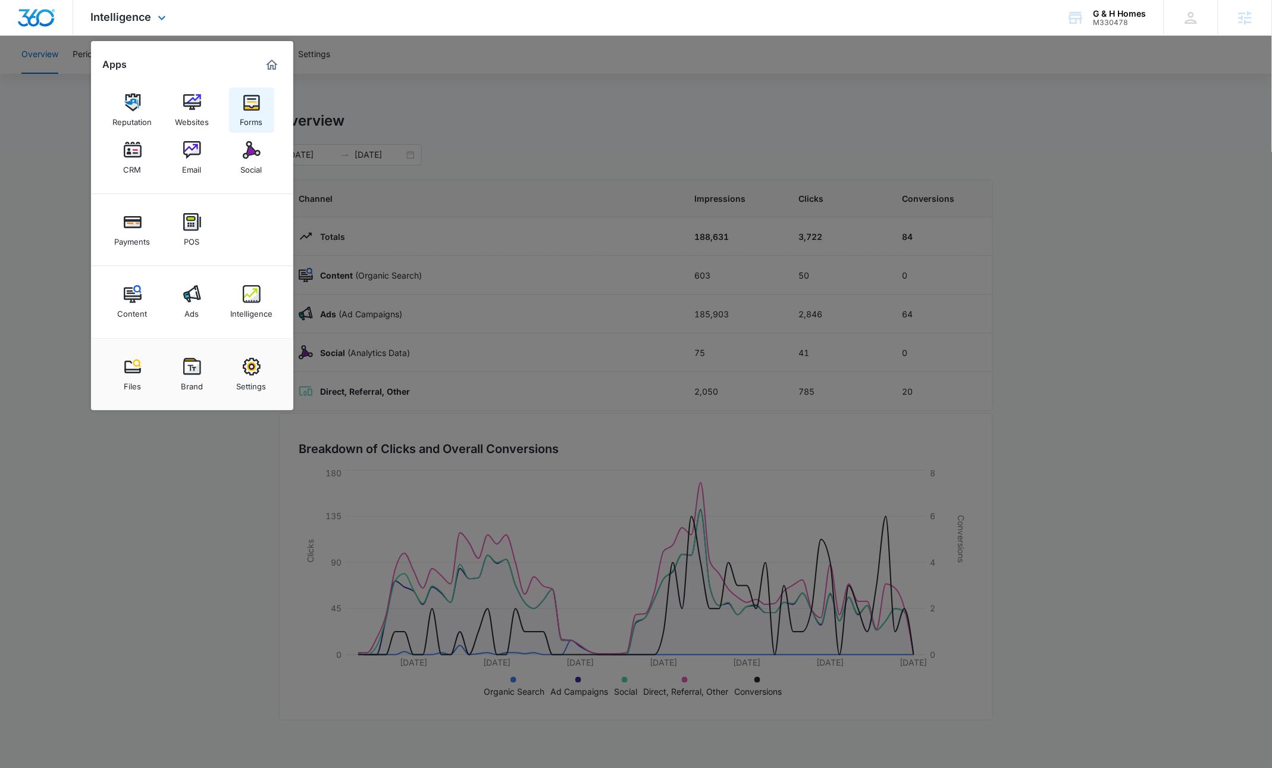
click at [255, 101] on img at bounding box center [252, 102] width 18 height 18
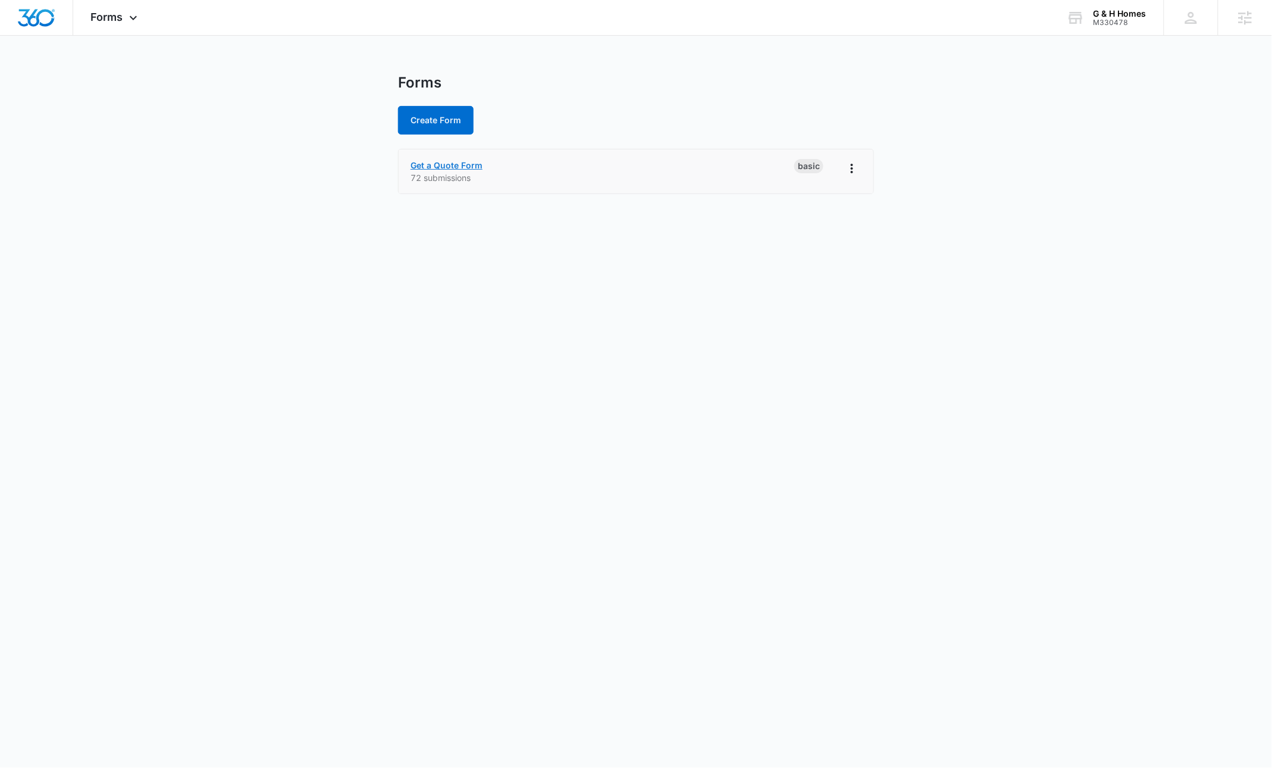
click at [448, 166] on link "Get a Quote Form" at bounding box center [447, 165] width 72 height 10
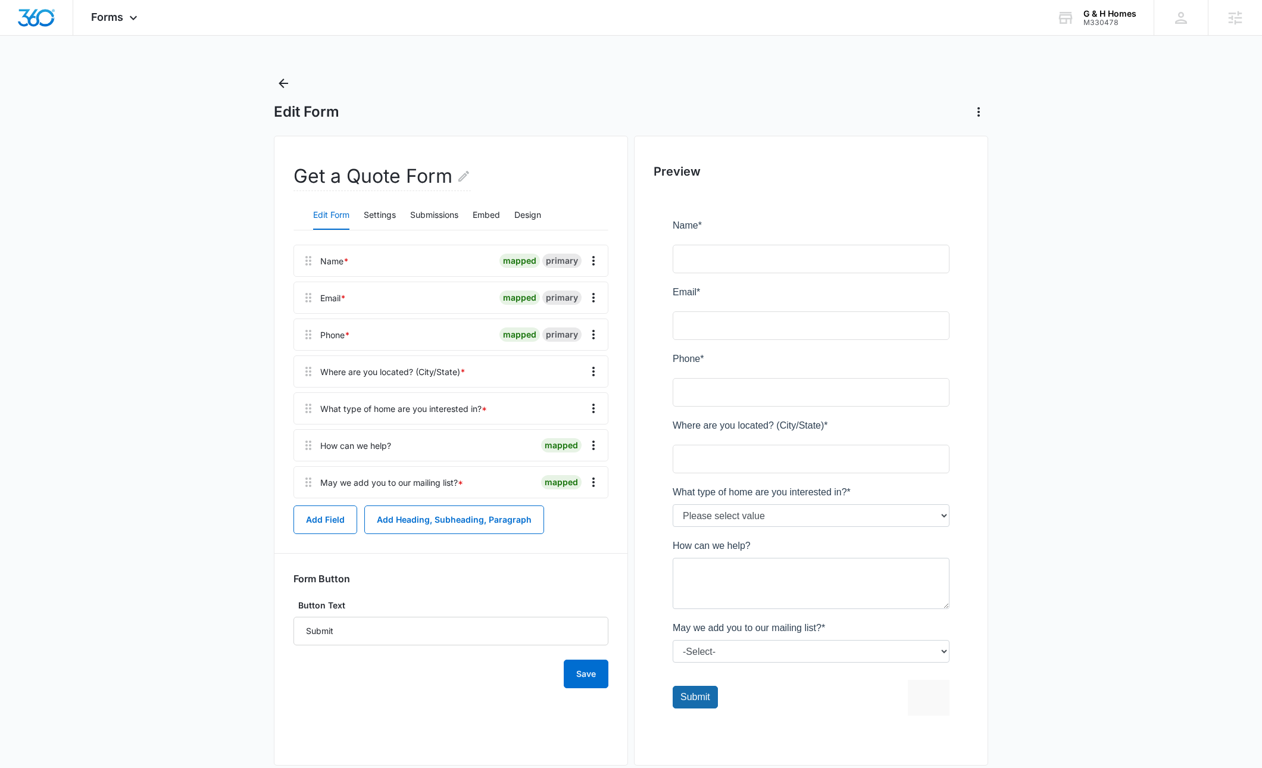
click at [214, 503] on main "Edit Form Get a Quote Form Edit Form Settings Submissions Embed Design Name * m…" at bounding box center [631, 431] width 1262 height 715
click at [279, 461] on div "Get a Quote Form Edit Form Settings Submissions Embed Design Name * mapped prim…" at bounding box center [451, 451] width 354 height 630
drag, startPoint x: 337, startPoint y: 230, endPoint x: 377, endPoint y: 215, distance: 42.4
click at [337, 230] on div "Edit Form Settings Submissions Embed Design" at bounding box center [450, 216] width 315 height 30
click at [403, 213] on div "Edit Form Settings Submissions Embed Design" at bounding box center [450, 216] width 315 height 30
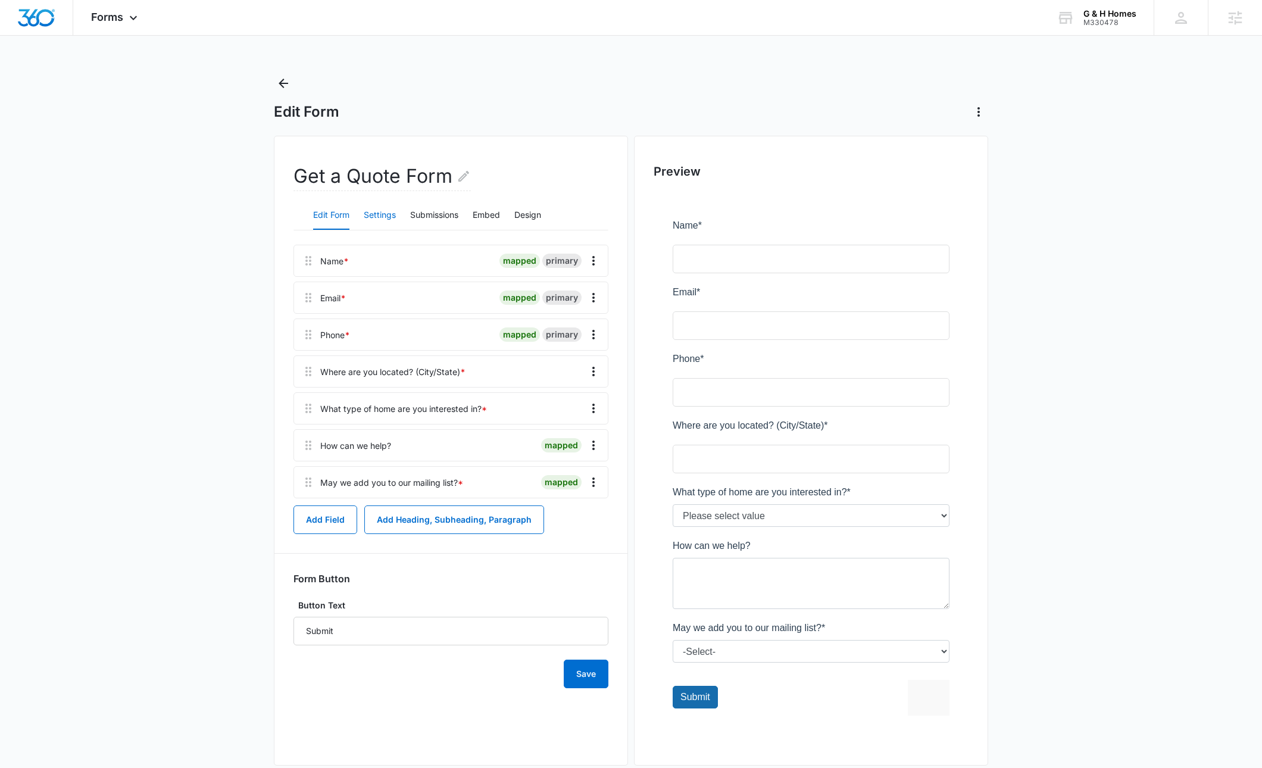
click at [384, 214] on button "Settings" at bounding box center [380, 215] width 32 height 29
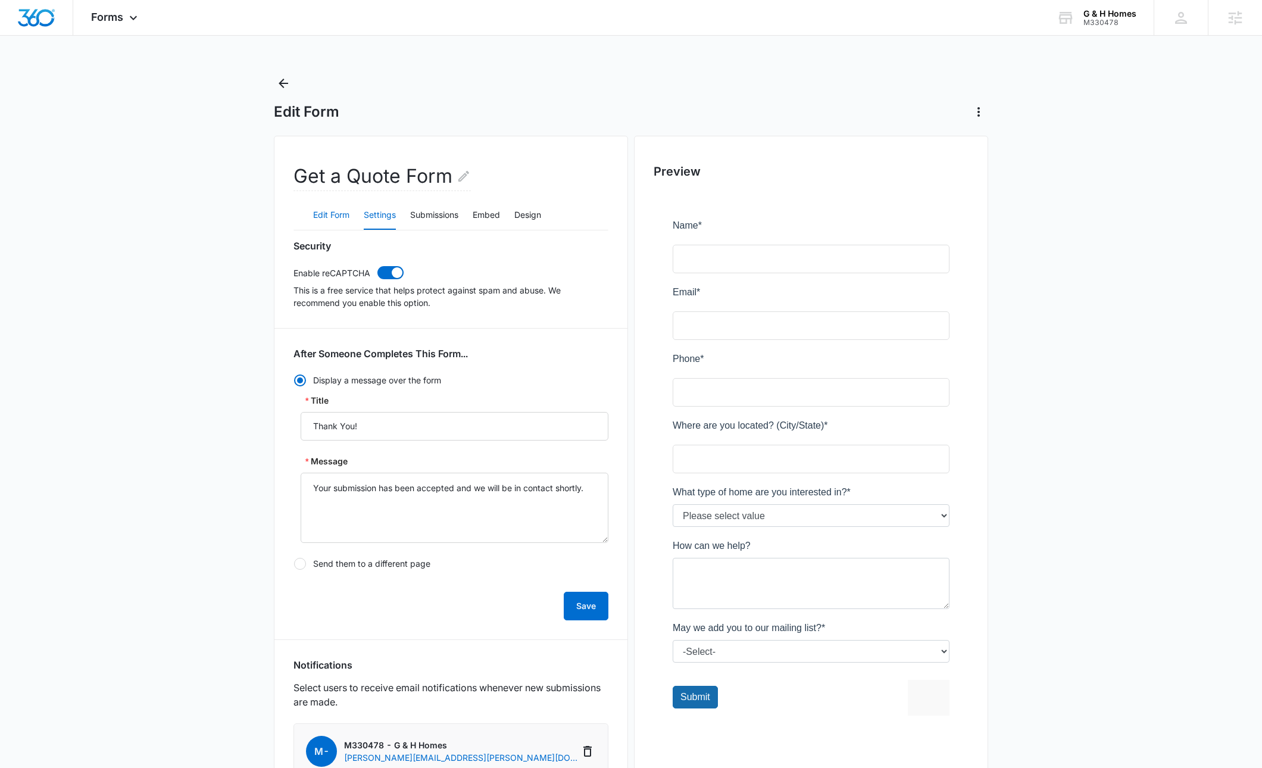
click at [318, 217] on button "Edit Form" at bounding box center [331, 215] width 36 height 29
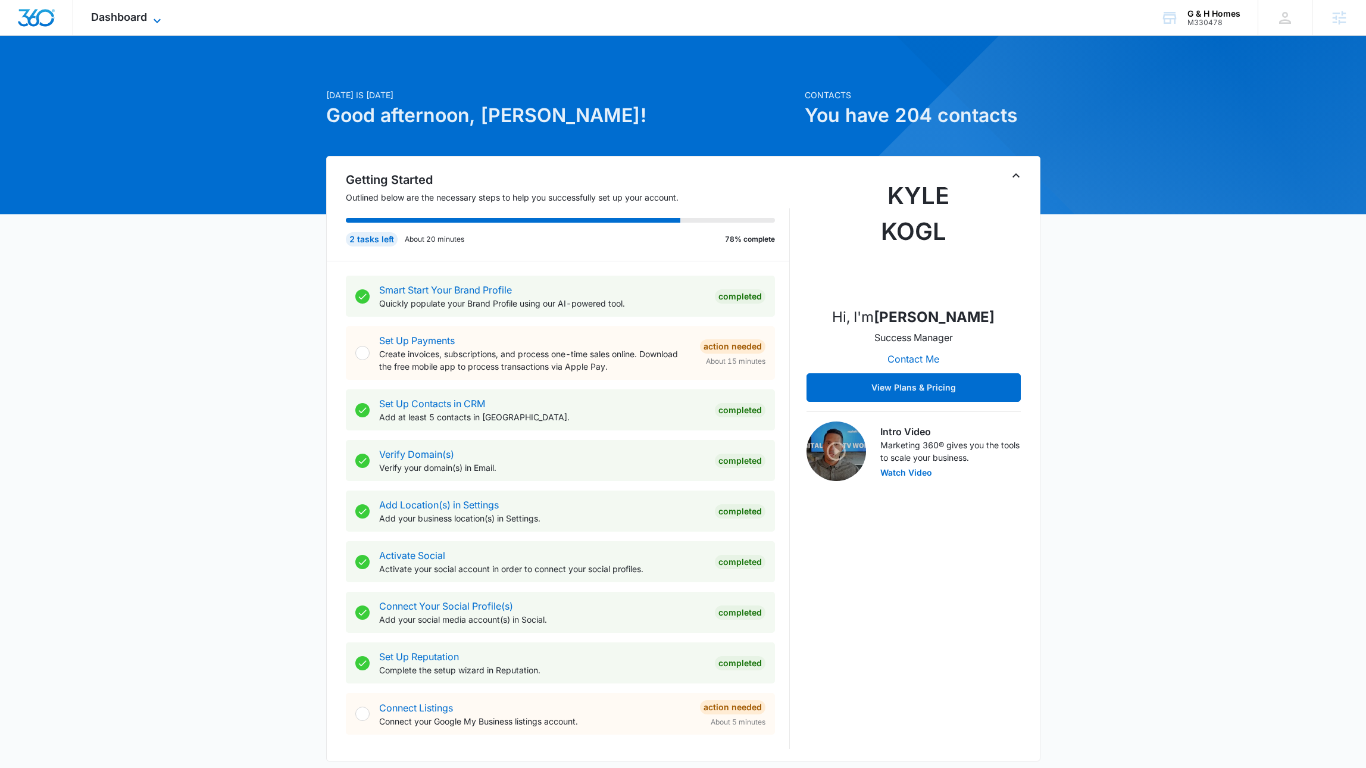
click at [144, 21] on span "Dashboard" at bounding box center [119, 17] width 56 height 12
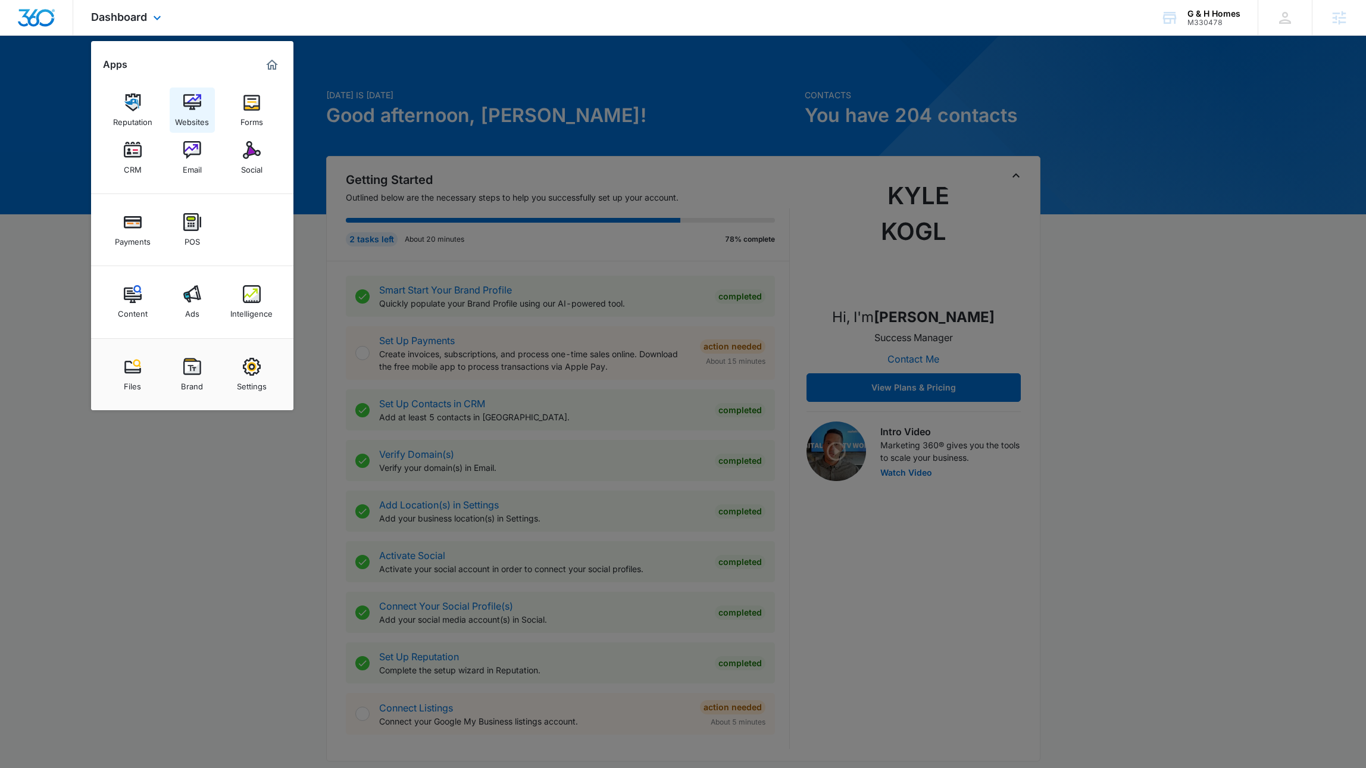
click at [190, 105] on img at bounding box center [192, 102] width 18 height 18
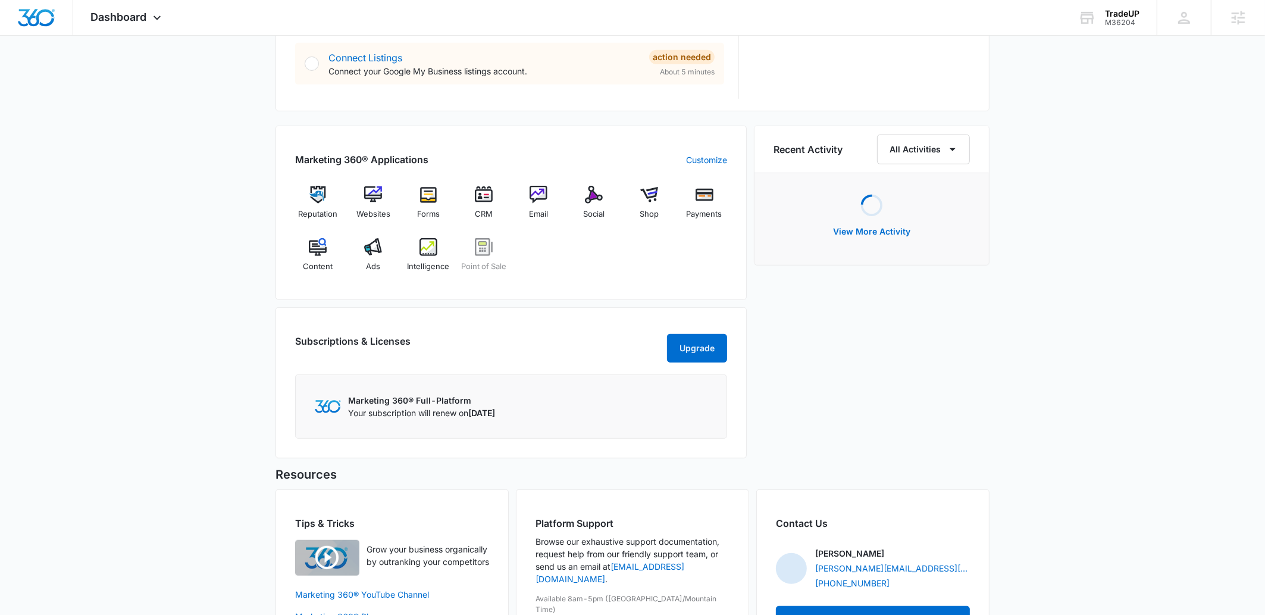
scroll to position [735, 0]
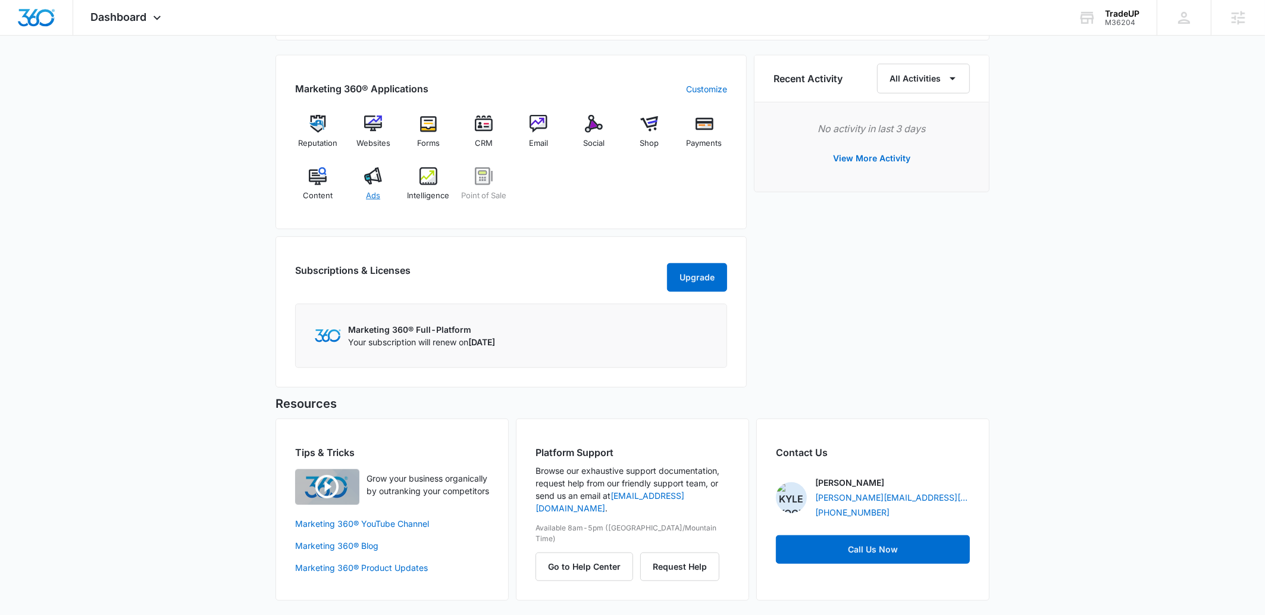
click at [384, 167] on div "Ads" at bounding box center [374, 188] width 46 height 43
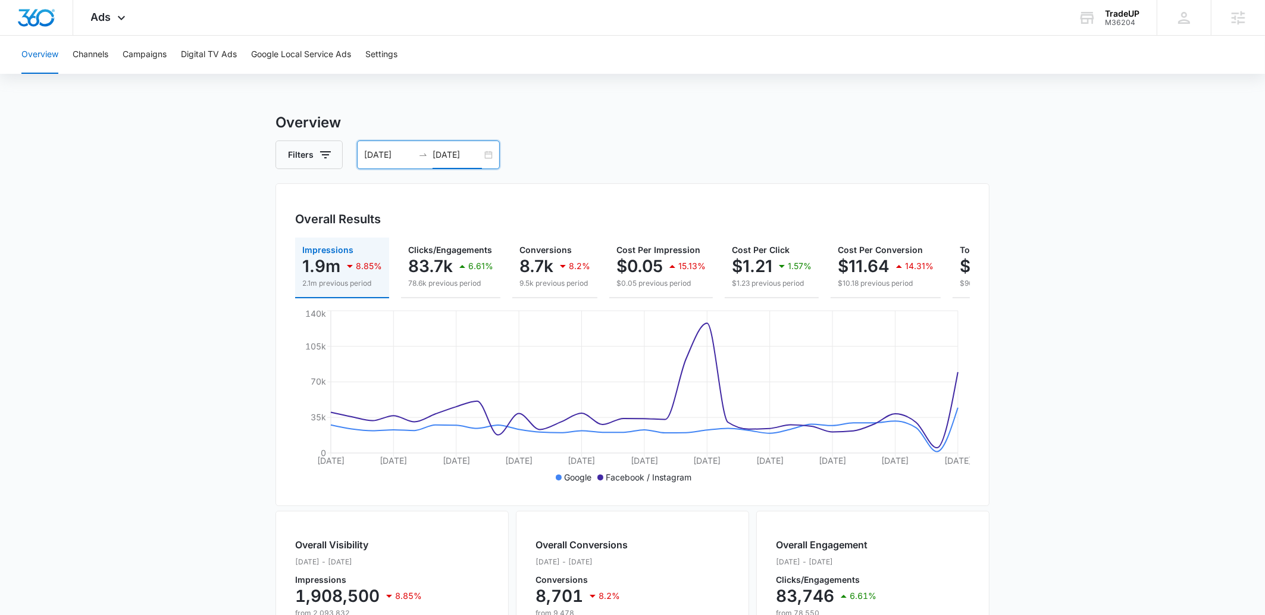
click at [465, 148] on input "10/02/2025" at bounding box center [457, 154] width 49 height 13
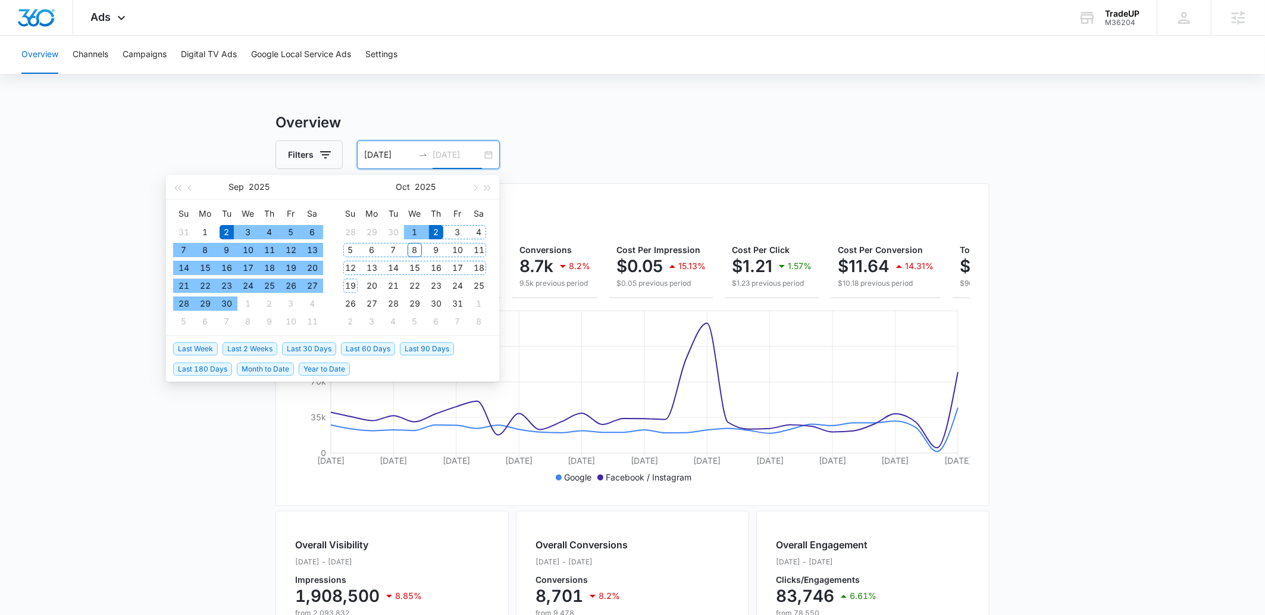
type input "10/02/2025"
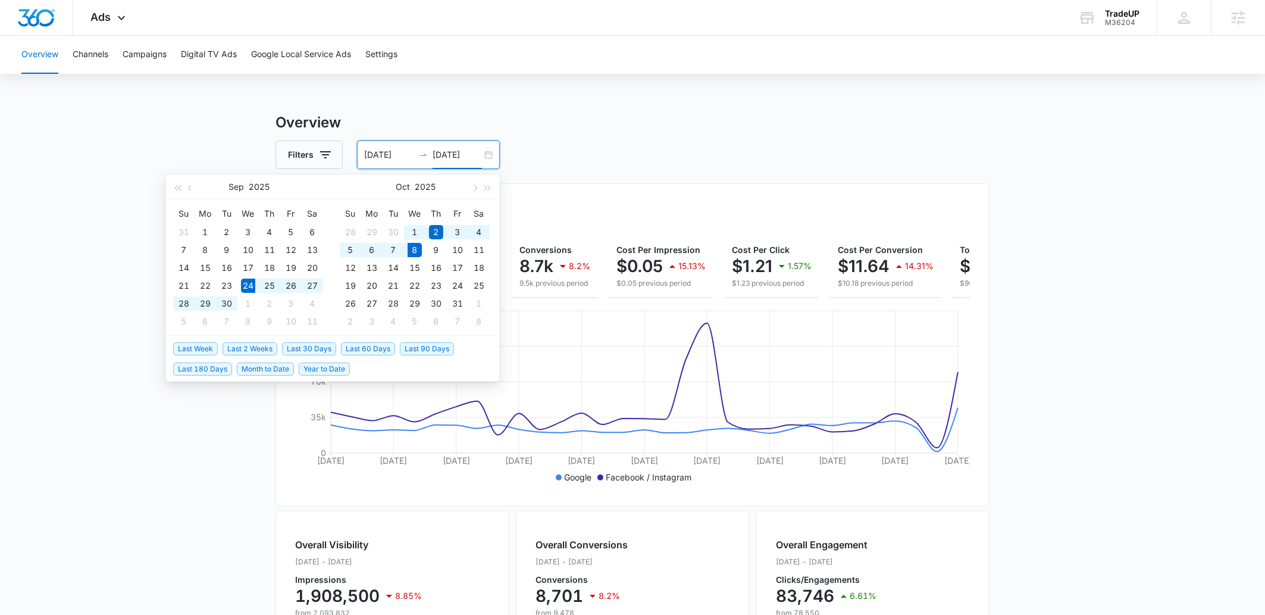
click at [241, 348] on span "Last 2 Weeks" at bounding box center [250, 348] width 55 height 13
type input "09/24/2025"
type input "10/08/2025"
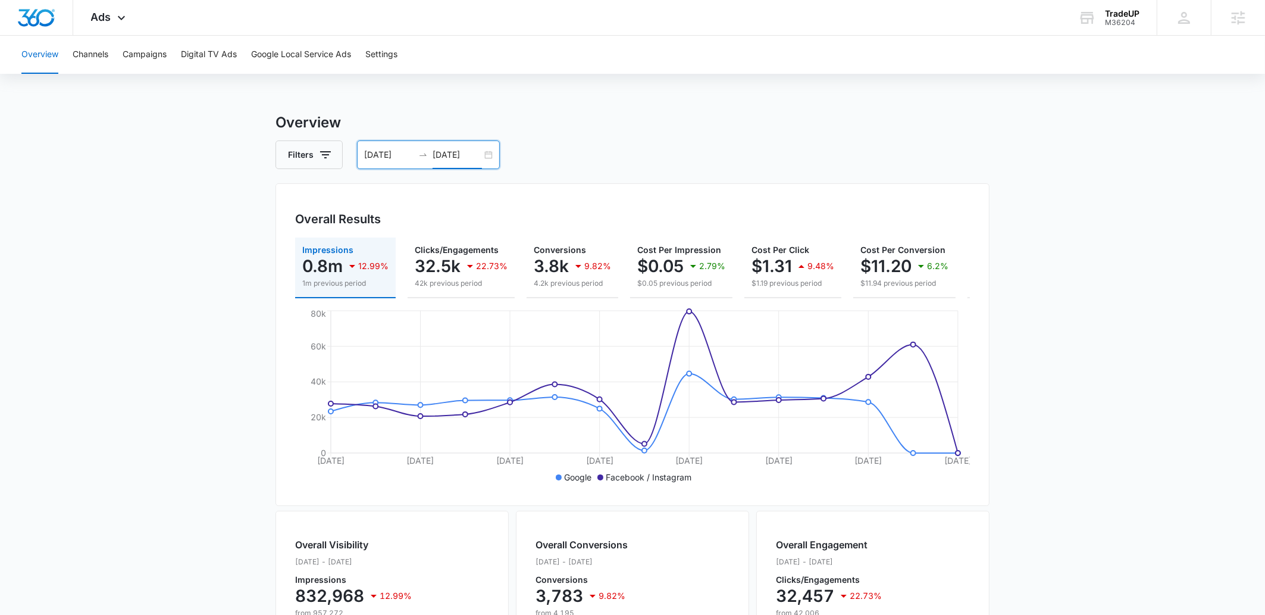
click at [1084, 469] on main "Overview Filters 09/24/2025 10/08/2025 Overall Results Impressions 0.8m 12.99% …" at bounding box center [632, 539] width 1265 height 855
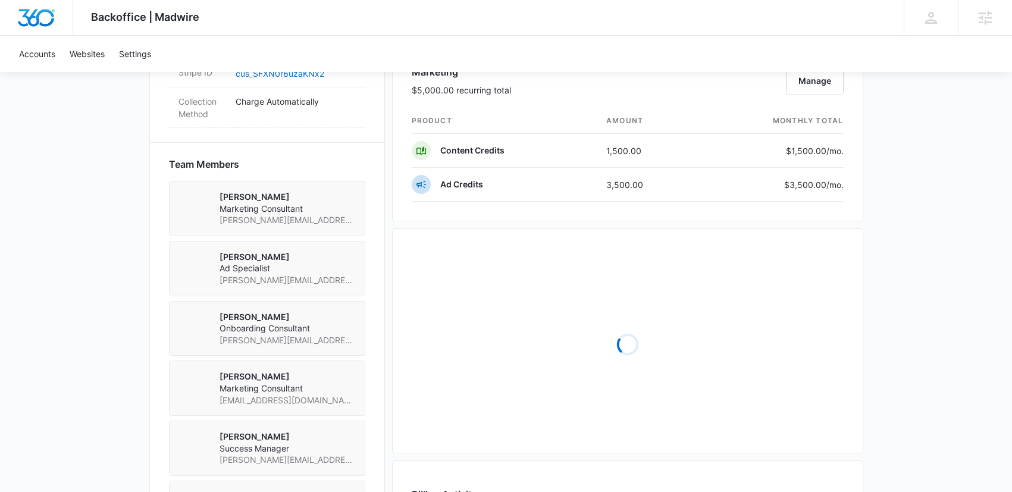
scroll to position [848, 0]
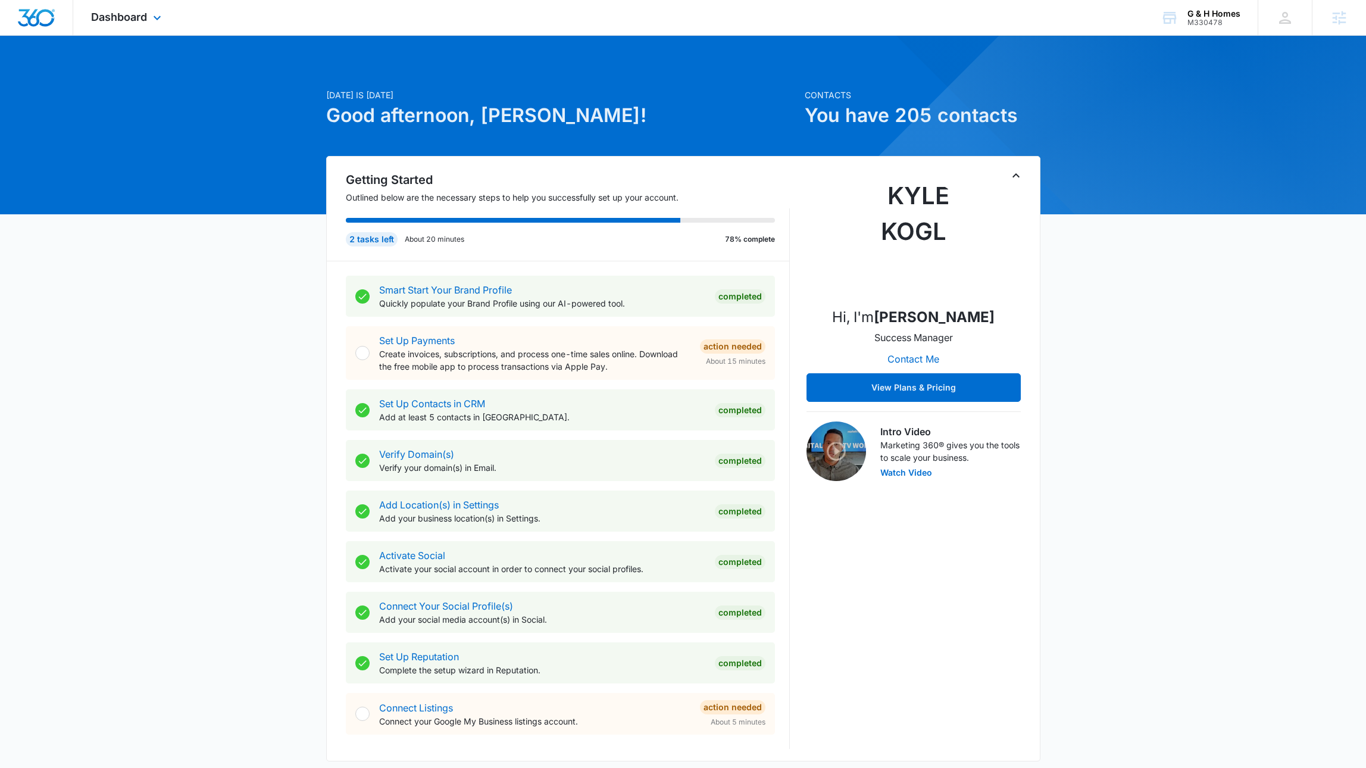
click at [118, 7] on div "Dashboard Apps Reputation Websites Forms CRM Email Social Payments POS Content …" at bounding box center [127, 17] width 109 height 35
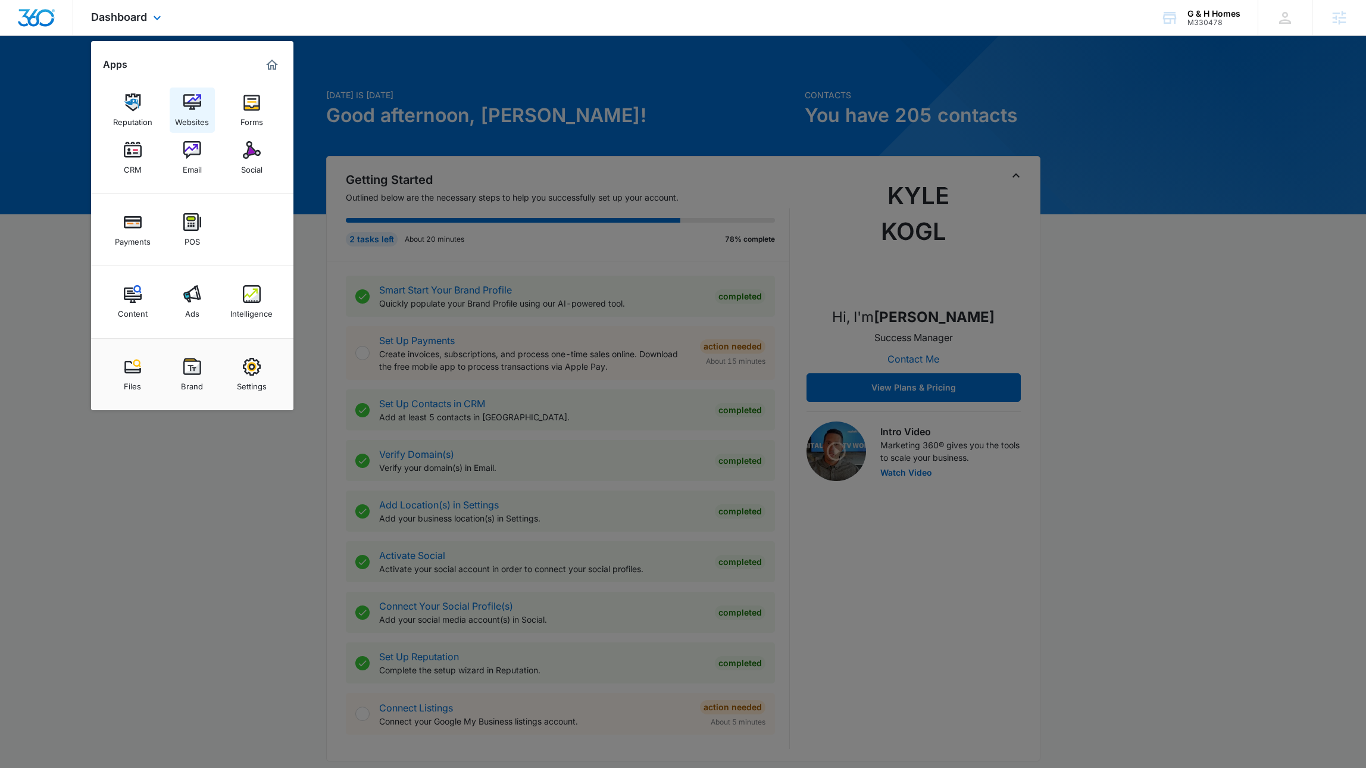
click at [190, 101] on img at bounding box center [192, 102] width 18 height 18
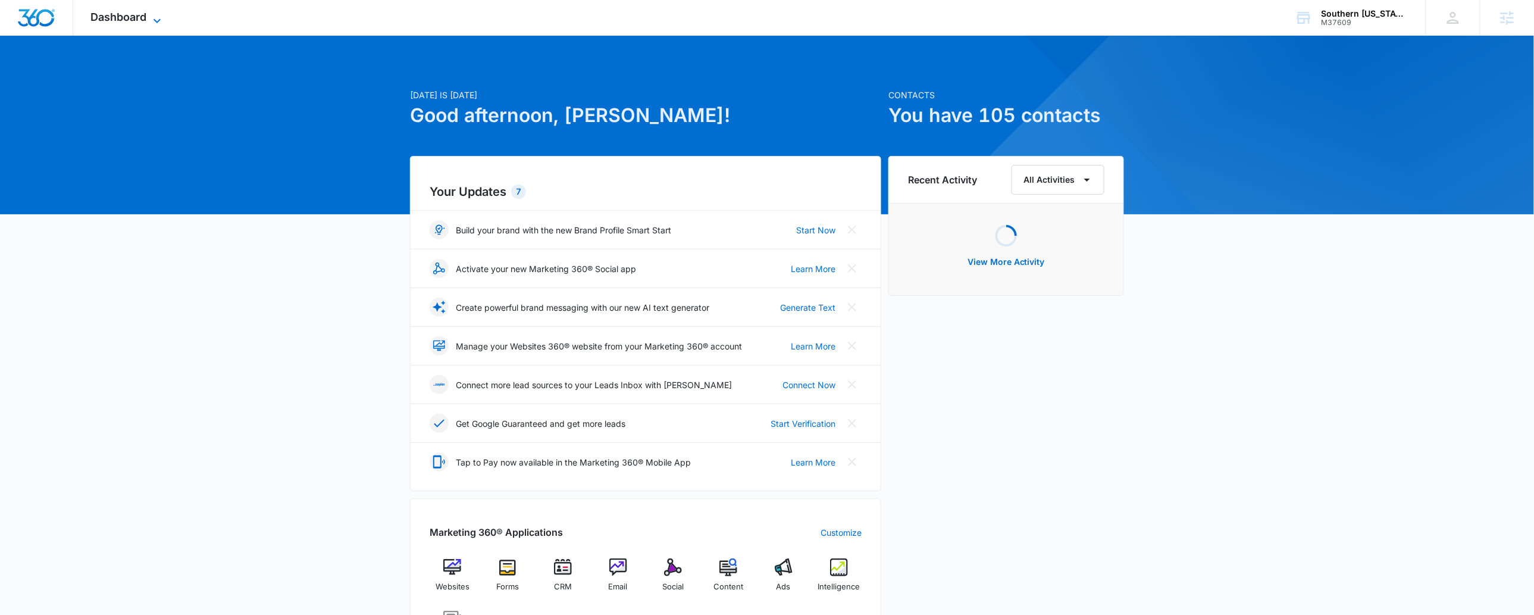
click at [125, 20] on span "Dashboard" at bounding box center [119, 17] width 56 height 12
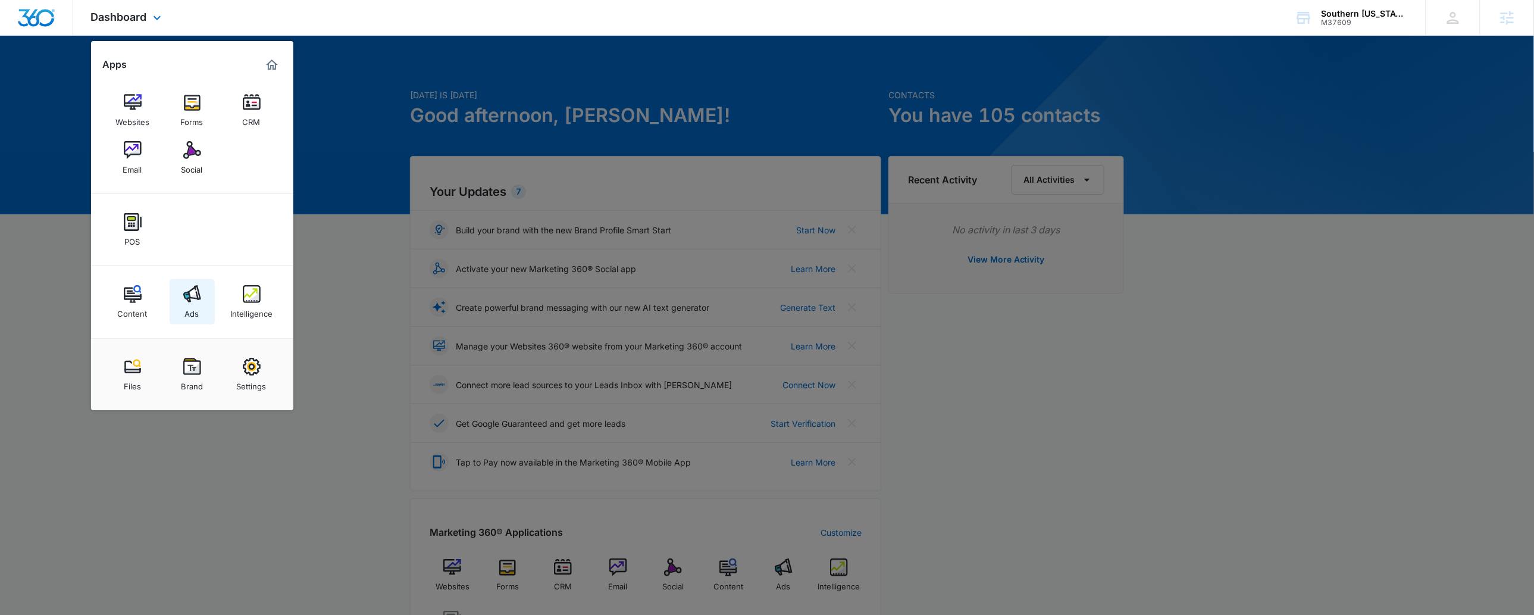
click at [190, 300] on img at bounding box center [192, 294] width 18 height 18
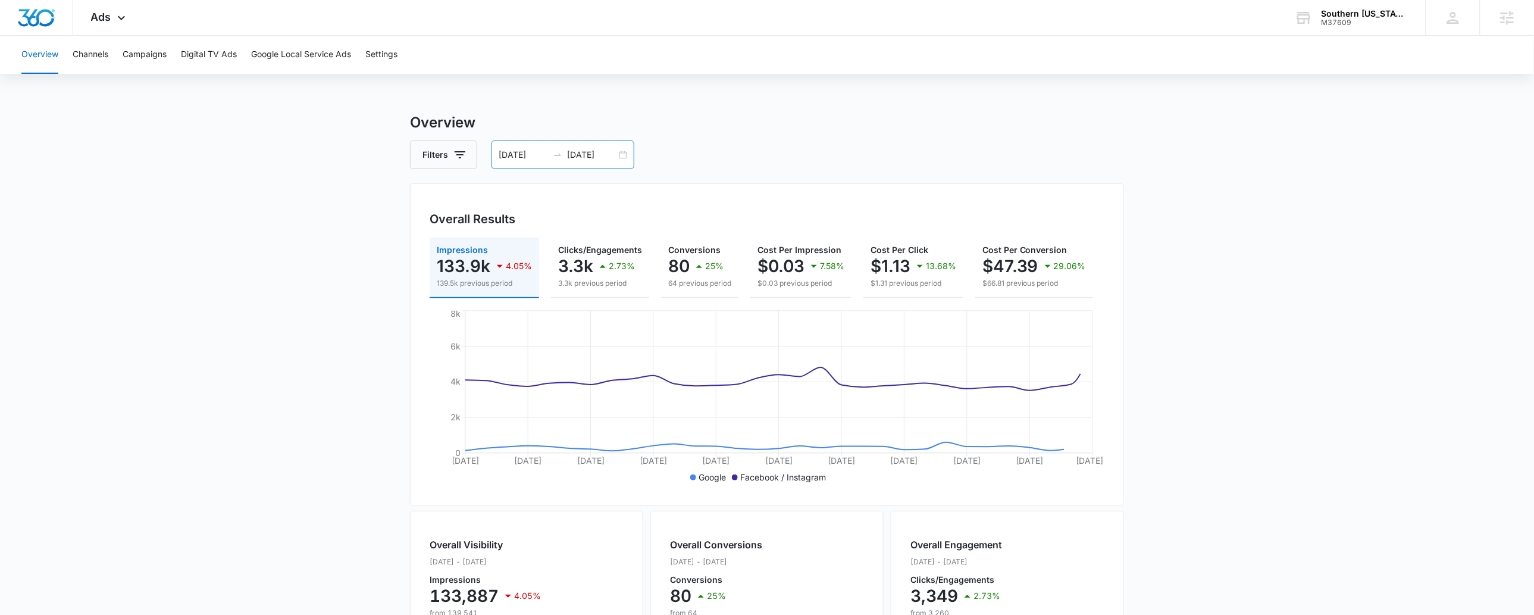
click at [581, 151] on input "08/18/2025" at bounding box center [591, 154] width 49 height 13
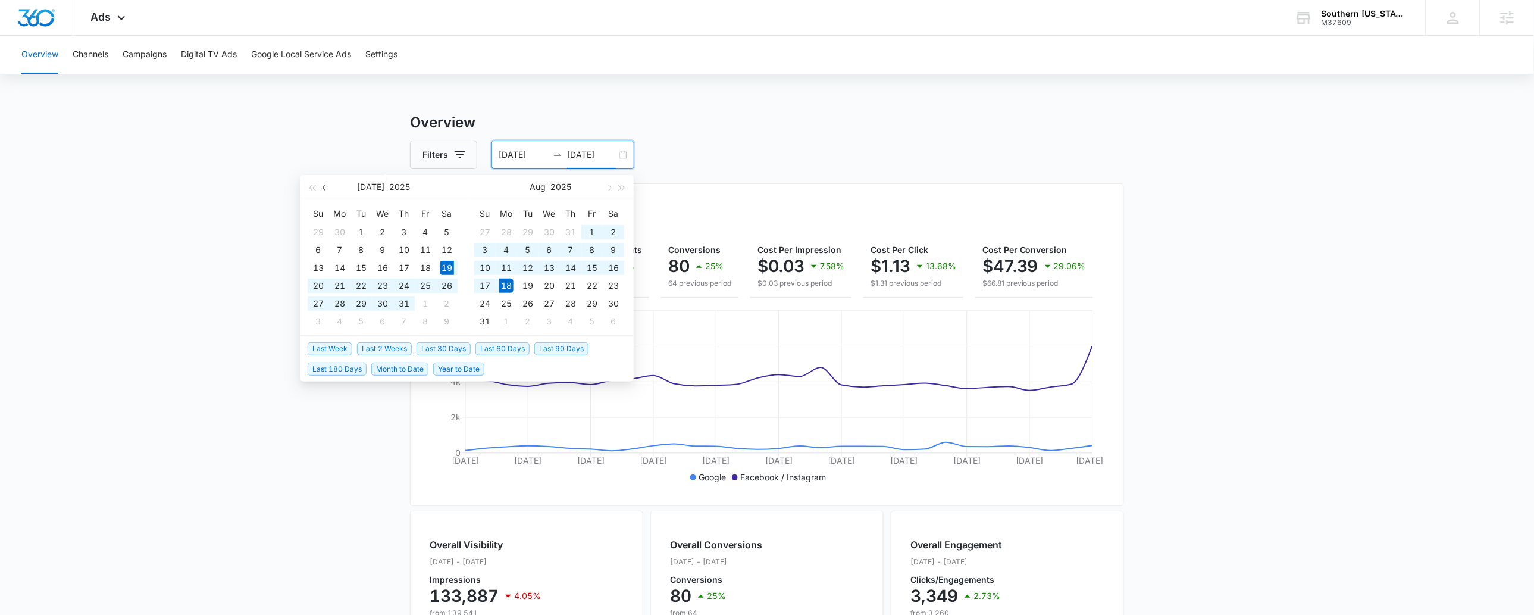
click at [326, 187] on span "button" at bounding box center [326, 187] width 6 height 6
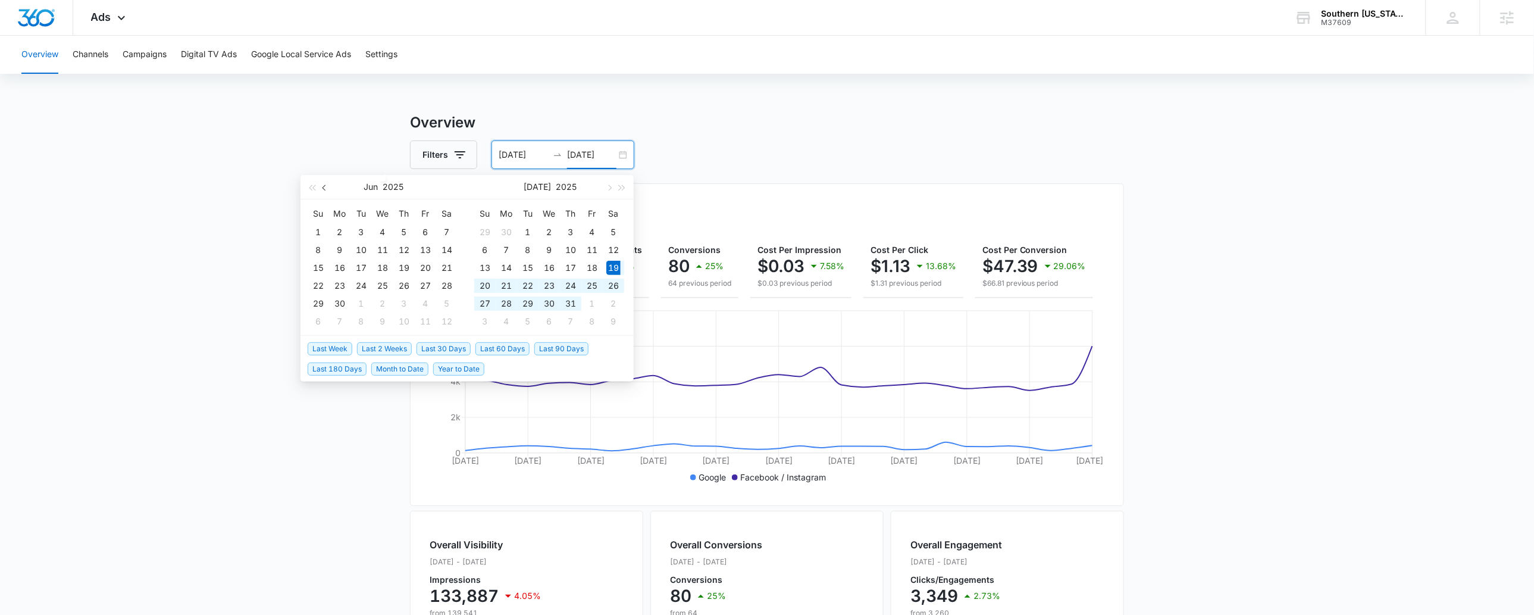
click at [326, 188] on span "button" at bounding box center [326, 187] width 6 height 6
click at [613, 186] on button "button" at bounding box center [608, 187] width 13 height 24
type input "07/01/2025"
click at [531, 232] on div "1" at bounding box center [528, 232] width 14 height 14
type input "07/01/2025"
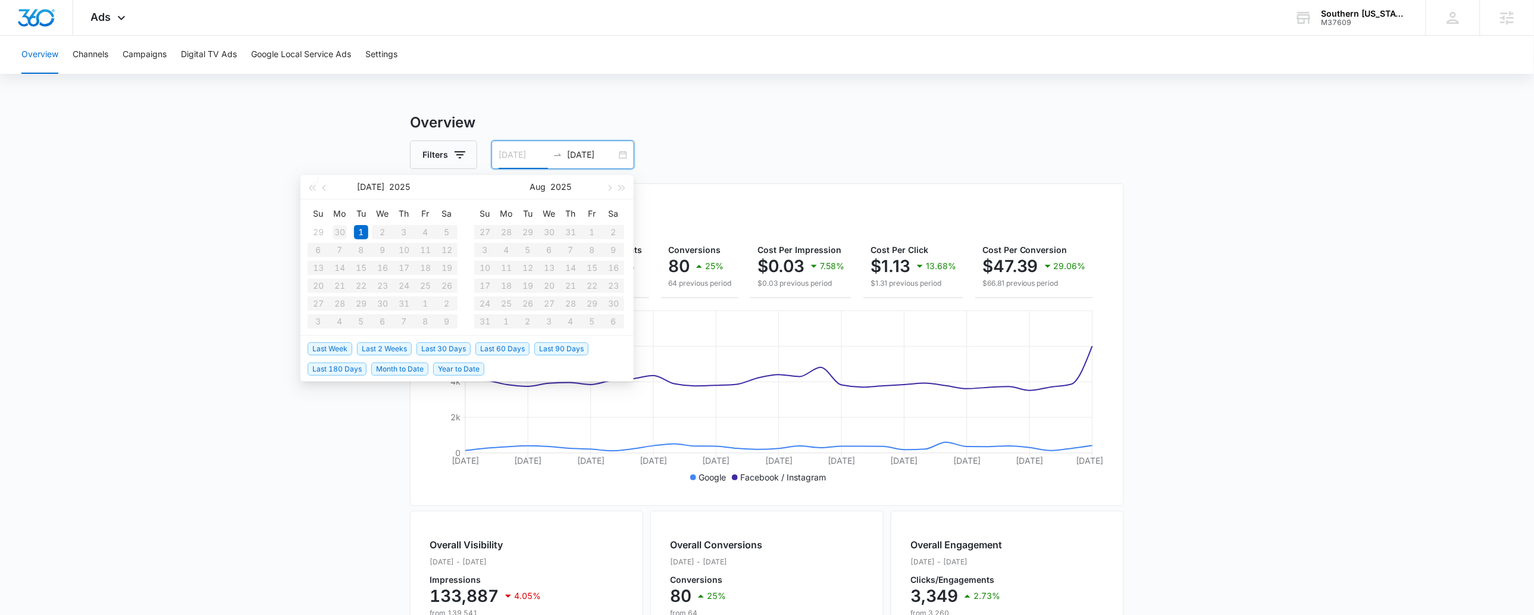
type input "06/30/2025"
click at [337, 233] on div "30" at bounding box center [340, 232] width 14 height 14
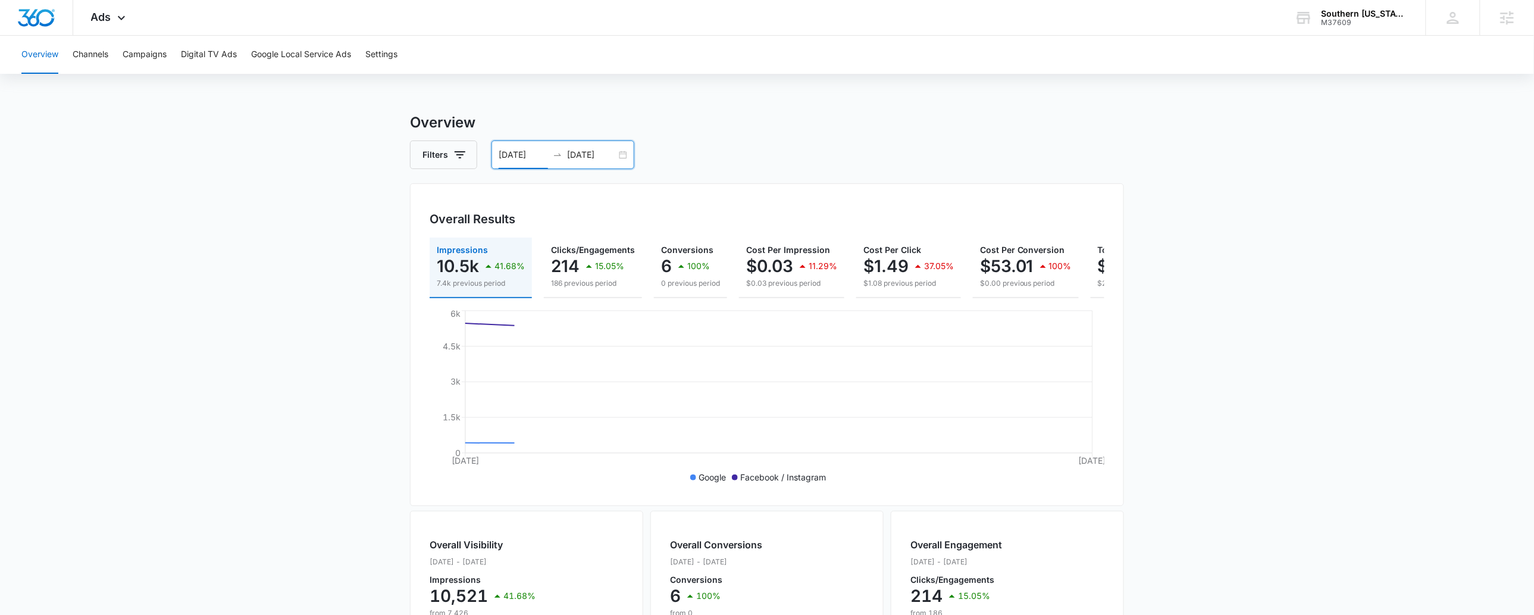
click at [573, 152] on input "07/01/2025" at bounding box center [591, 154] width 49 height 13
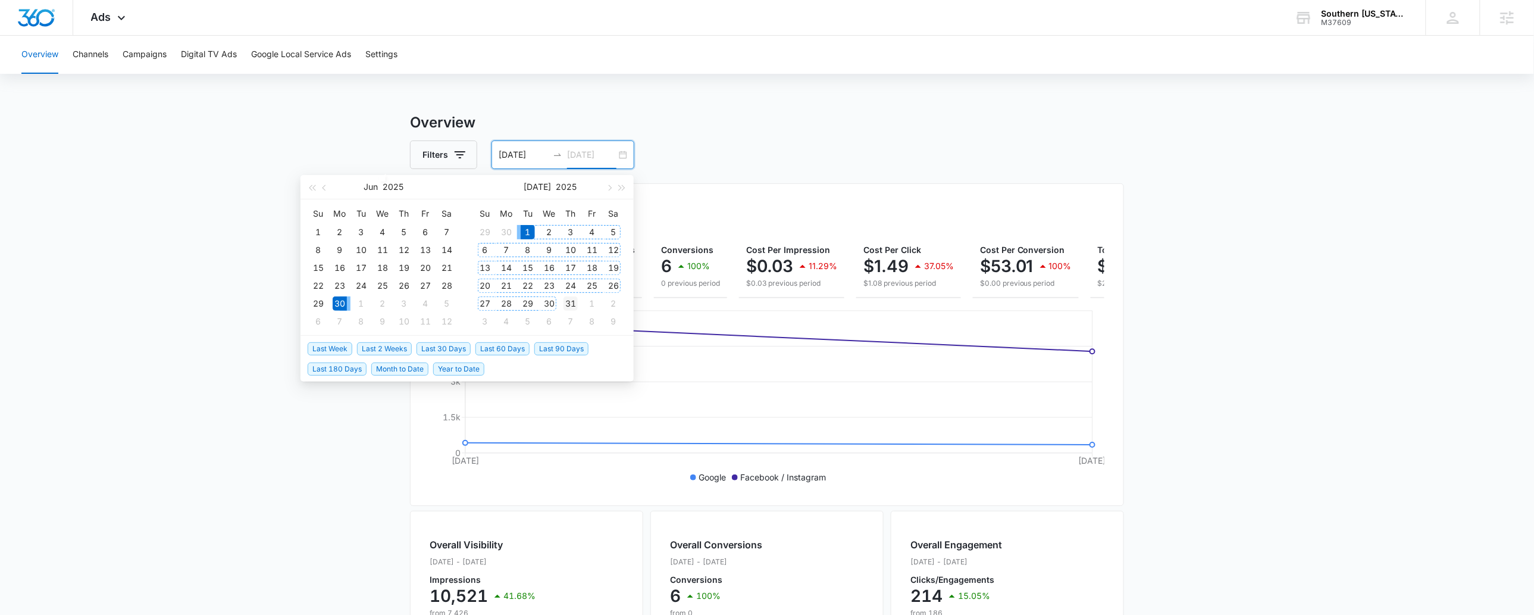
type input "07/31/2025"
drag, startPoint x: 566, startPoint y: 304, endPoint x: 564, endPoint y: 285, distance: 19.1
click at [566, 304] on div "31" at bounding box center [571, 303] width 14 height 14
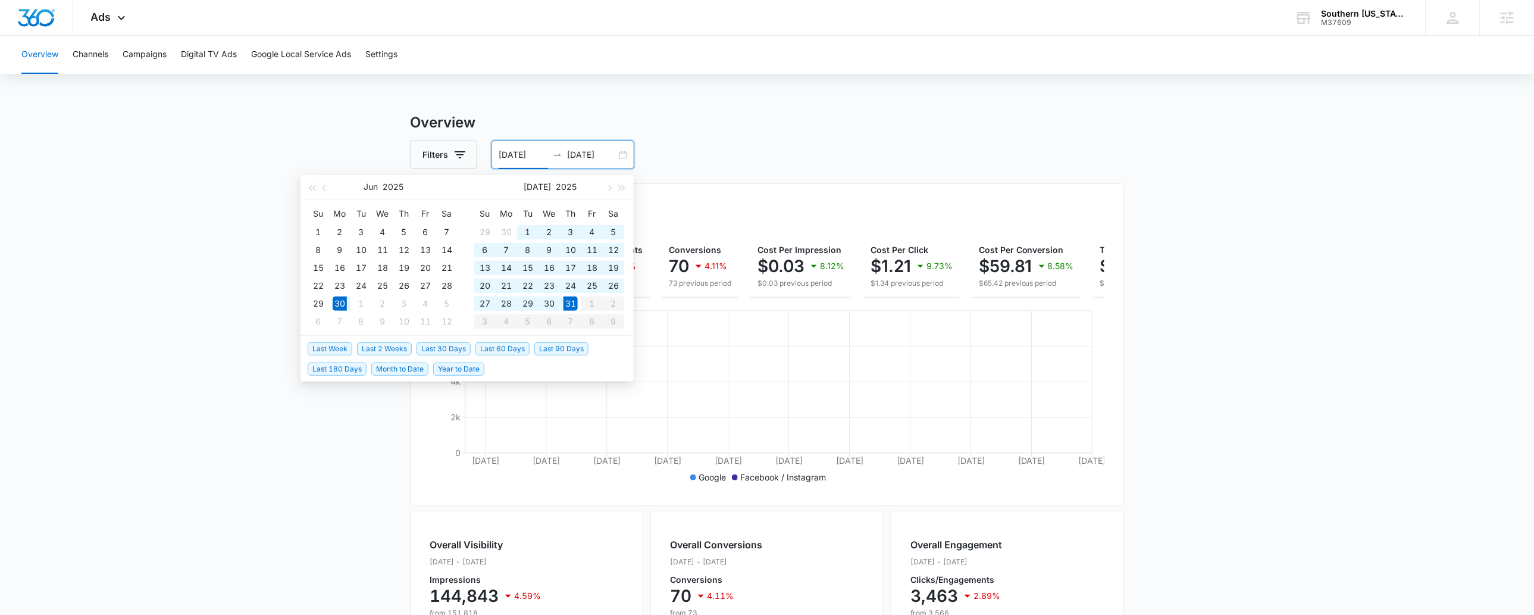
click at [505, 156] on input "06/30/2025" at bounding box center [523, 154] width 49 height 13
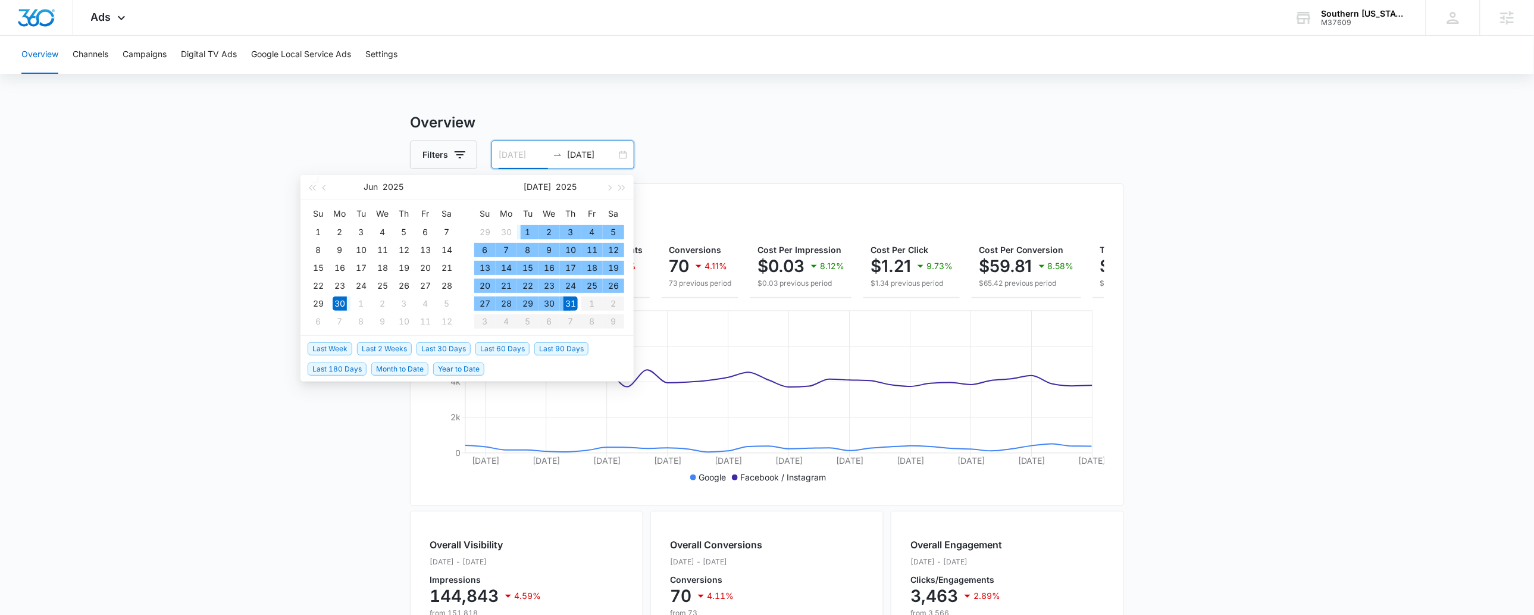
click at [534, 231] on div "1" at bounding box center [528, 232] width 14 height 14
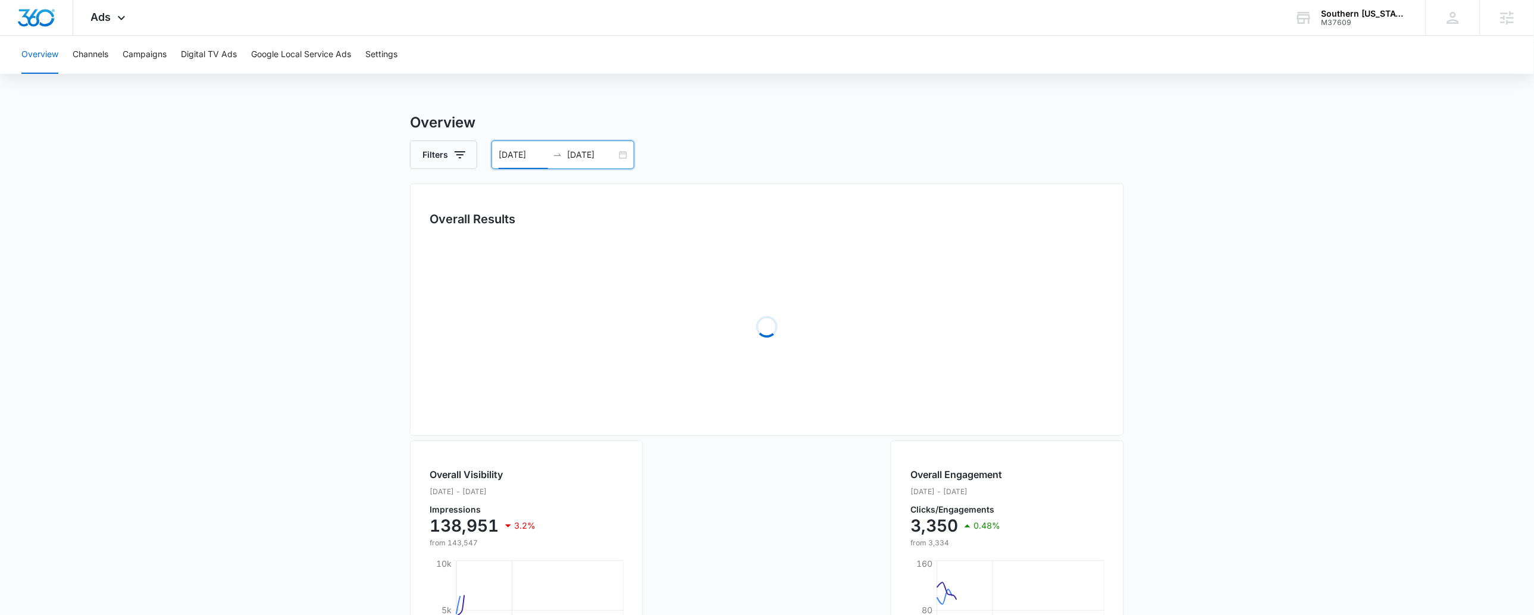
click at [1266, 283] on main "Overview Filters 07/01/2025 07/31/2025 Overall Results Loading Overall Visibili…" at bounding box center [767, 504] width 1534 height 784
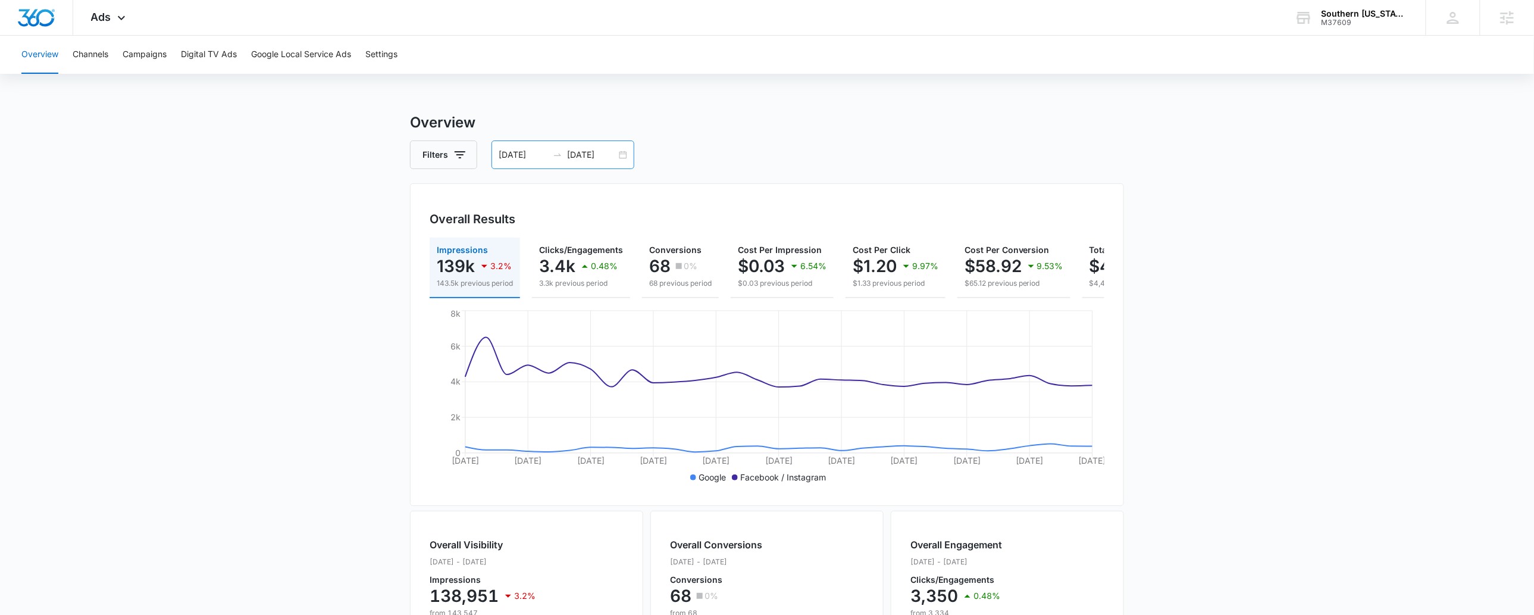
click at [502, 148] on input "07/01/2025" at bounding box center [523, 154] width 49 height 13
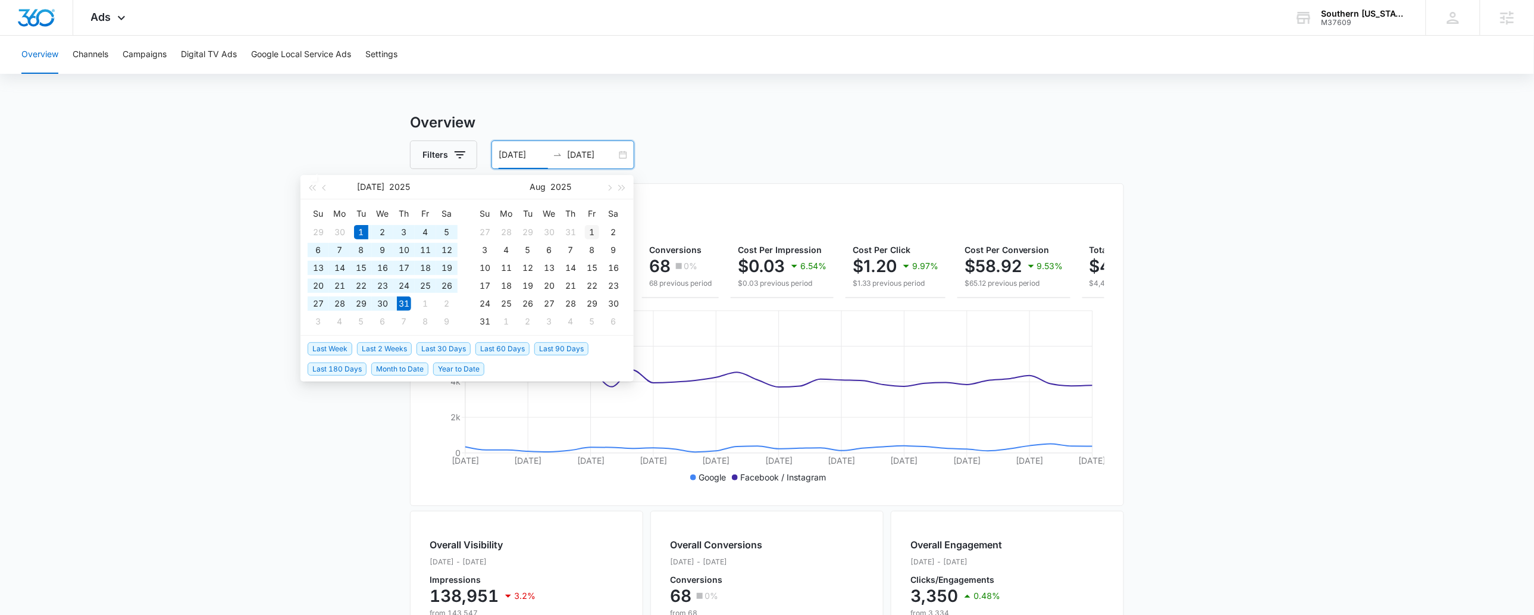
type input "08/01/2025"
click at [589, 229] on div "1" at bounding box center [592, 232] width 14 height 14
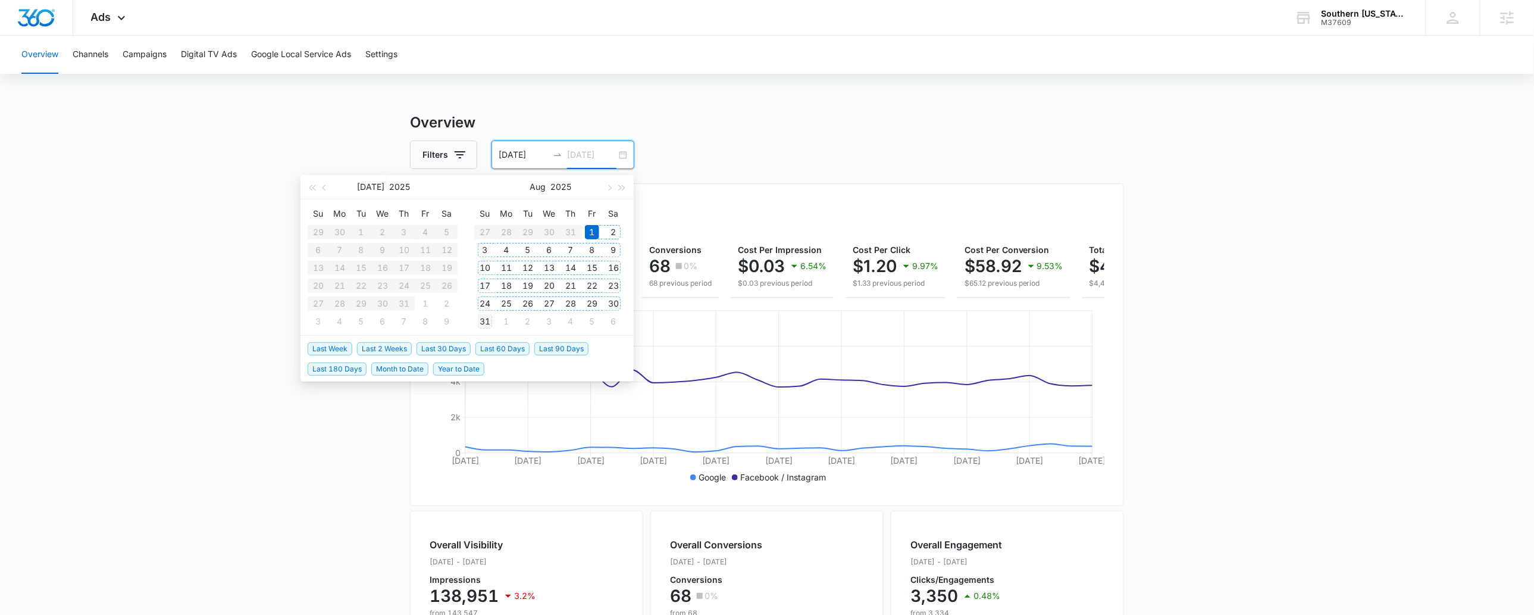
type input "08/31/2025"
click at [486, 322] on div "31" at bounding box center [485, 321] width 14 height 14
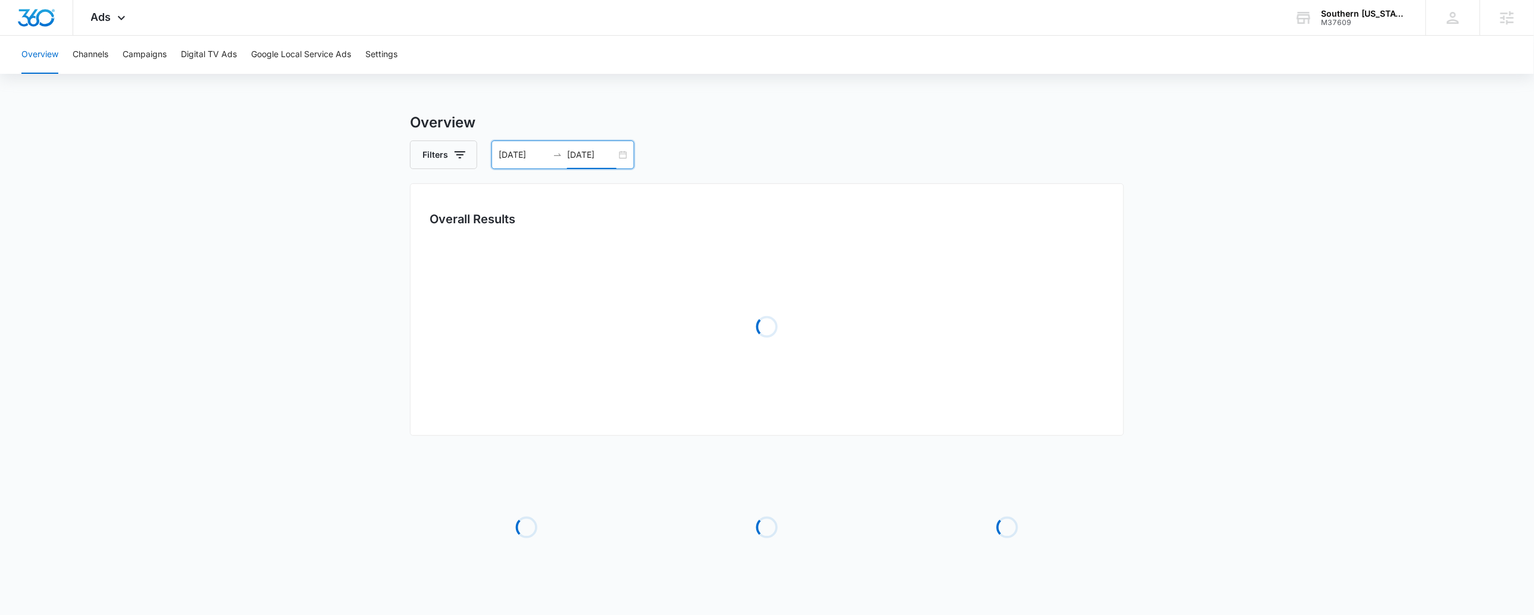
click at [1203, 365] on main "Overview Filters 08/01/2025 08/31/2025 Overall Results Loading Loading Loading …" at bounding box center [767, 386] width 1534 height 548
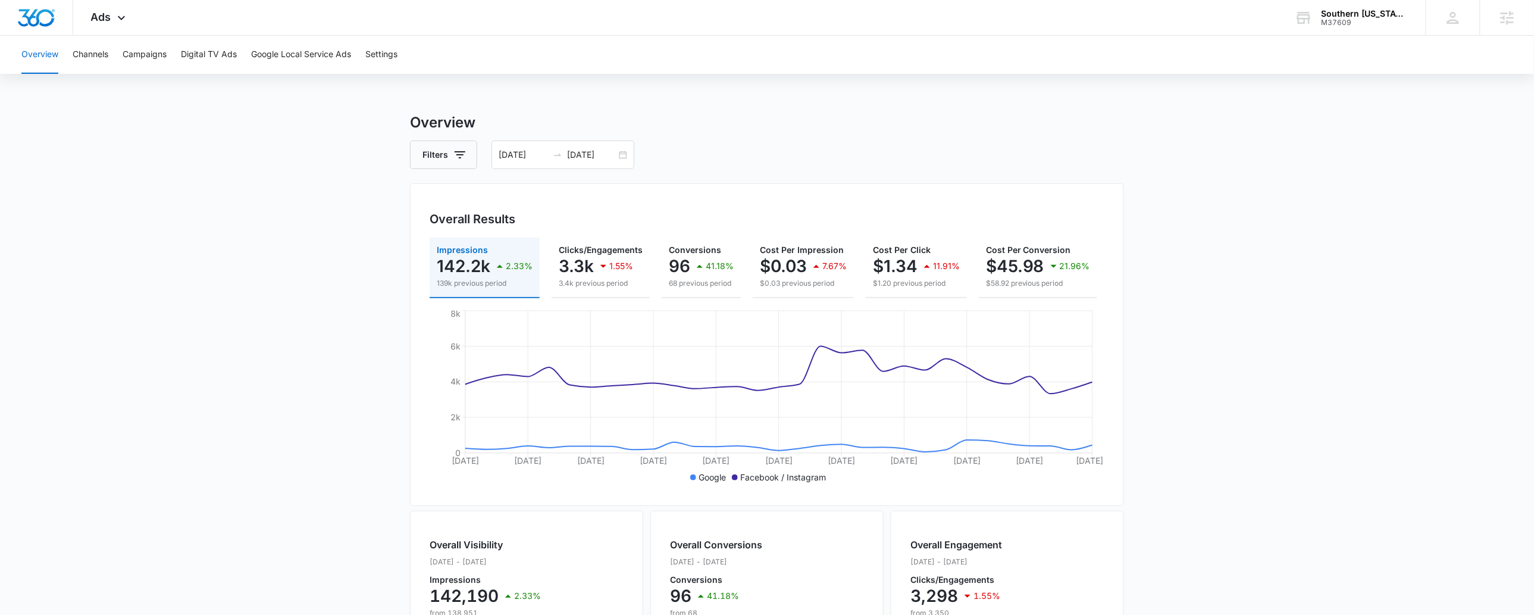
click at [1306, 362] on main "Overview Filters 08/01/2025 08/31/2025 Overall Results Impressions 142.2k 2.33%…" at bounding box center [767, 539] width 1534 height 855
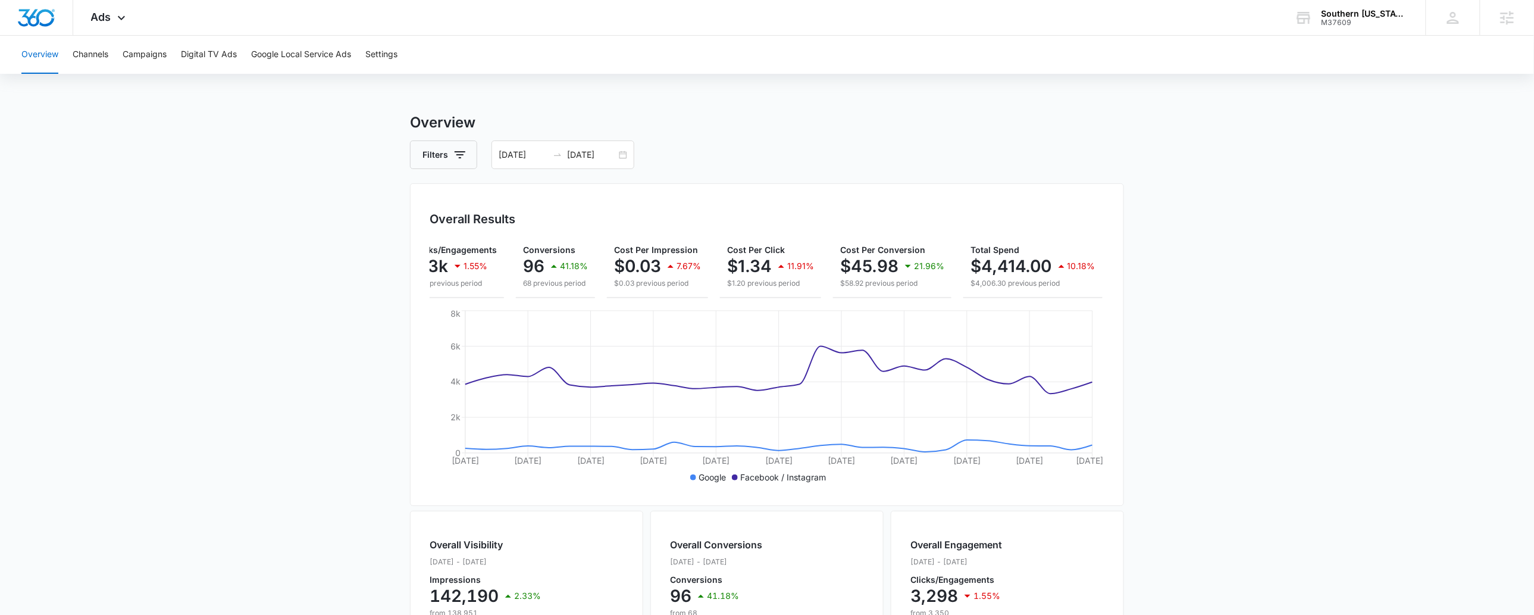
click at [1356, 431] on main "Overview Filters 08/01/2025 08/31/2025 Overall Results Impressions 142.2k 2.33%…" at bounding box center [767, 539] width 1534 height 855
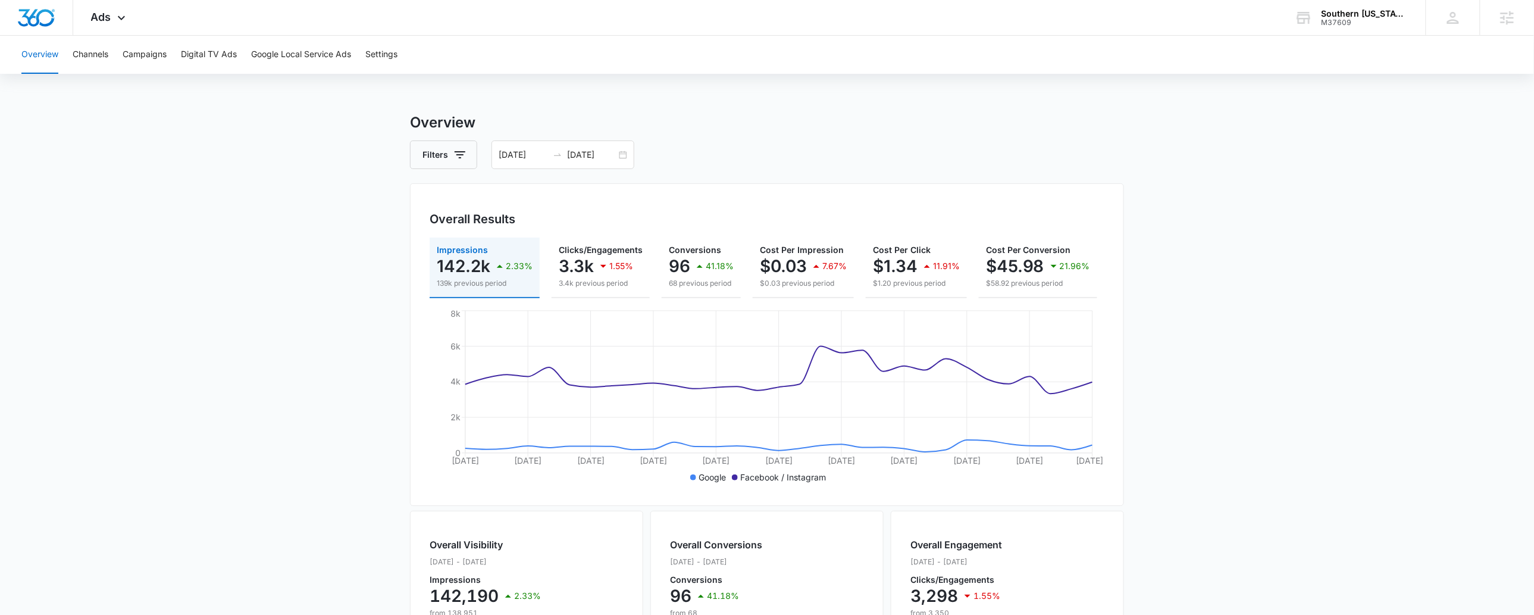
click at [1228, 414] on main "Overview Filters 08/01/2025 08/31/2025 Overall Results Impressions 142.2k 2.33%…" at bounding box center [767, 539] width 1534 height 855
click at [99, 10] on div "Ads Apps Websites Forms CRM Email Social POS Content Ads Intelligence Files Bra…" at bounding box center [109, 17] width 73 height 35
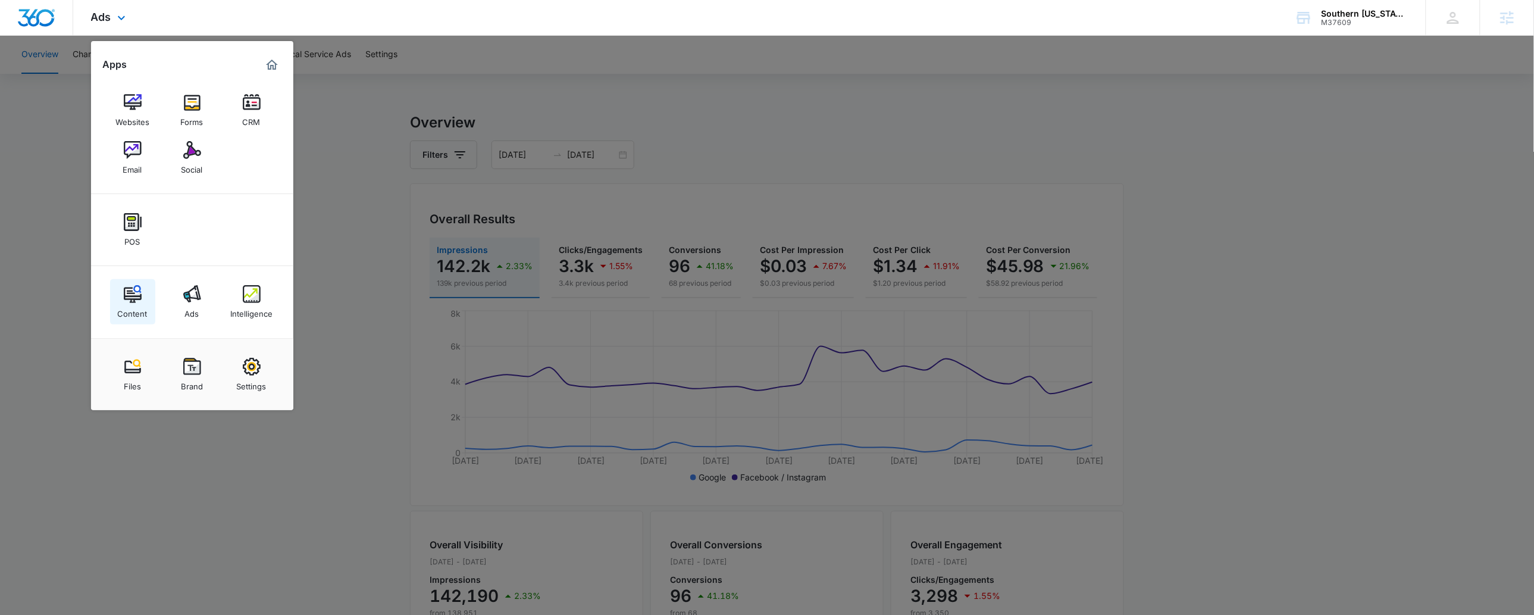
click at [129, 299] on img at bounding box center [133, 294] width 18 height 18
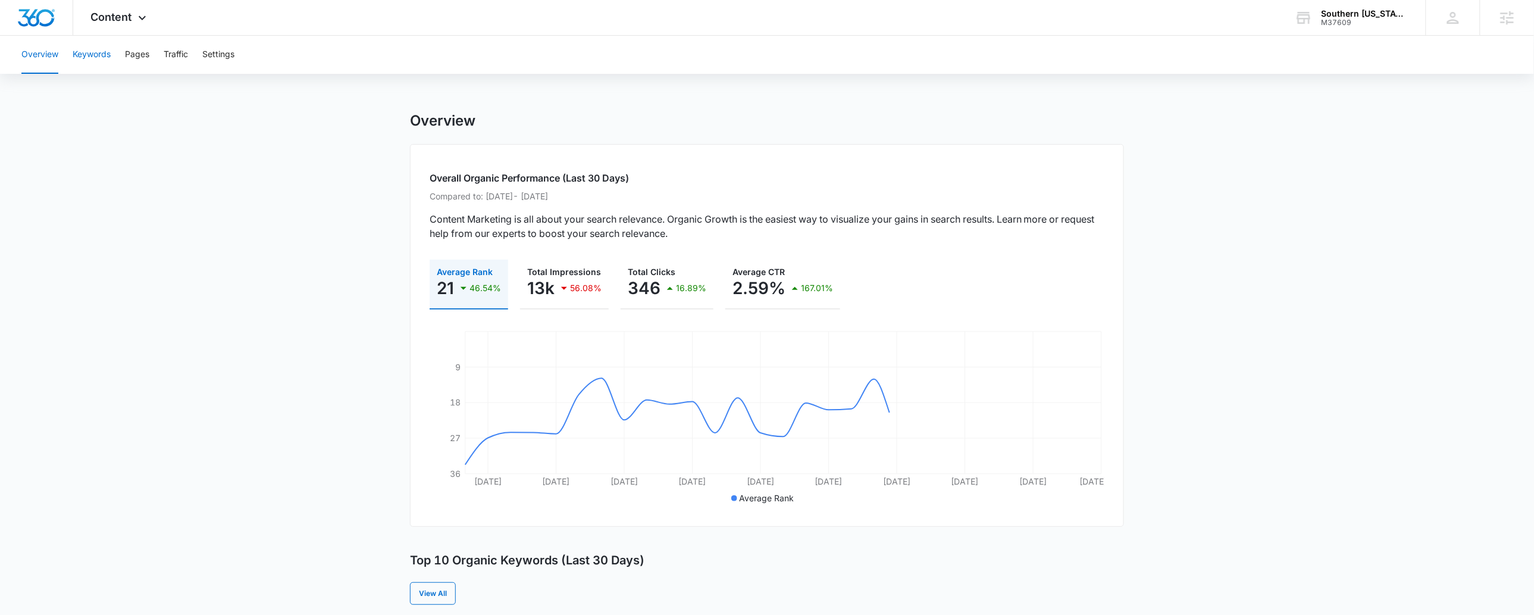
click at [99, 51] on button "Keywords" at bounding box center [92, 55] width 38 height 38
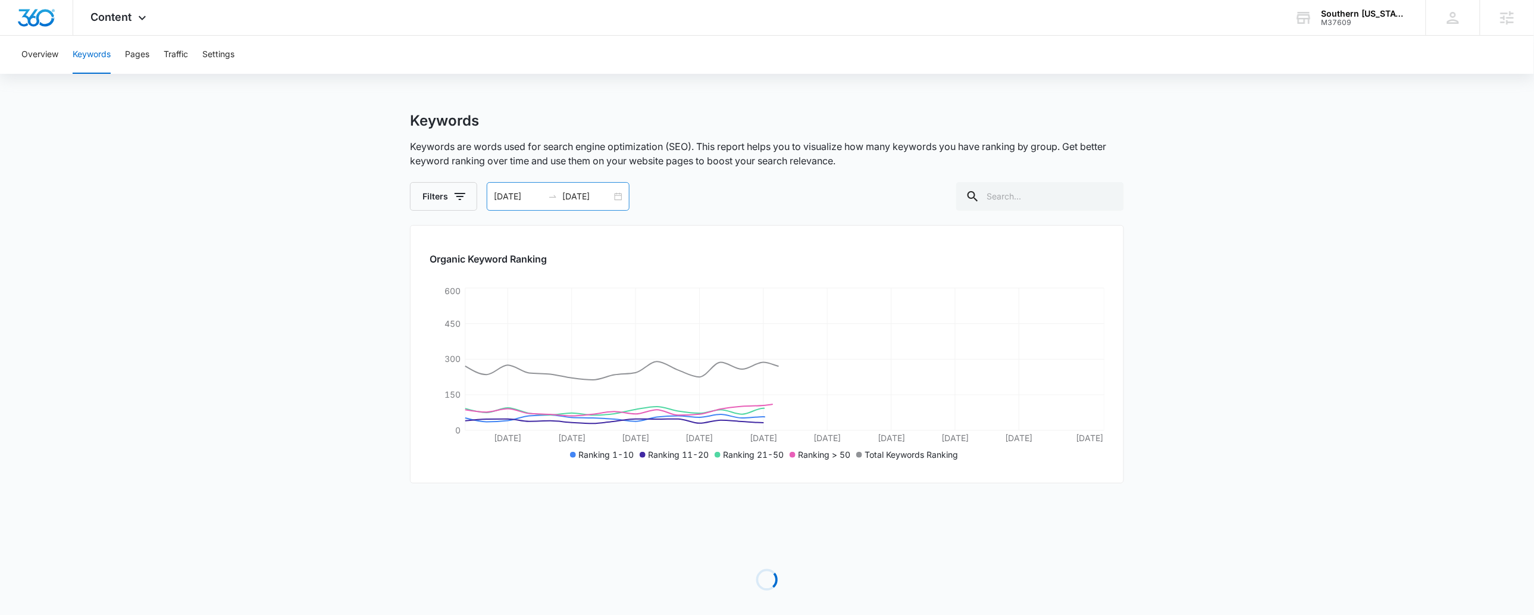
click at [591, 184] on div "08/01/2025 08/31/2025" at bounding box center [558, 196] width 143 height 29
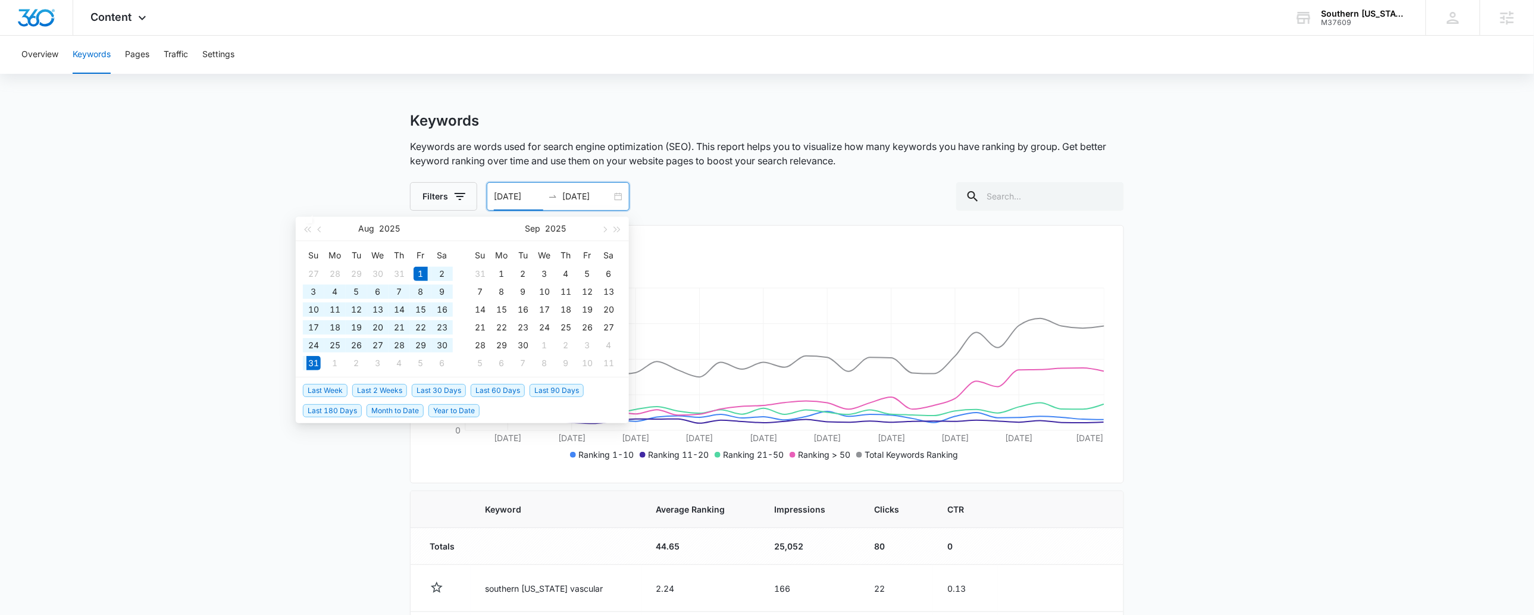
click at [333, 222] on div "Aug 2025" at bounding box center [379, 229] width 104 height 24
click at [321, 229] on span "button" at bounding box center [321, 229] width 6 height 6
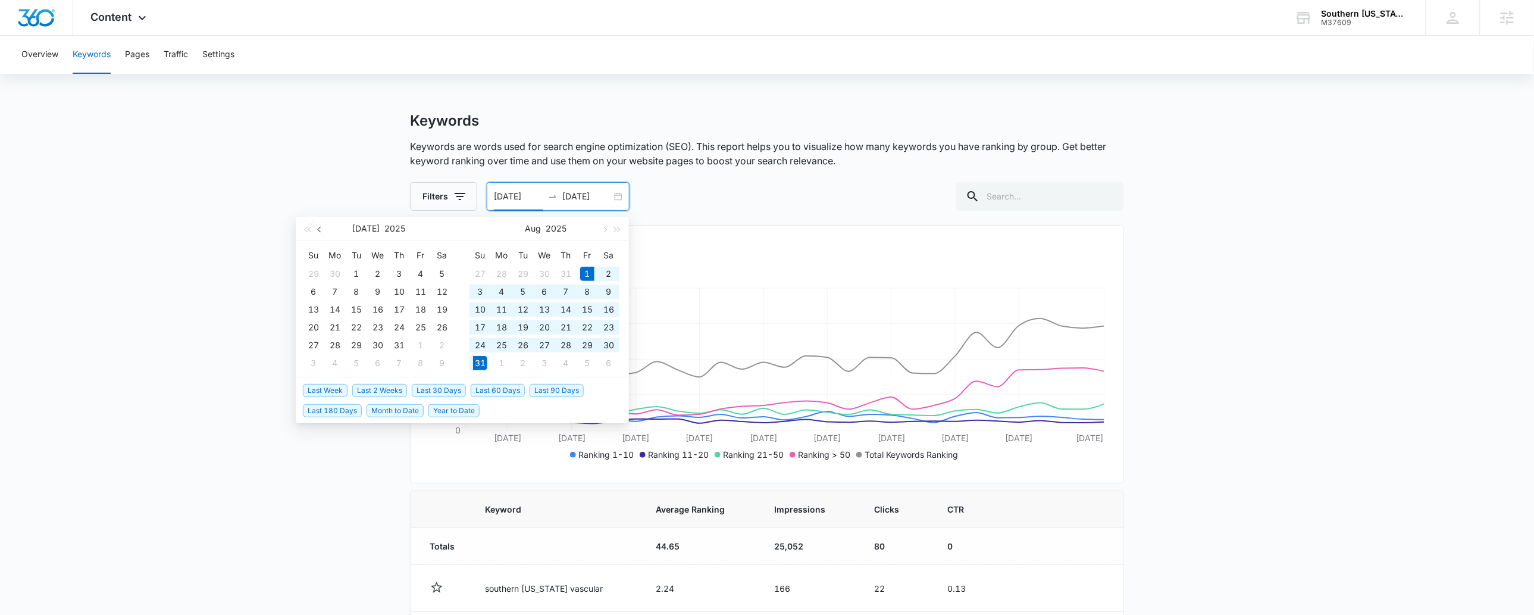
click at [321, 229] on span "button" at bounding box center [321, 229] width 6 height 6
click at [600, 226] on button "button" at bounding box center [603, 229] width 13 height 24
click at [517, 197] on input "08/01/2025" at bounding box center [518, 196] width 49 height 13
click at [584, 268] on div "1" at bounding box center [587, 274] width 14 height 14
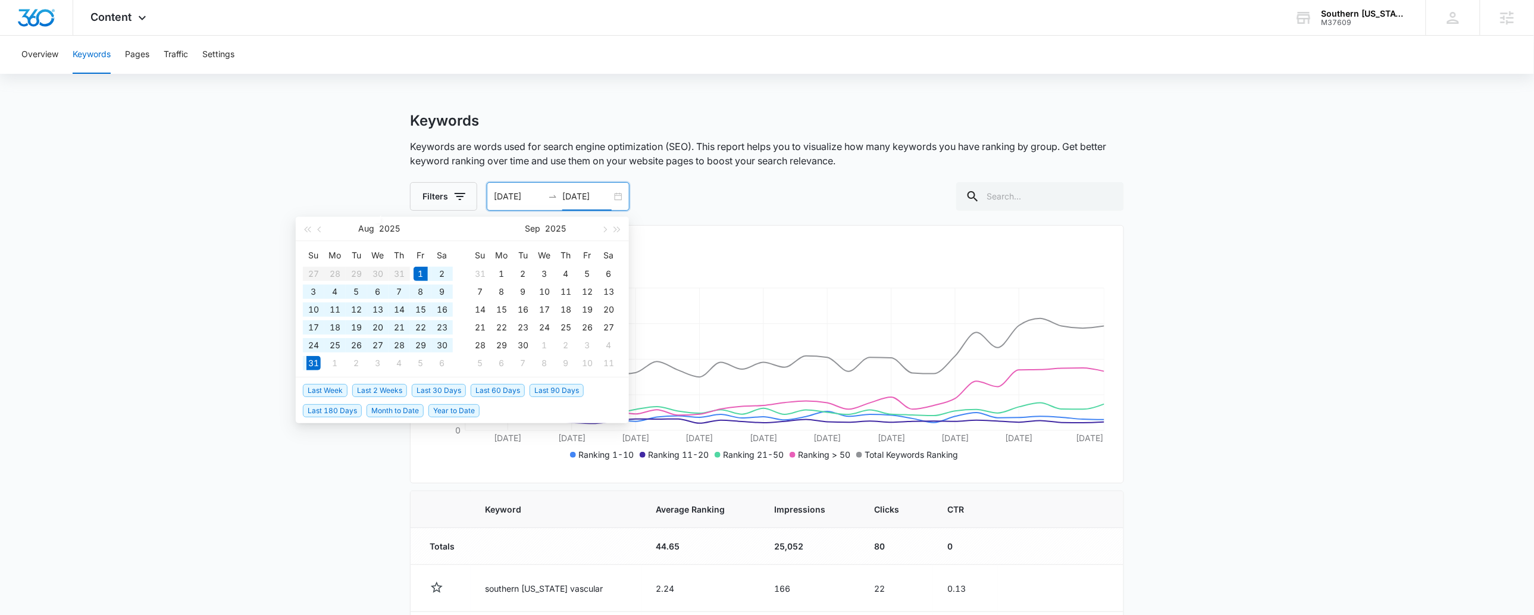
click at [593, 196] on input "08/31/2025" at bounding box center [586, 196] width 49 height 13
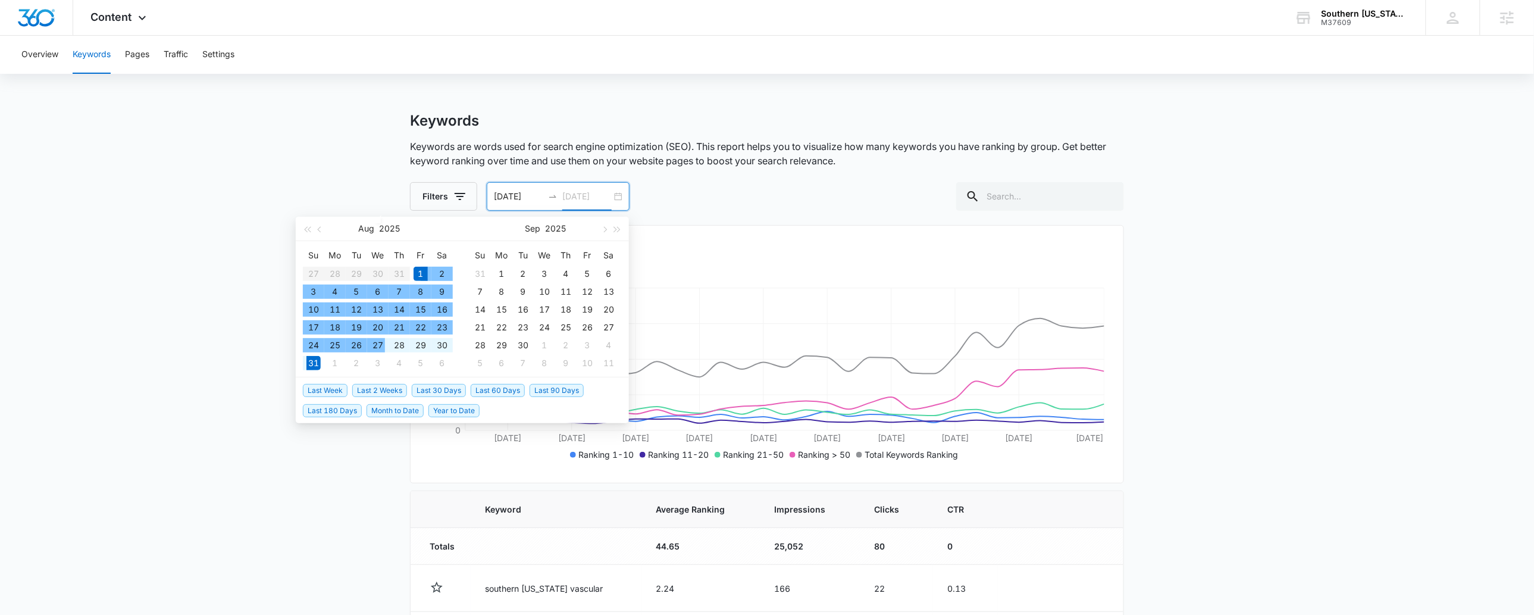
type input "08/31/2025"
click at [312, 359] on div "31" at bounding box center [313, 363] width 14 height 14
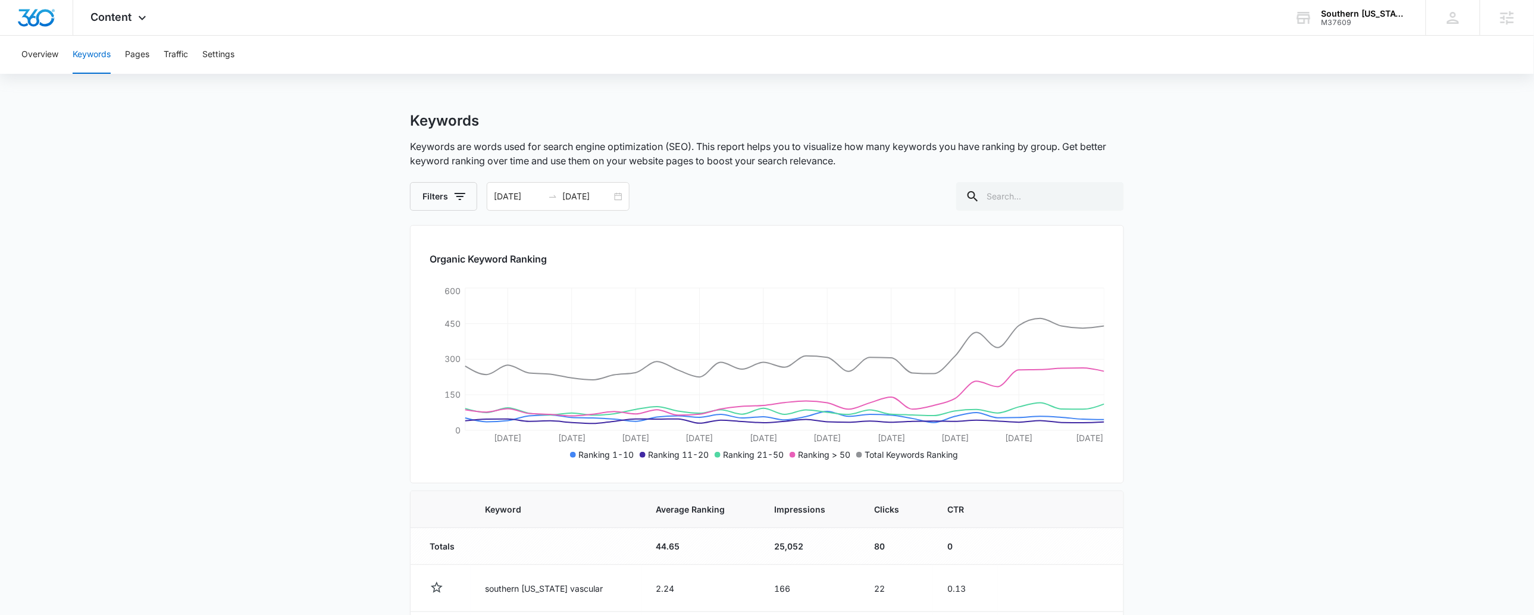
click at [1251, 402] on main "Keywords Keywords are words used for search engine optimization (SEO). This rep…" at bounding box center [767, 606] width 1534 height 988
click at [132, 11] on span "Content" at bounding box center [111, 17] width 41 height 12
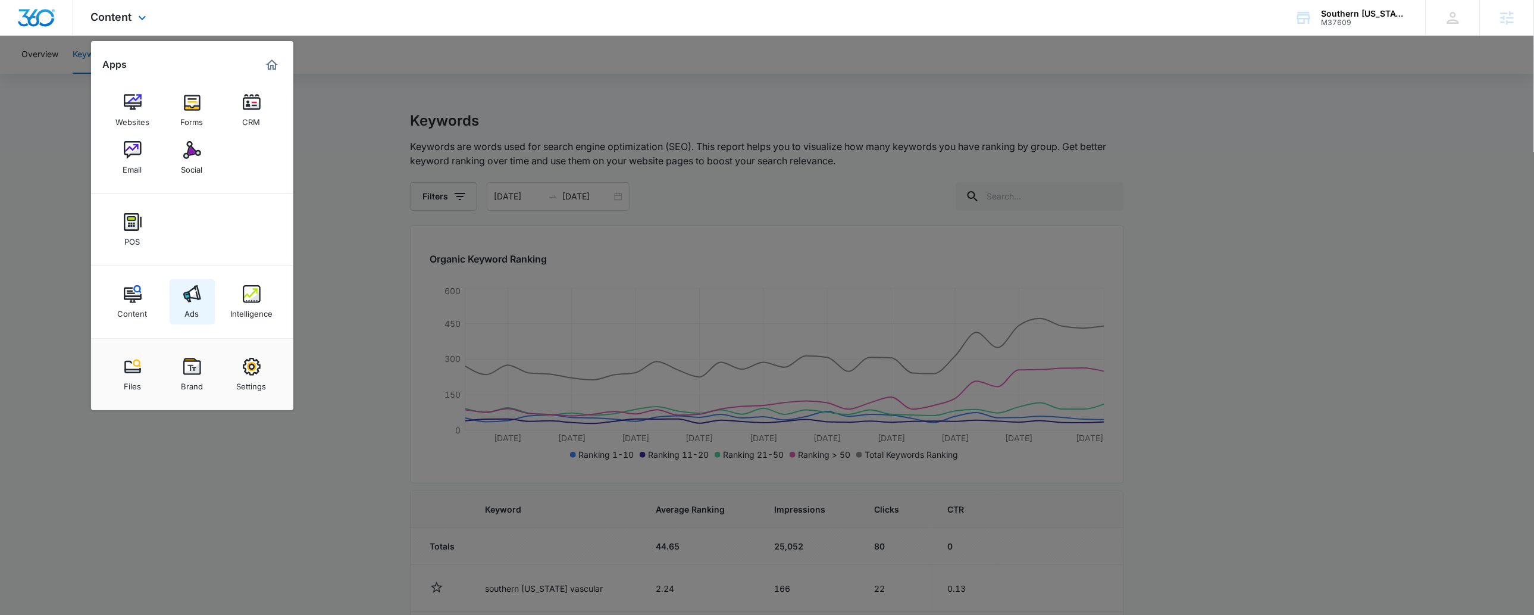
click at [190, 313] on div "Ads" at bounding box center [192, 310] width 14 height 15
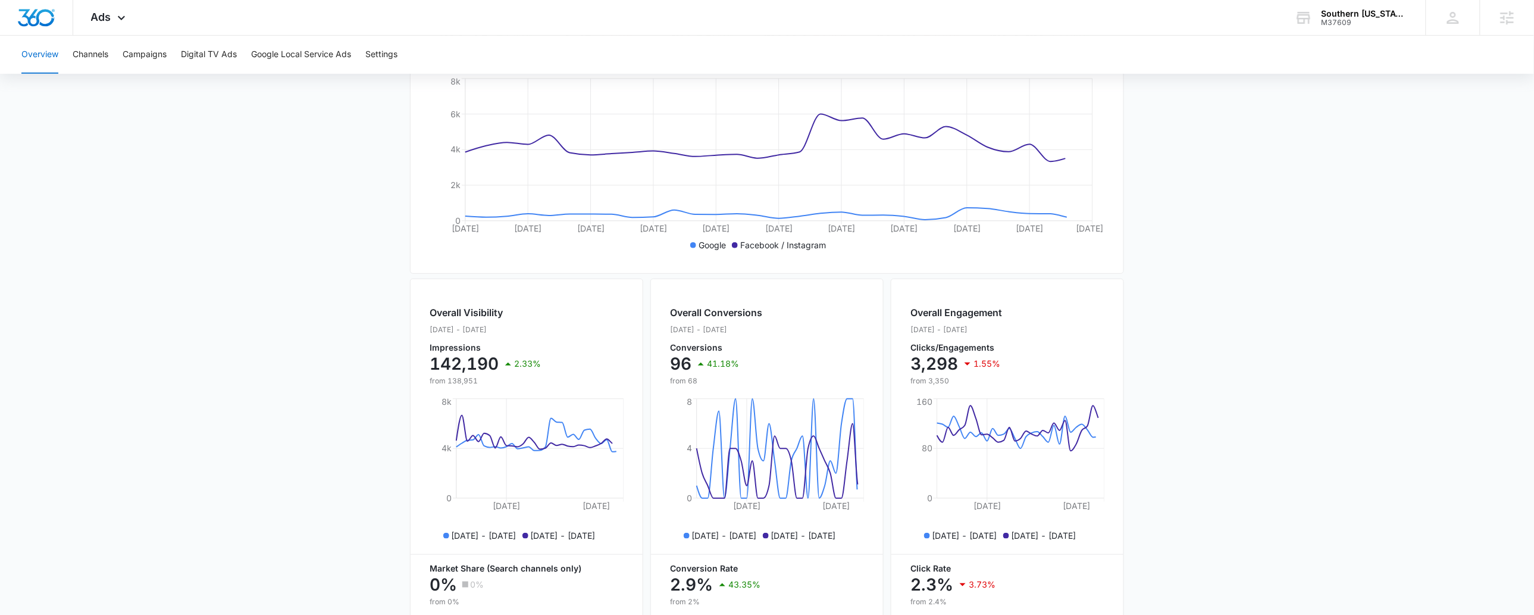
scroll to position [224, 0]
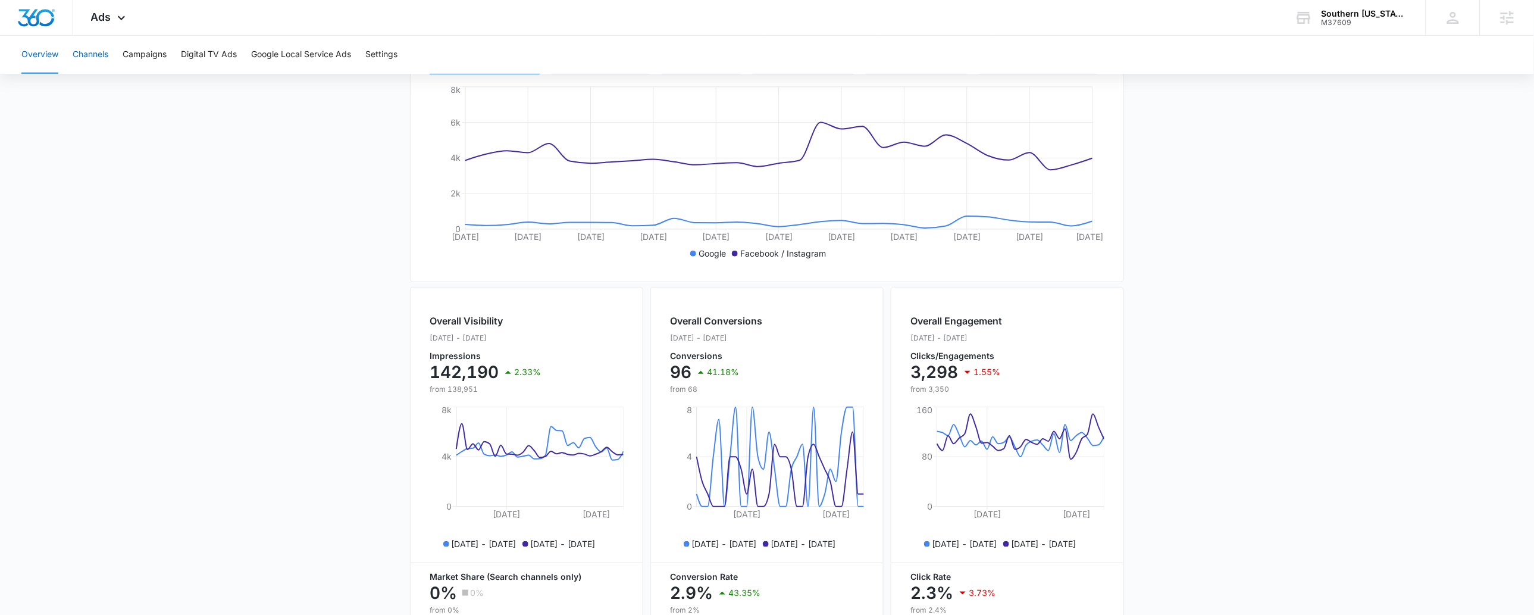
click at [82, 57] on button "Channels" at bounding box center [91, 55] width 36 height 38
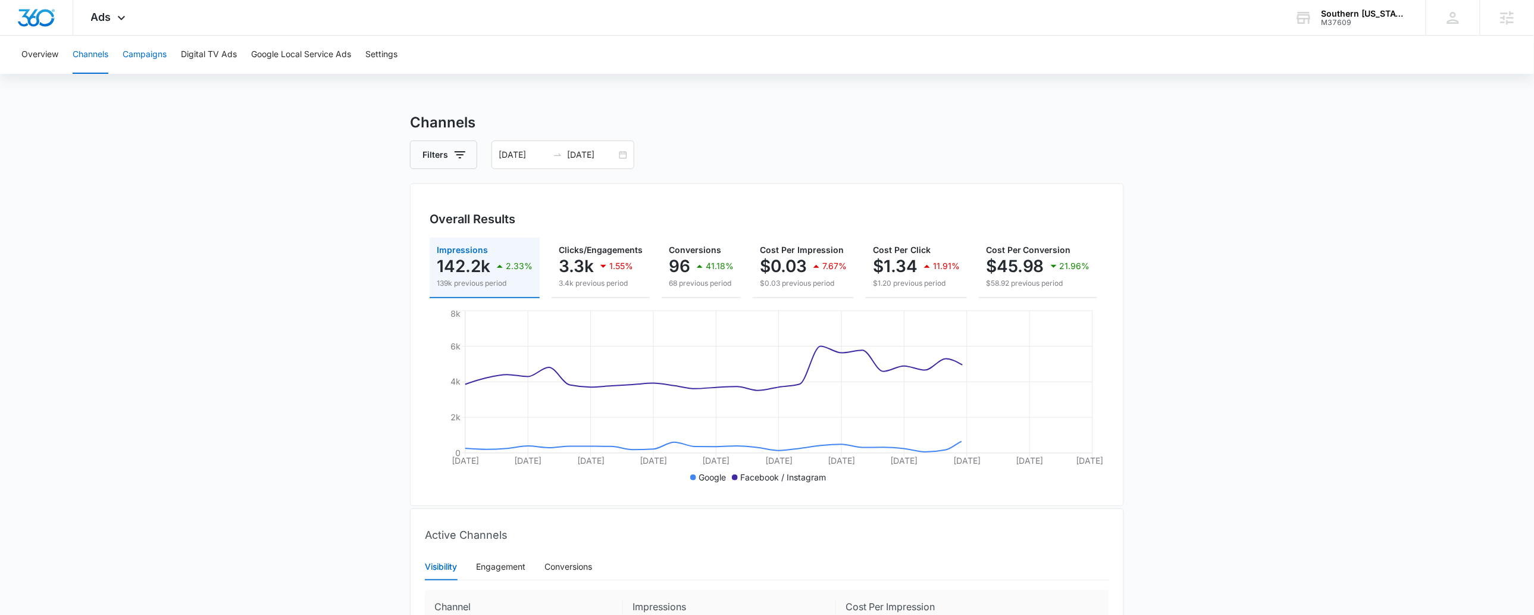
click at [140, 48] on button "Campaigns" at bounding box center [145, 55] width 44 height 38
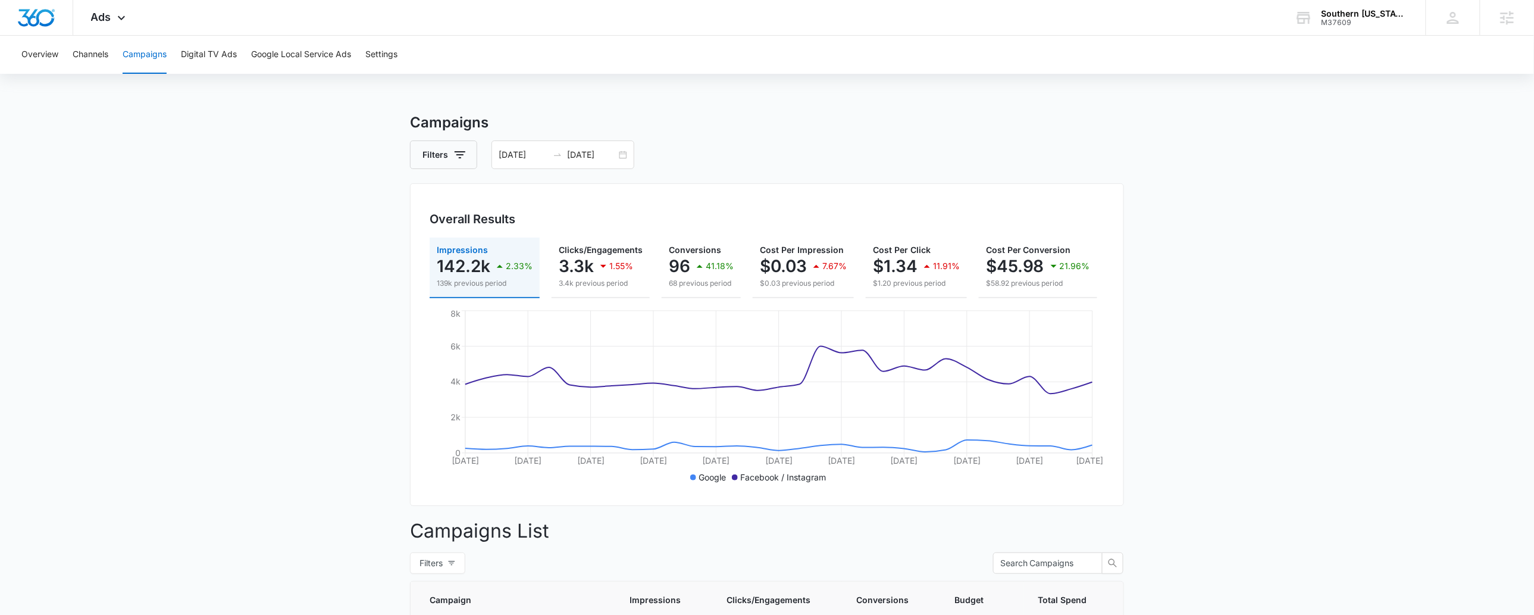
click at [506, 155] on input "08/01/2025" at bounding box center [523, 154] width 49 height 13
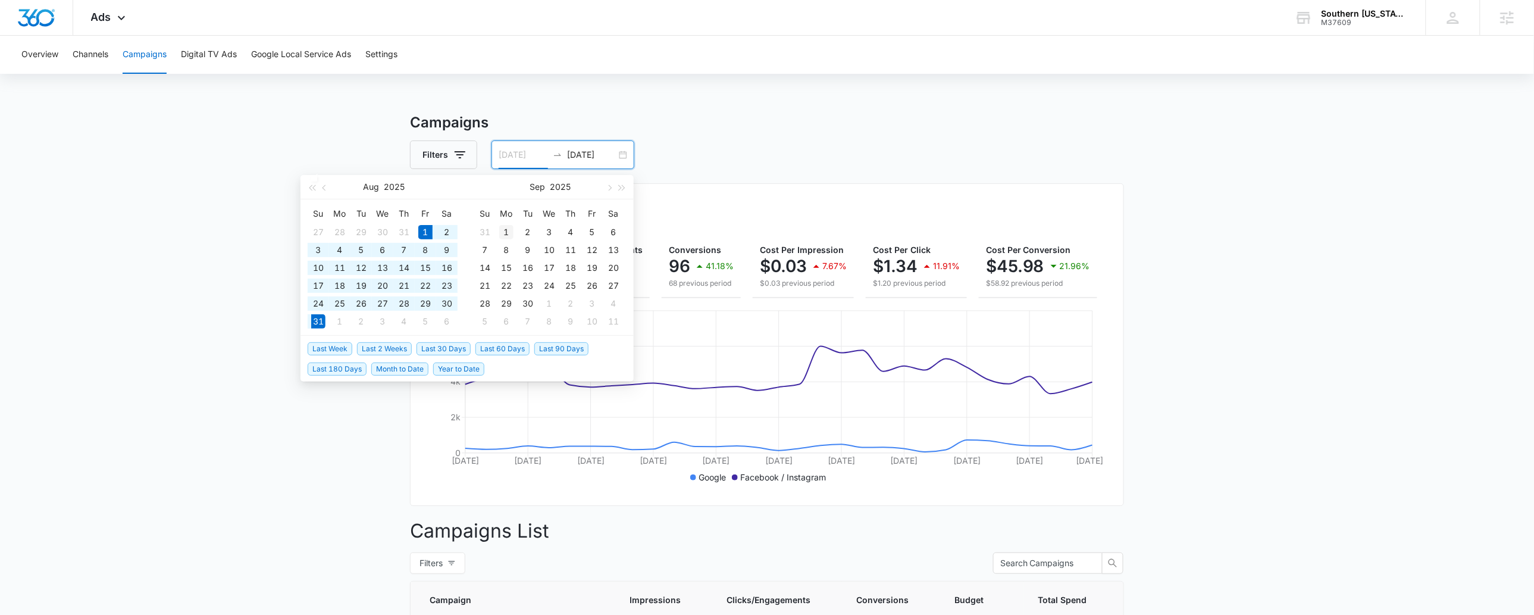
type input "[DATE]"
click at [511, 230] on div "1" at bounding box center [506, 232] width 14 height 14
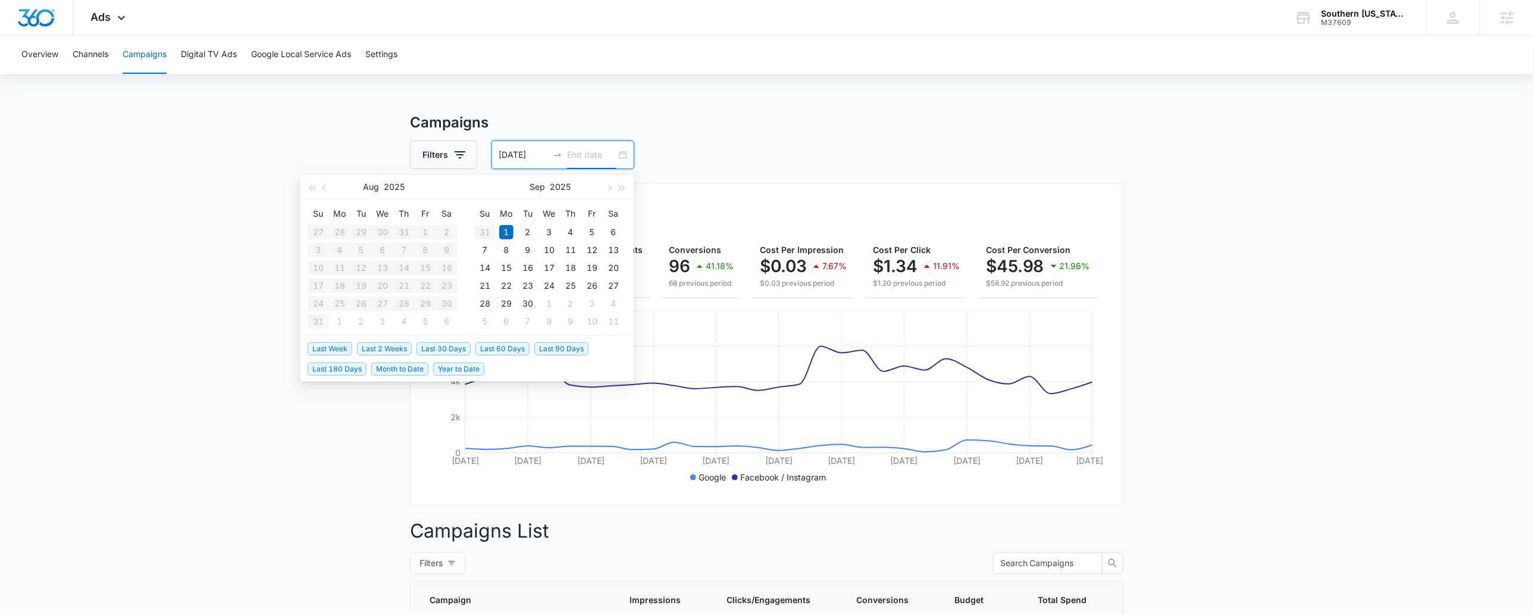
click at [574, 156] on input at bounding box center [591, 154] width 49 height 13
type input "[DATE]"
click at [531, 304] on div "30" at bounding box center [528, 303] width 14 height 14
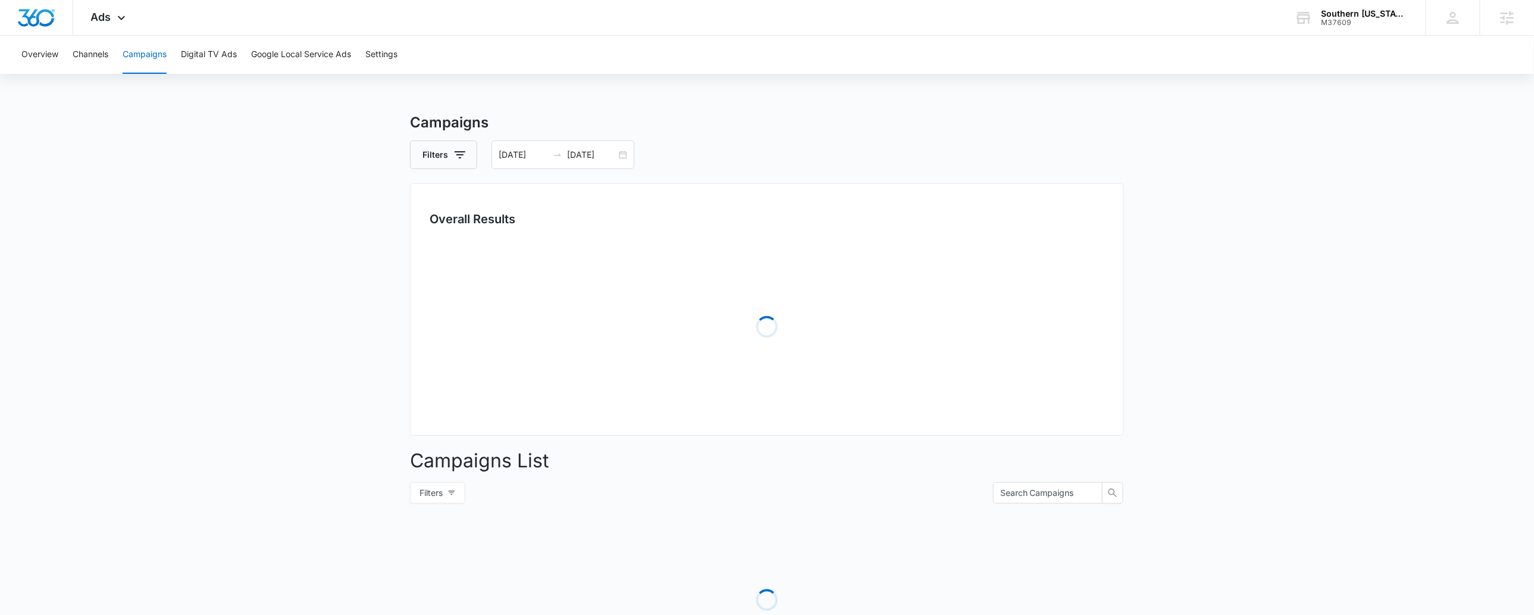
click at [1209, 249] on main "Campaigns Filters 09/01/2025 09/30/2025 Overall Results Loading Campaigns List …" at bounding box center [767, 422] width 1534 height 620
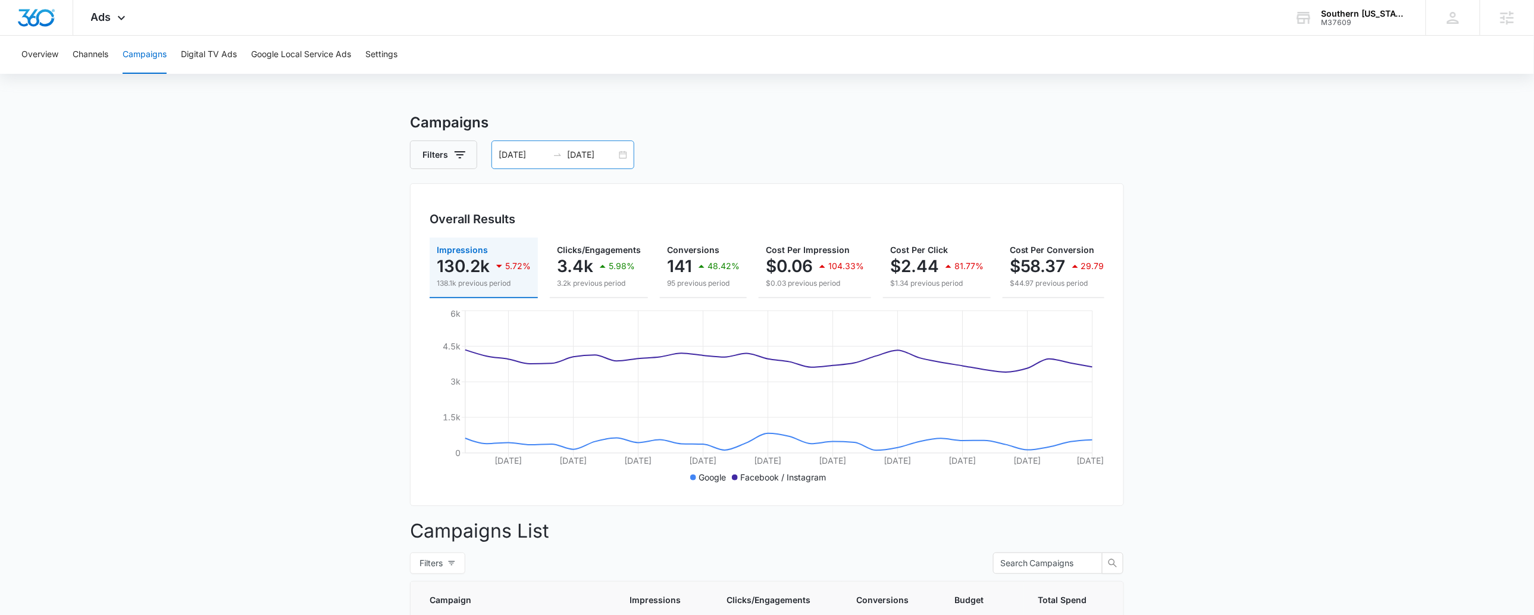
click at [496, 146] on div "09/01/2025 09/30/2025" at bounding box center [563, 154] width 143 height 29
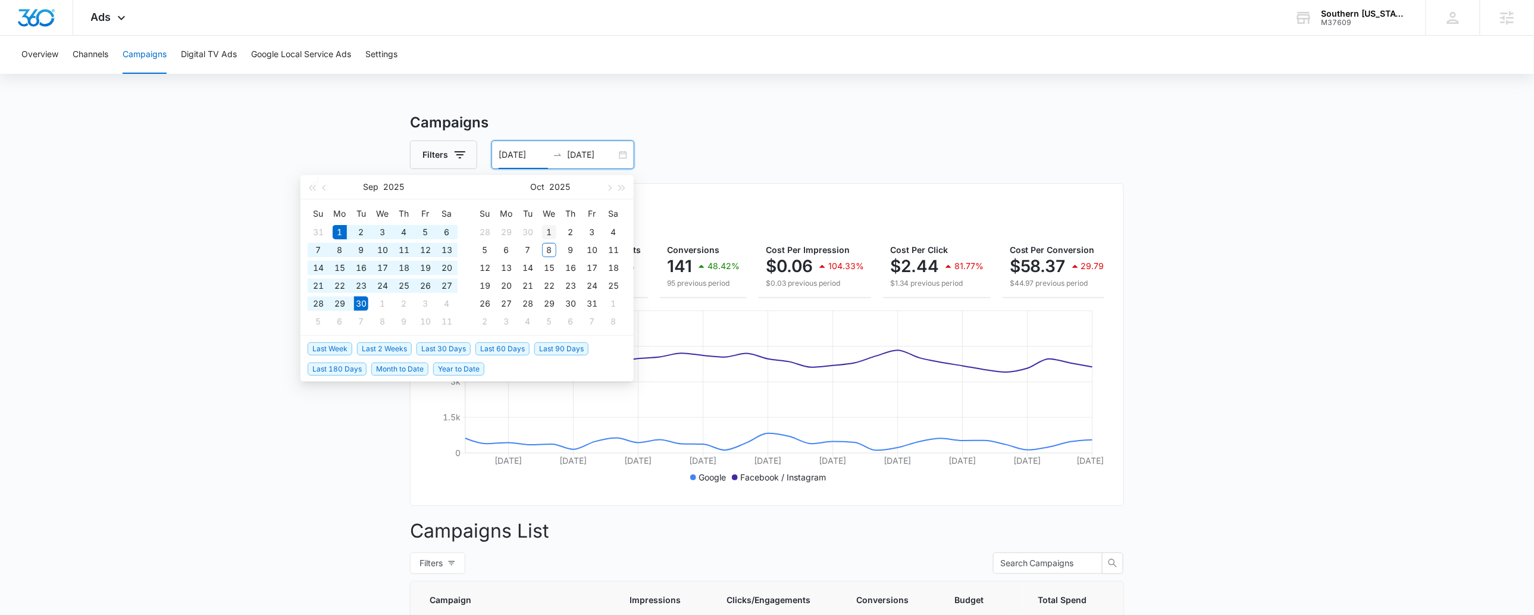
type input "10/01/2025"
click at [546, 231] on div "1" at bounding box center [549, 232] width 14 height 14
click at [516, 158] on input "10/01/2025" at bounding box center [523, 154] width 49 height 13
type input "[DATE]"
click at [342, 226] on div "1" at bounding box center [340, 232] width 14 height 14
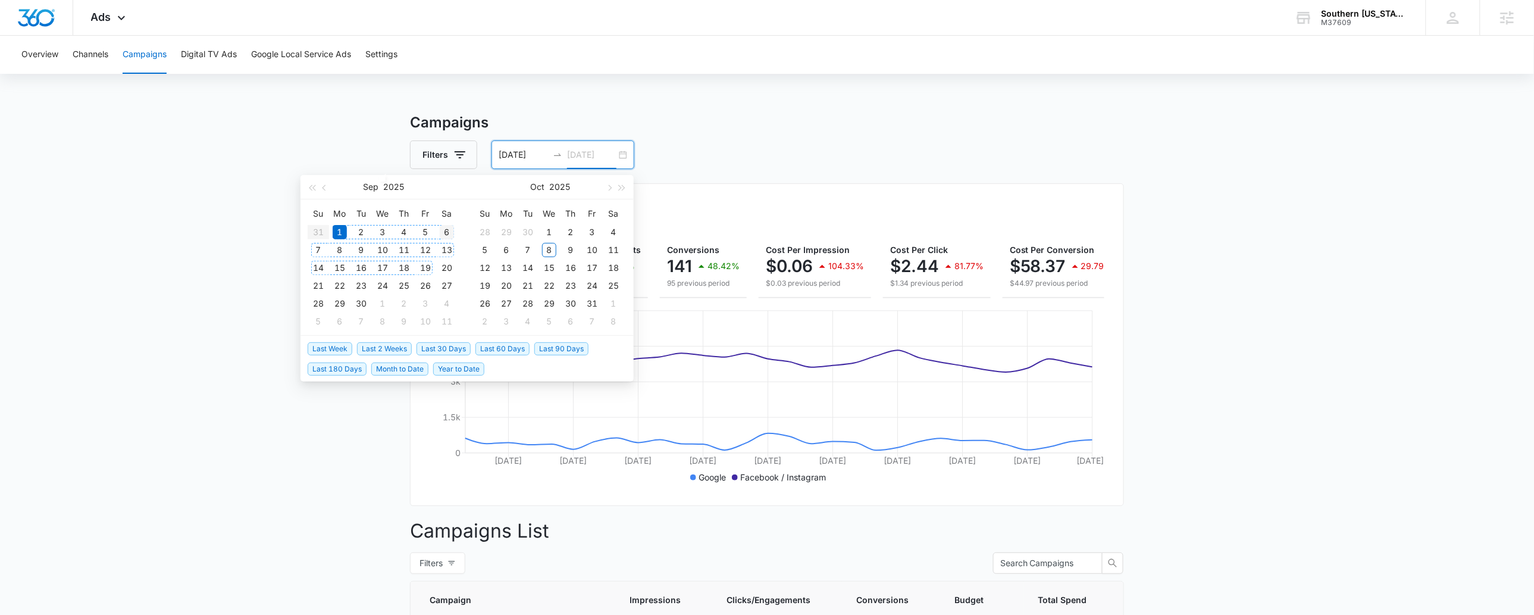
type input "09/06/2025"
click at [594, 151] on input at bounding box center [591, 154] width 49 height 13
type input "10/05/2025"
type input "[DATE]"
click at [357, 299] on div "30" at bounding box center [361, 303] width 14 height 14
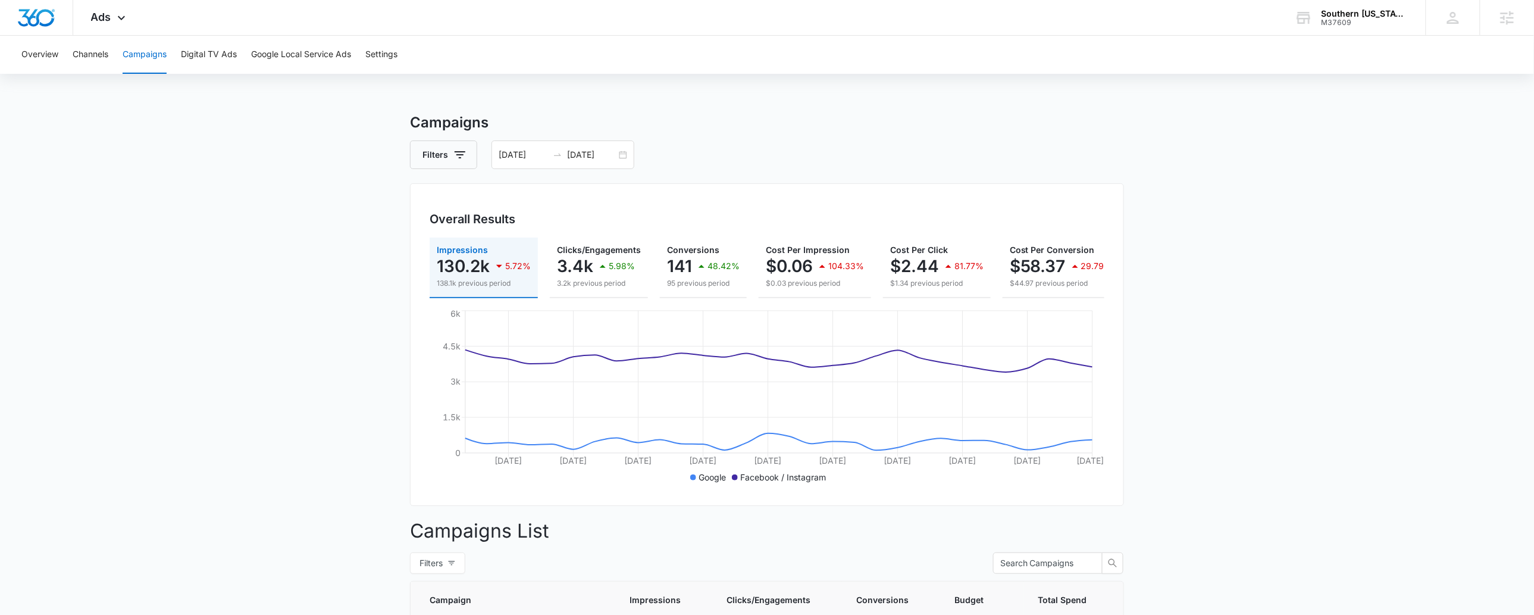
click at [529, 150] on input "[DATE]" at bounding box center [523, 154] width 49 height 13
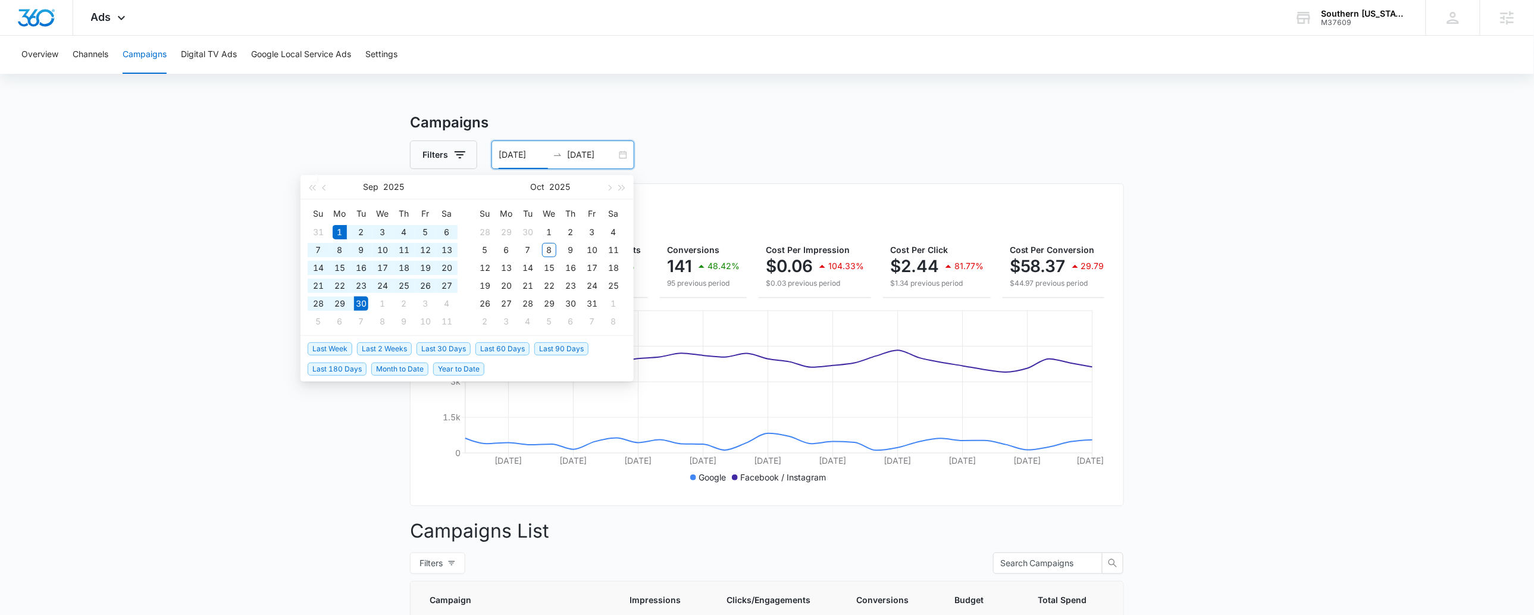
type input "[DATE]"
